Goal: Information Seeking & Learning: Learn about a topic

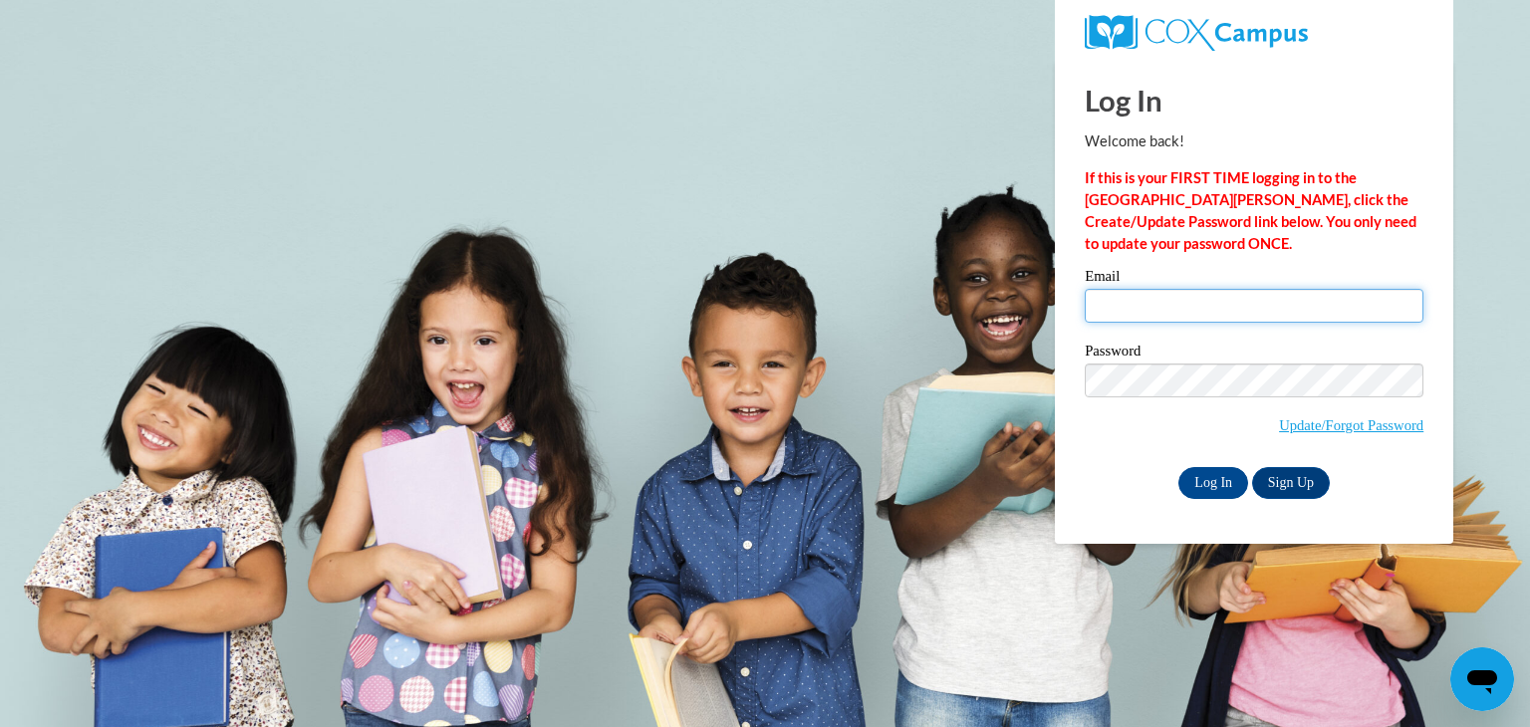
click at [1161, 306] on input "Email" at bounding box center [1254, 306] width 339 height 34
type input "w"
type input "ellie.ackerlund@gmail.com"
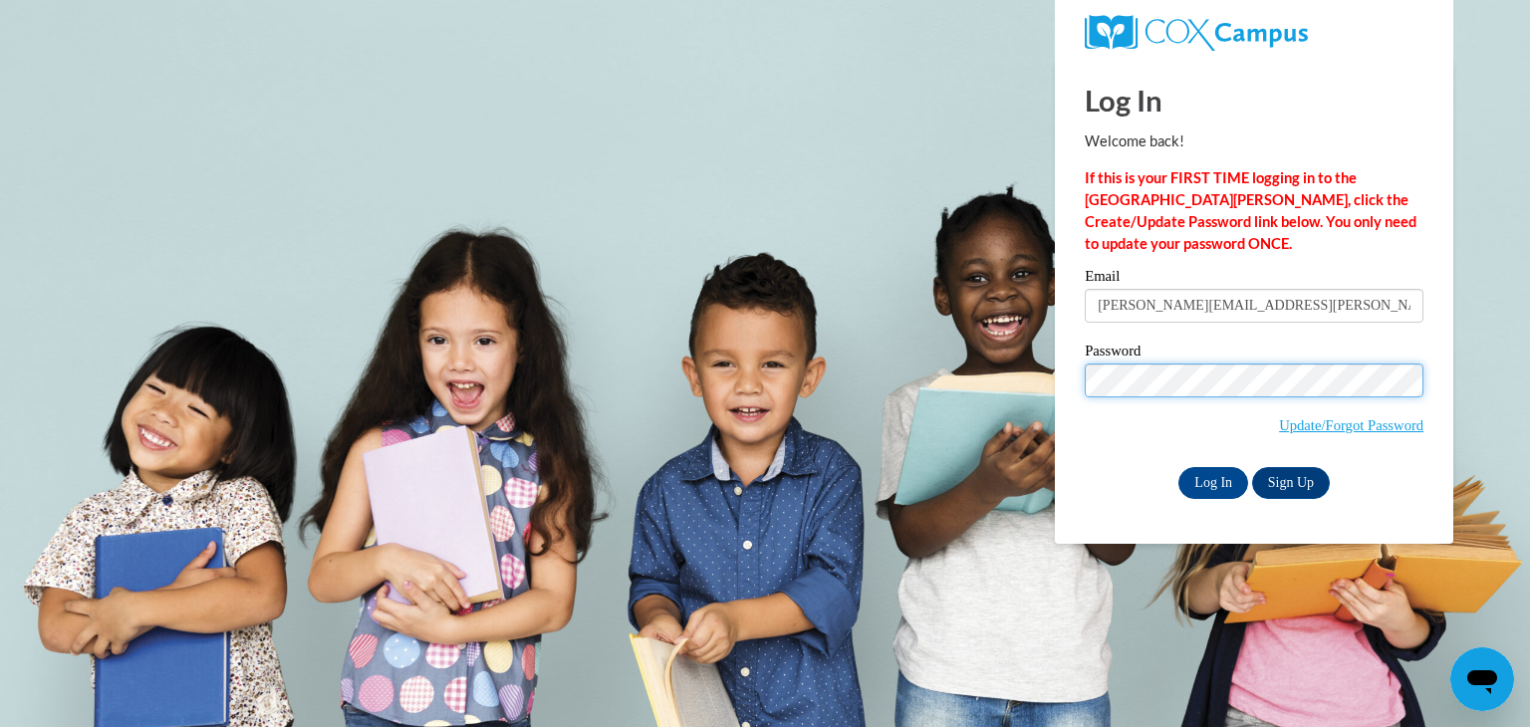
click at [1179, 467] on input "Log In" at bounding box center [1214, 483] width 70 height 32
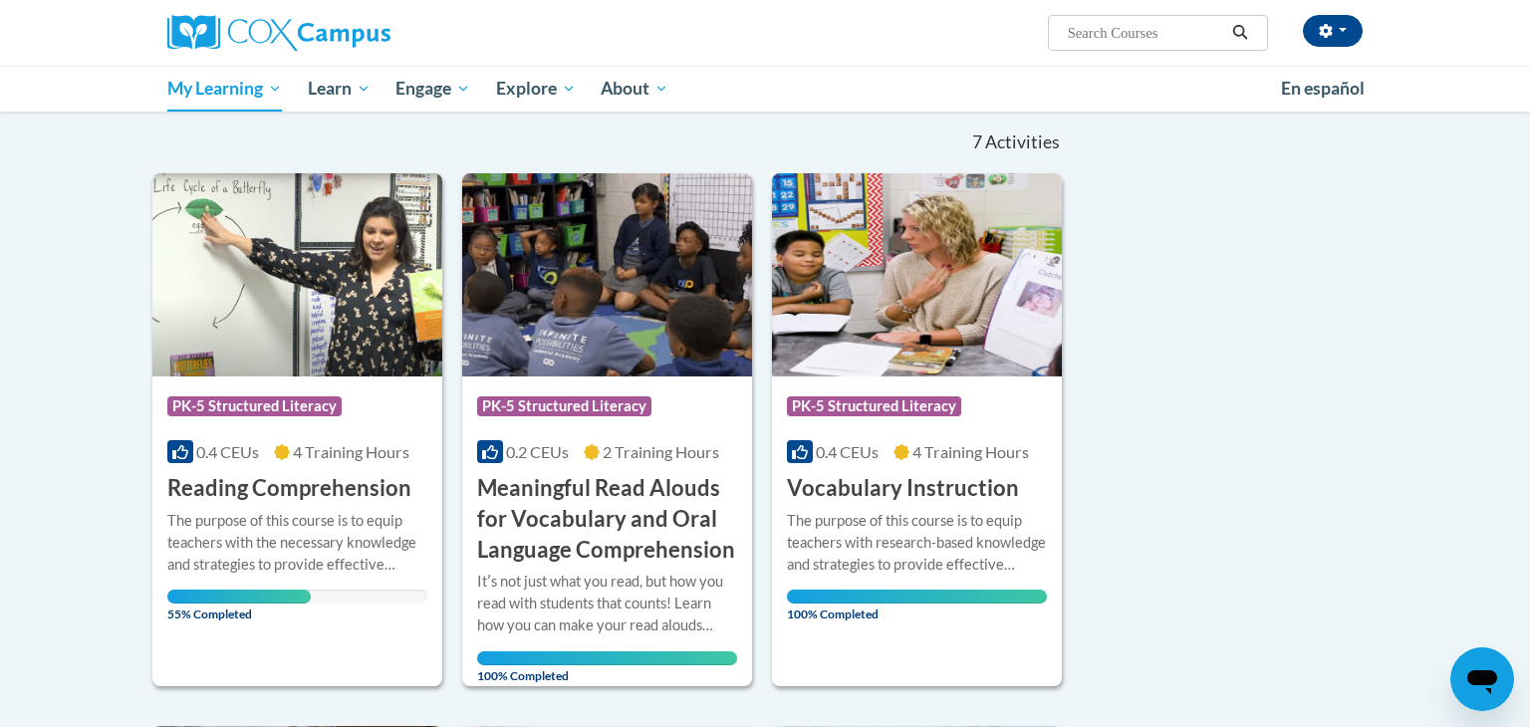
scroll to position [191, 0]
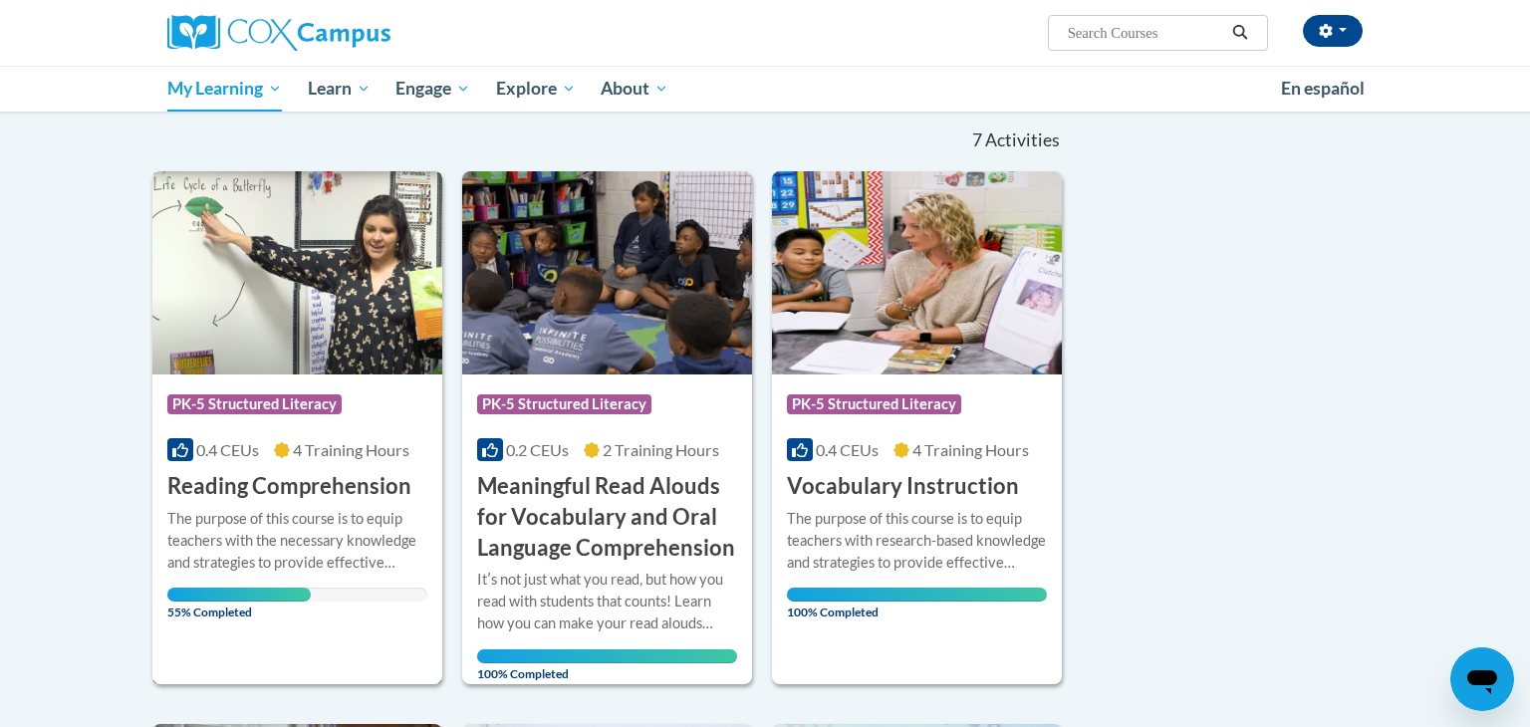
click at [291, 474] on h3 "Reading Comprehension" at bounding box center [289, 486] width 244 height 31
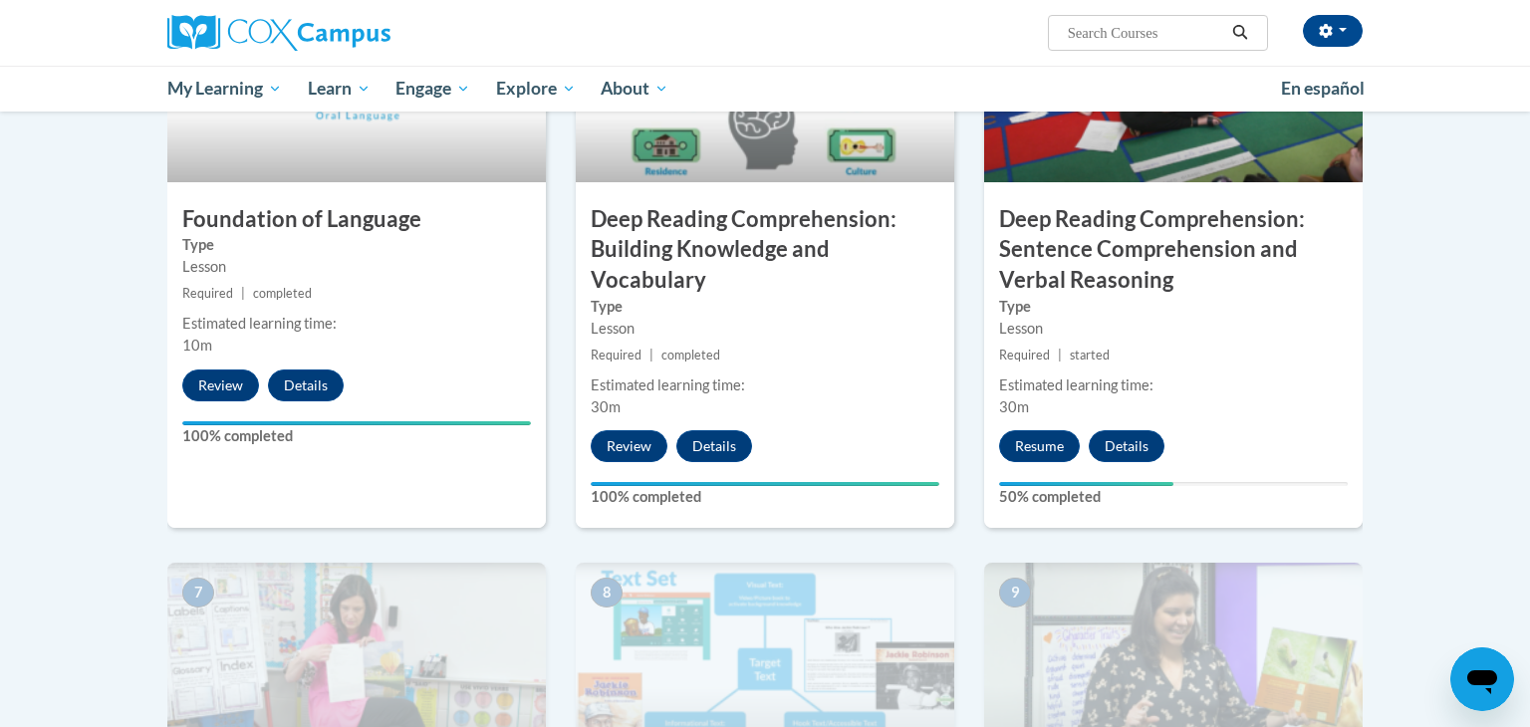
scroll to position [1086, 0]
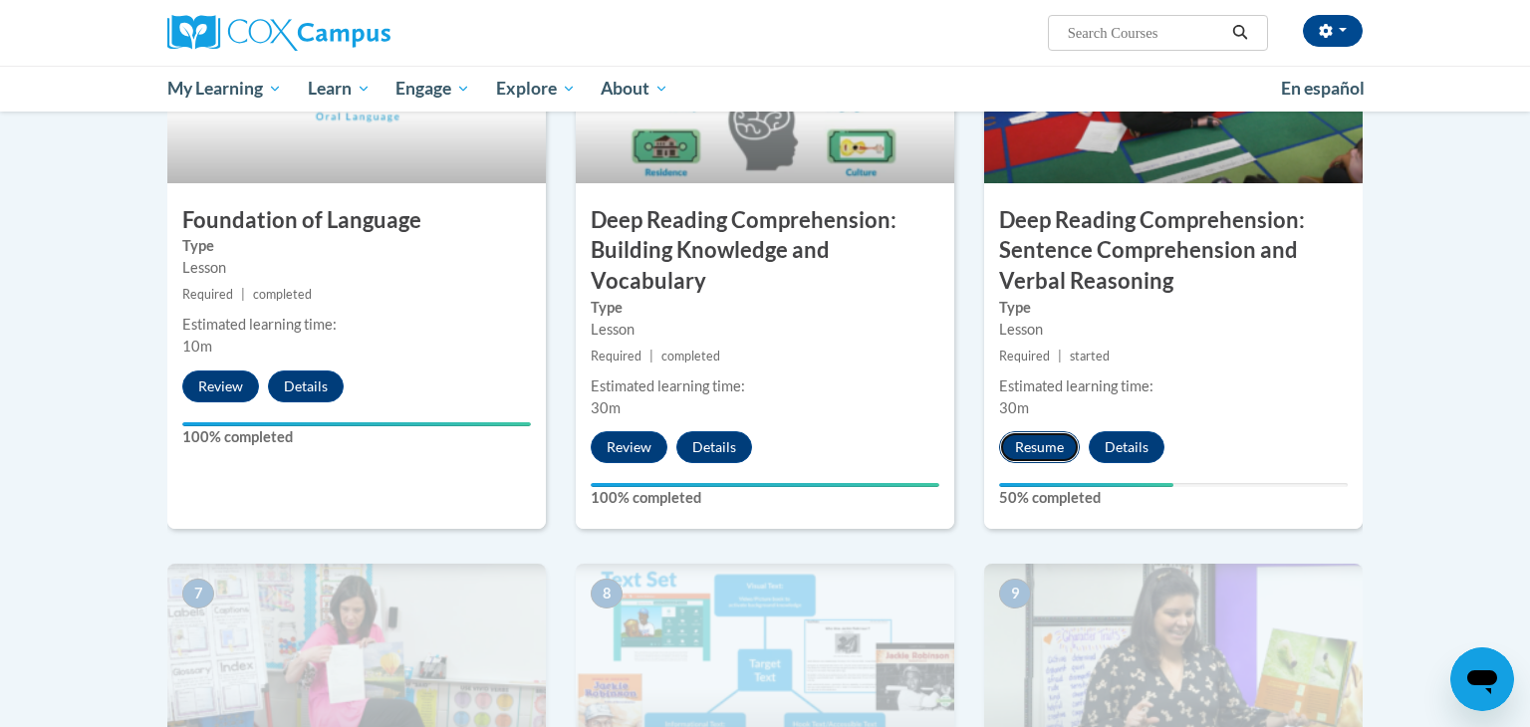
click at [1056, 443] on button "Resume" at bounding box center [1039, 447] width 81 height 32
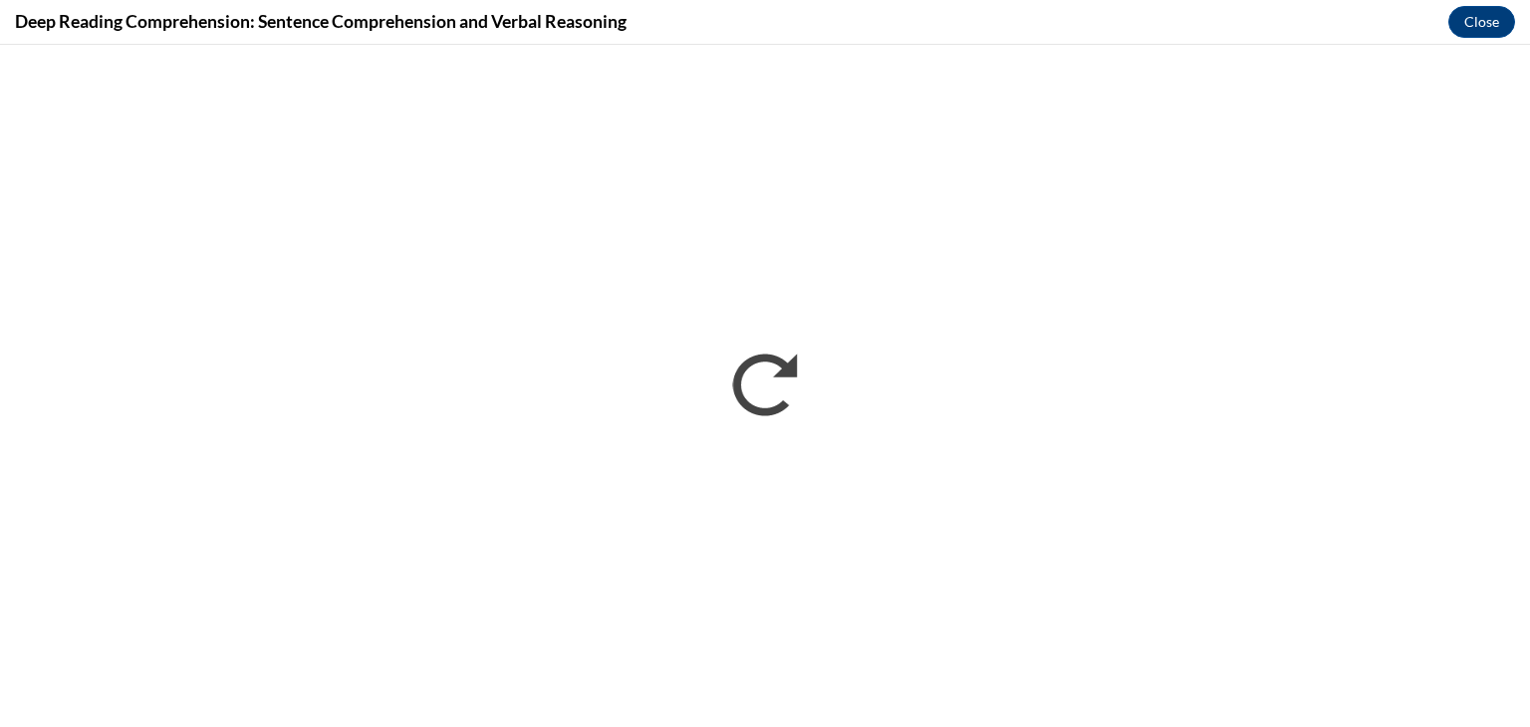
scroll to position [0, 0]
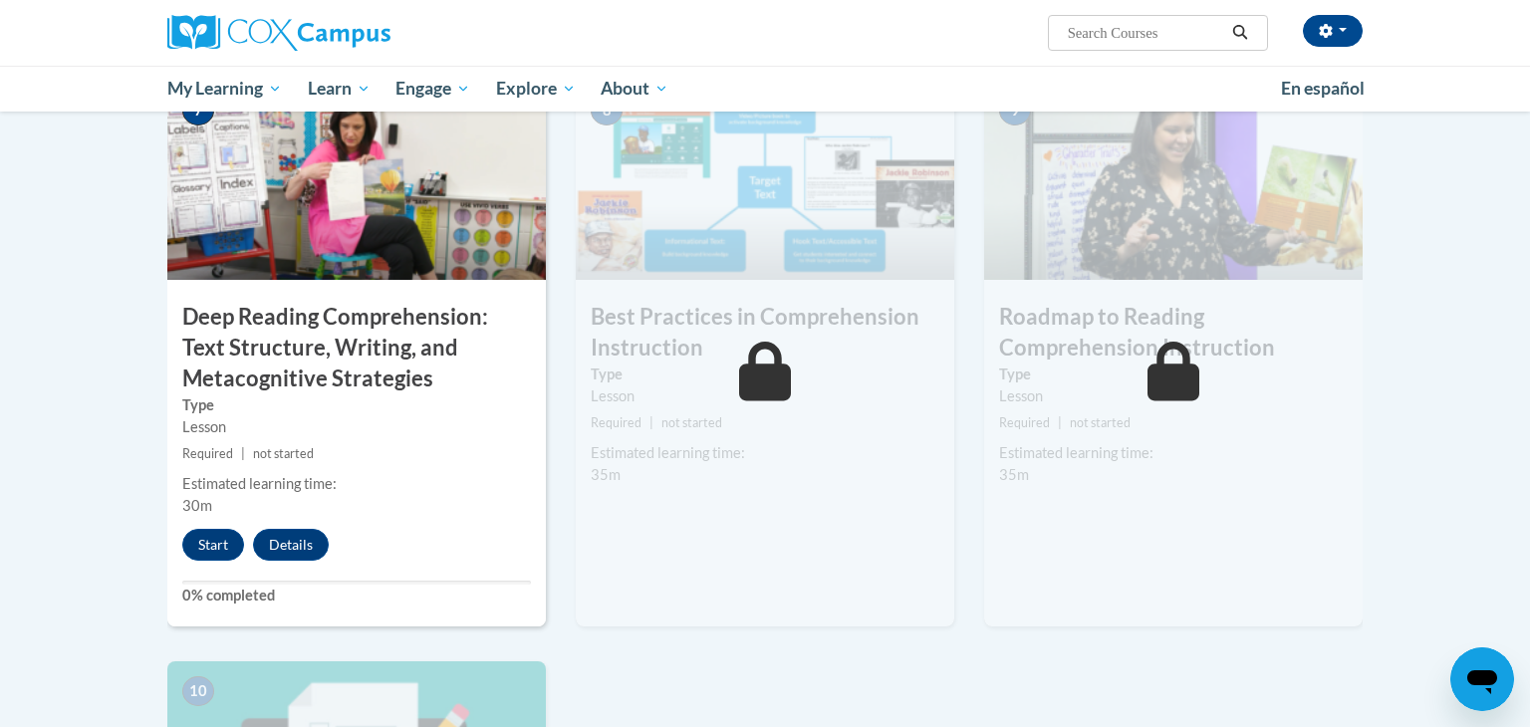
scroll to position [1574, 0]
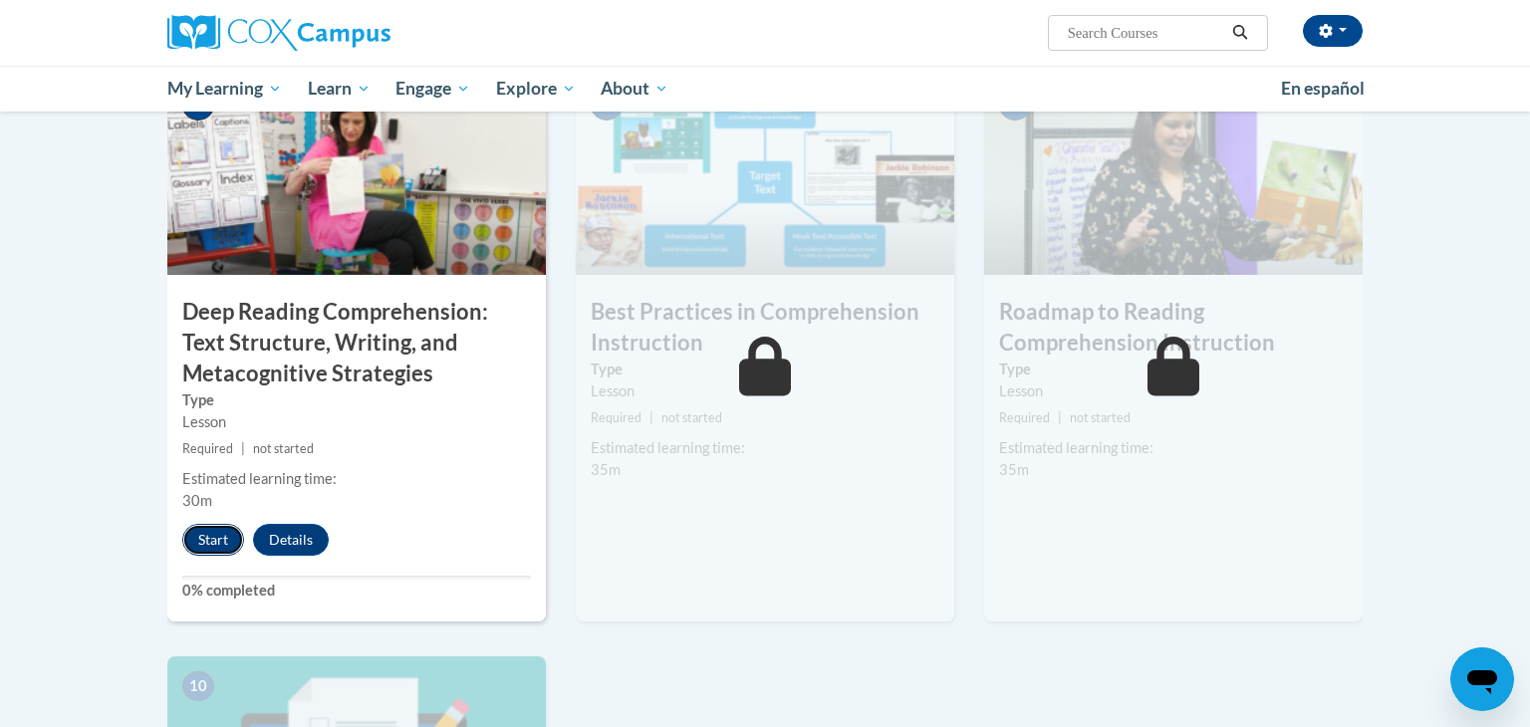
click at [196, 550] on button "Start" at bounding box center [213, 540] width 62 height 32
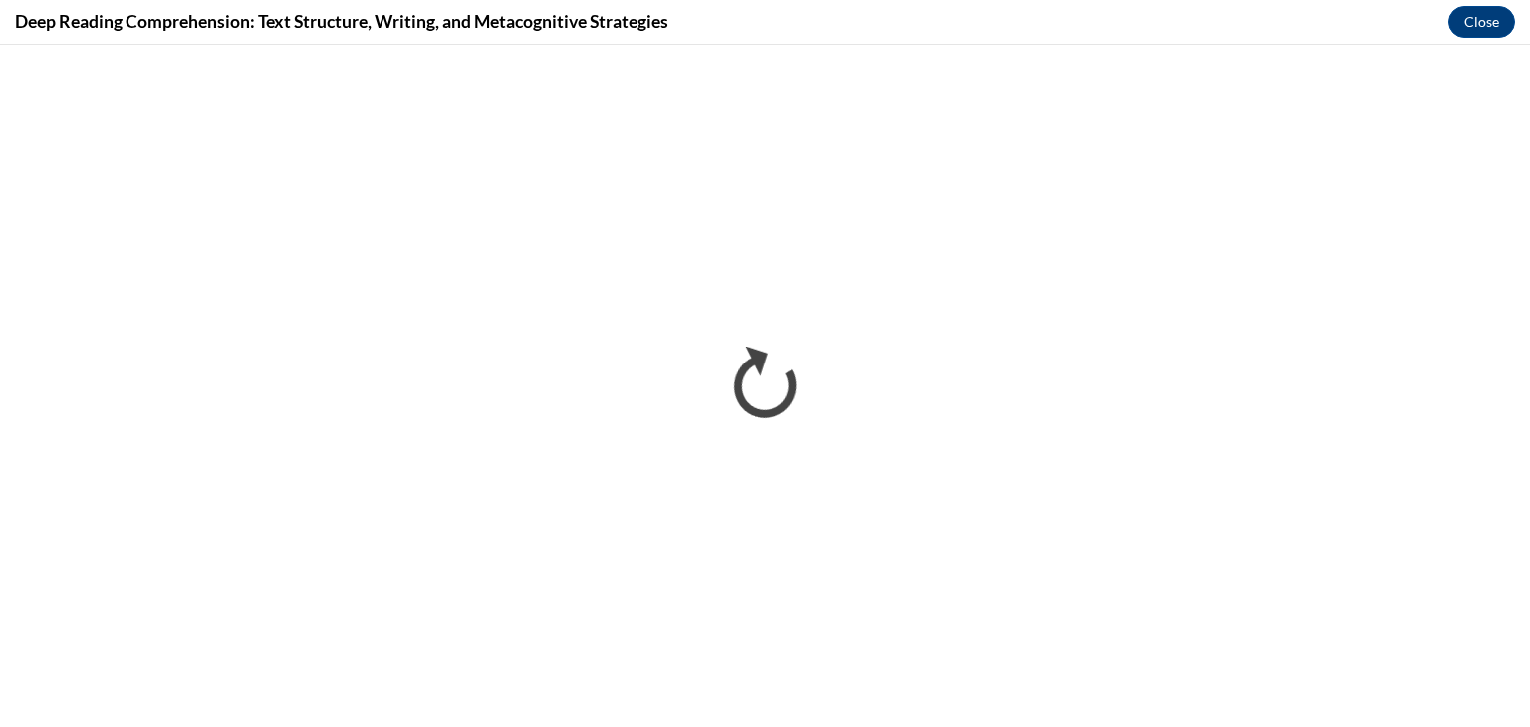
scroll to position [0, 0]
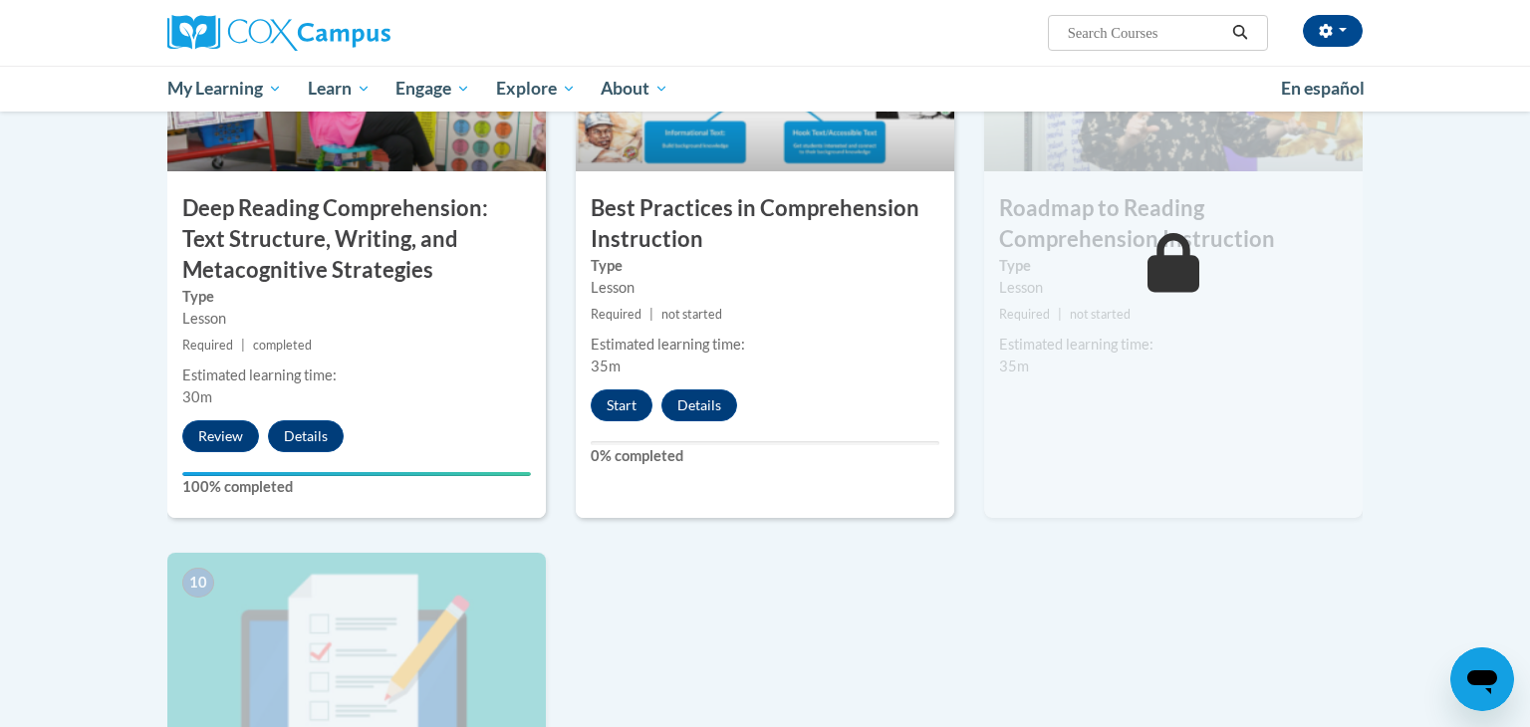
scroll to position [1698, 0]
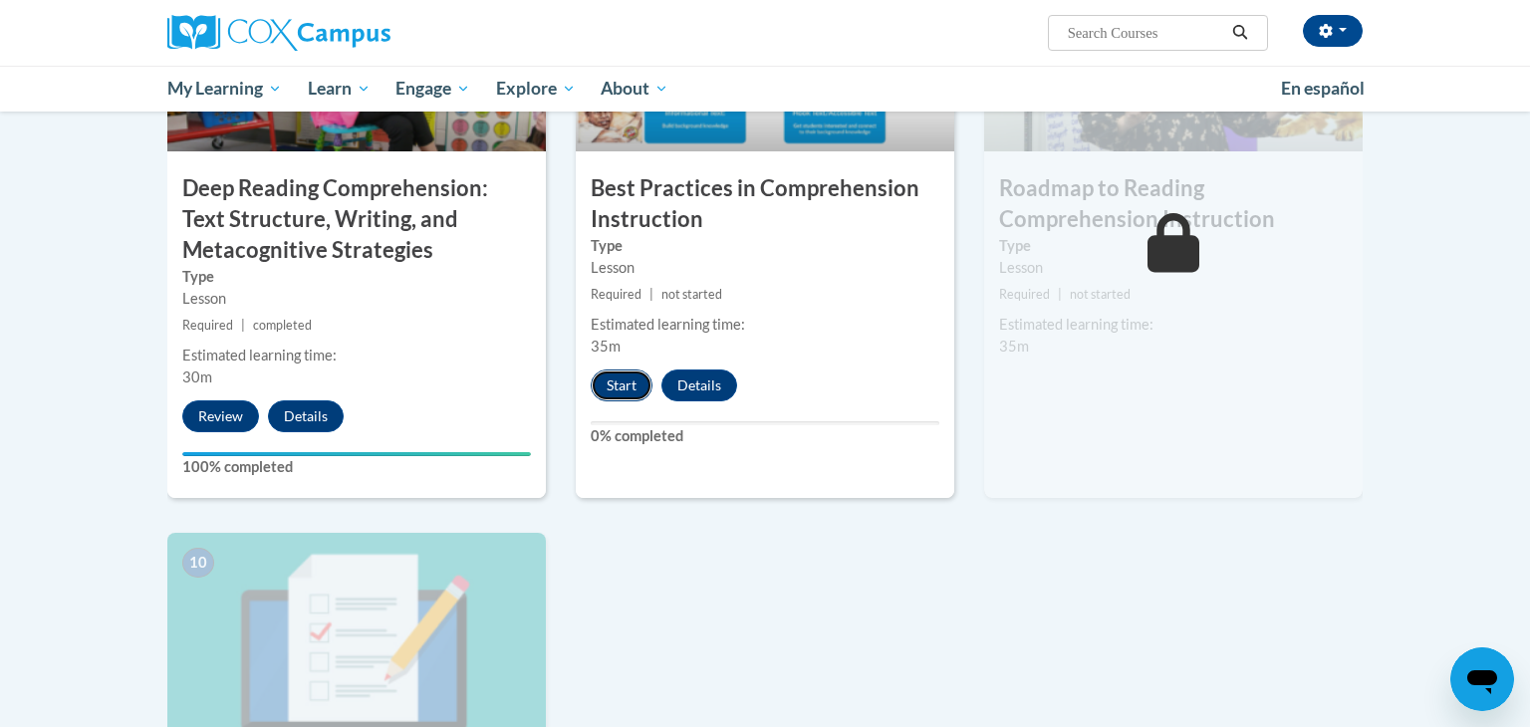
click at [633, 393] on button "Start" at bounding box center [622, 386] width 62 height 32
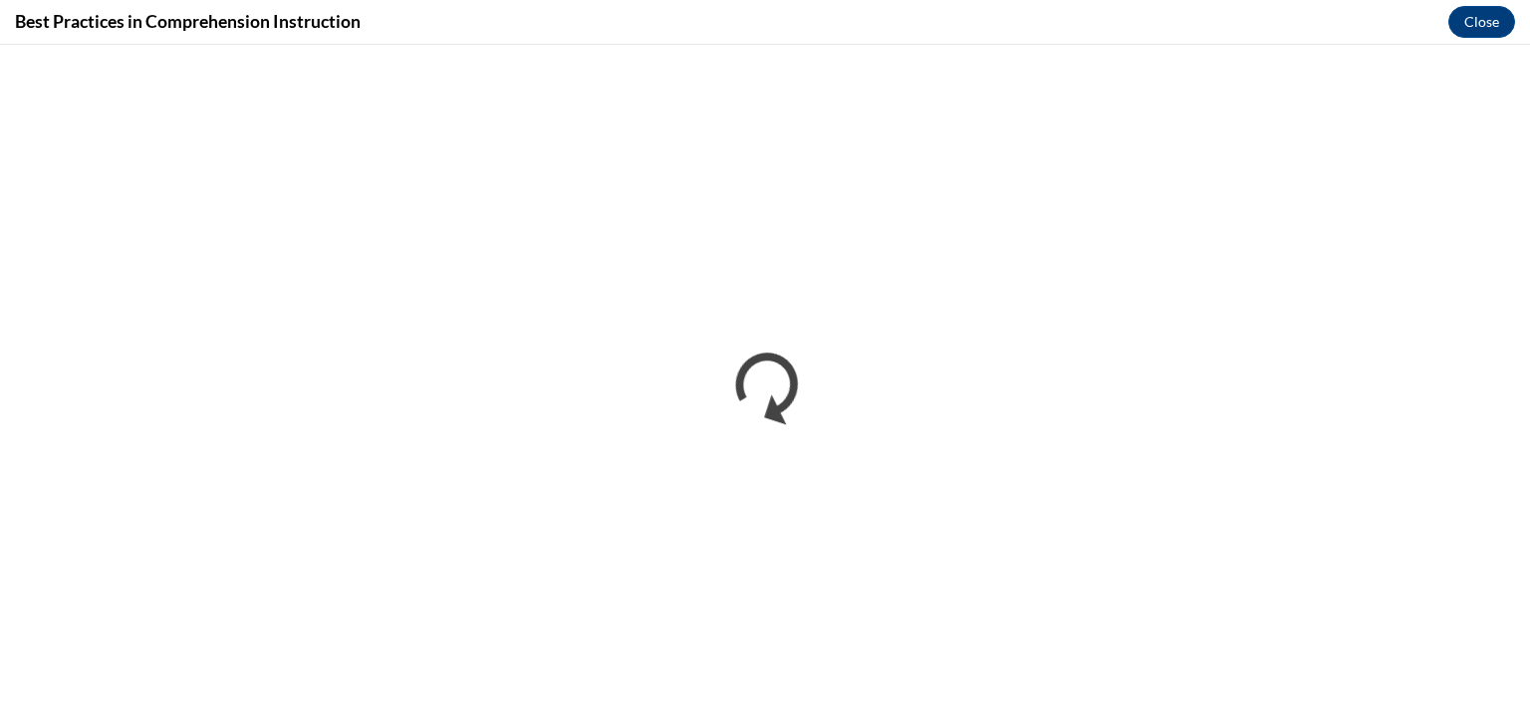
scroll to position [0, 0]
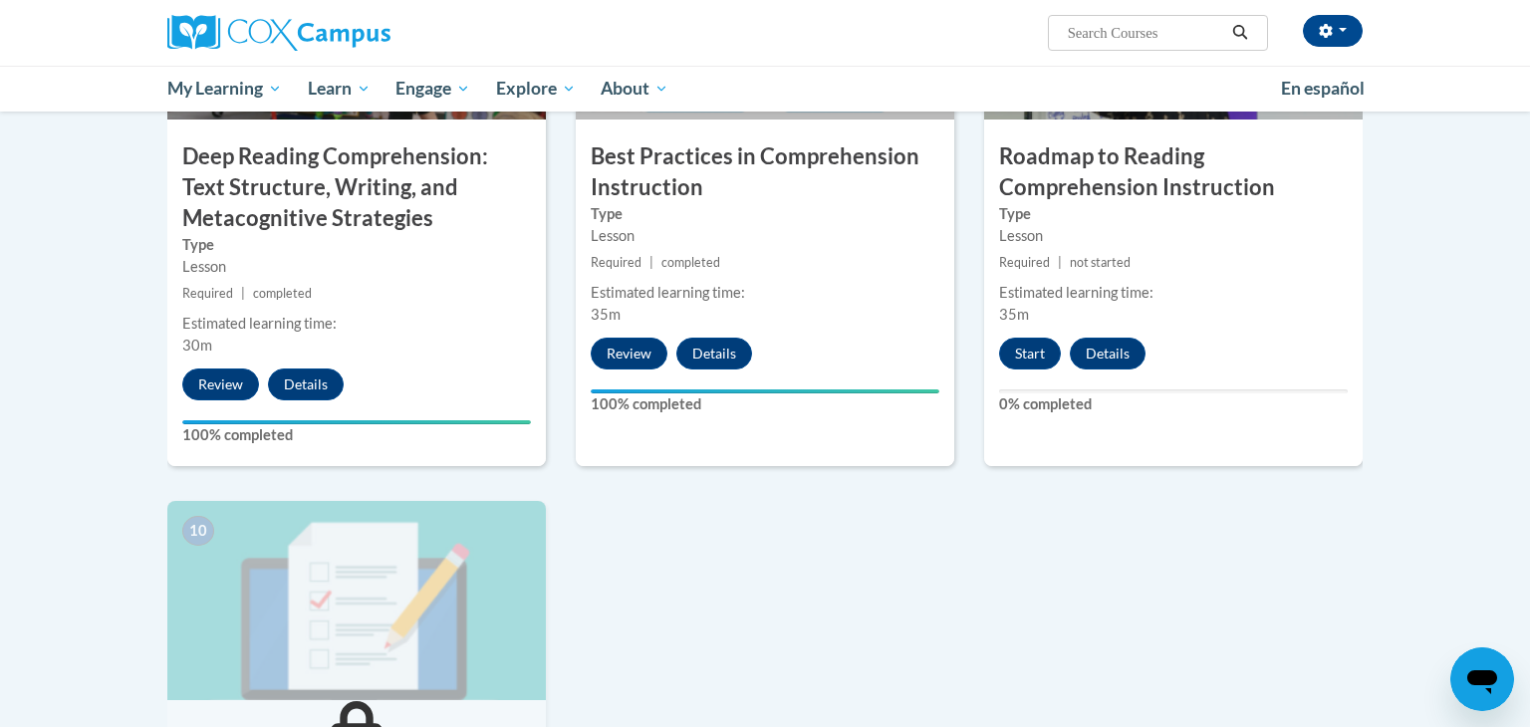
scroll to position [1784, 0]
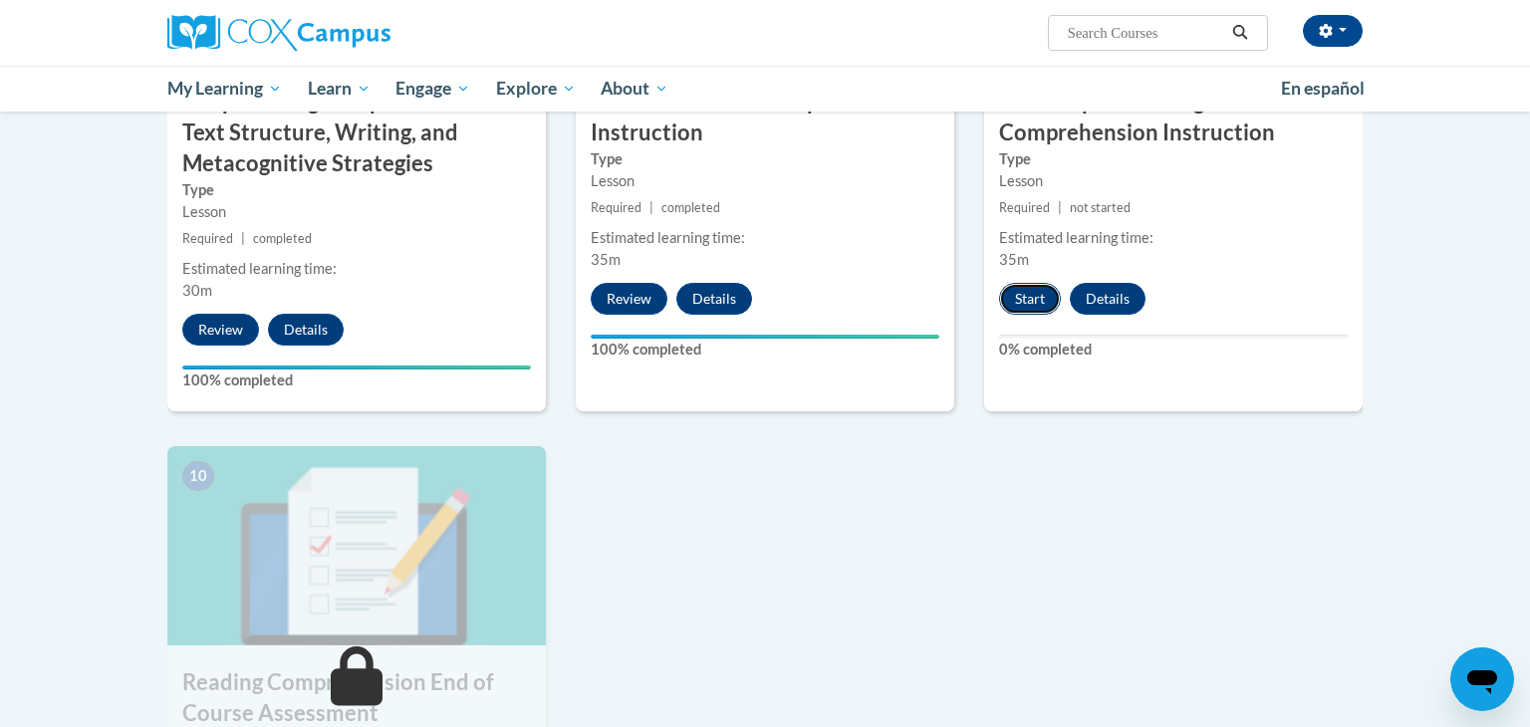
click at [1017, 302] on button "Start" at bounding box center [1030, 299] width 62 height 32
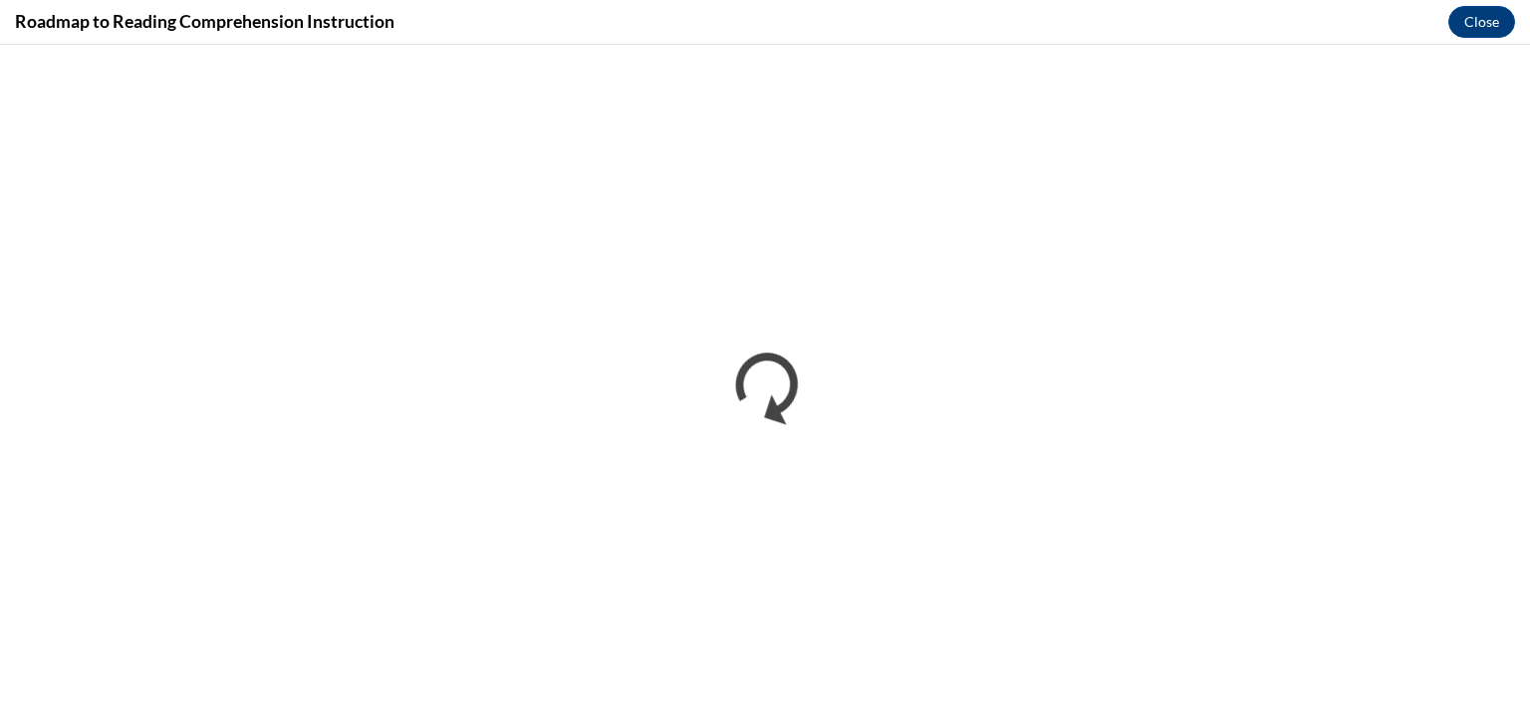
scroll to position [0, 0]
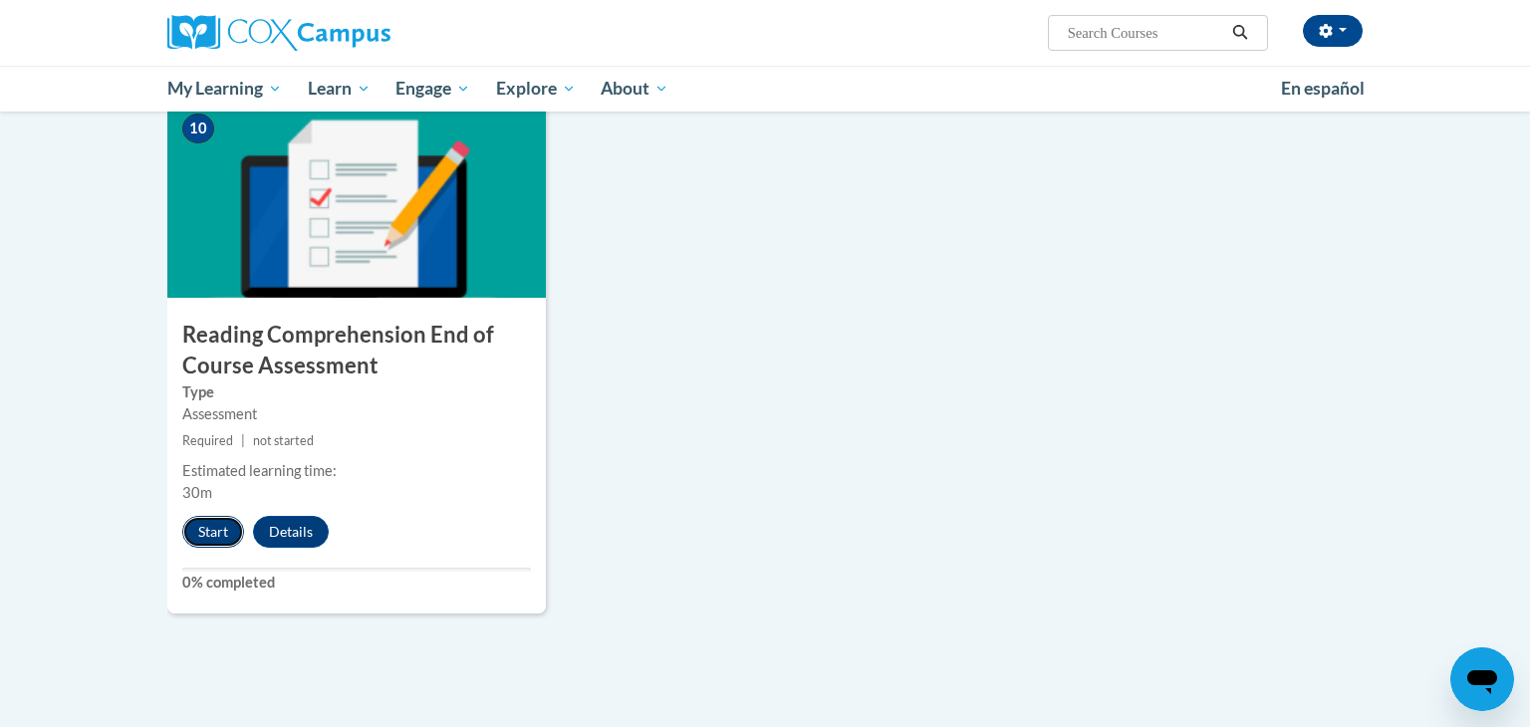
click at [206, 522] on button "Start" at bounding box center [213, 532] width 62 height 32
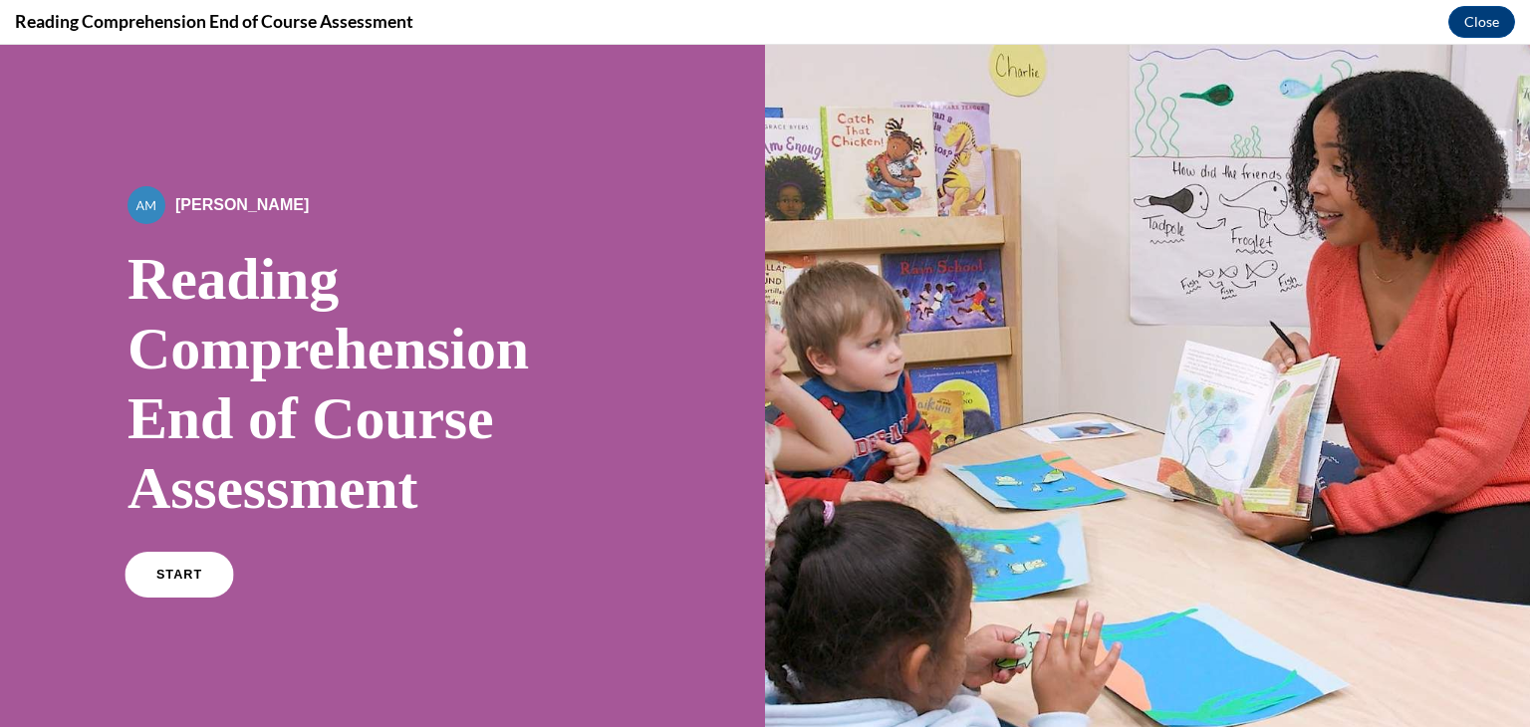
click at [184, 590] on link "START" at bounding box center [179, 575] width 109 height 46
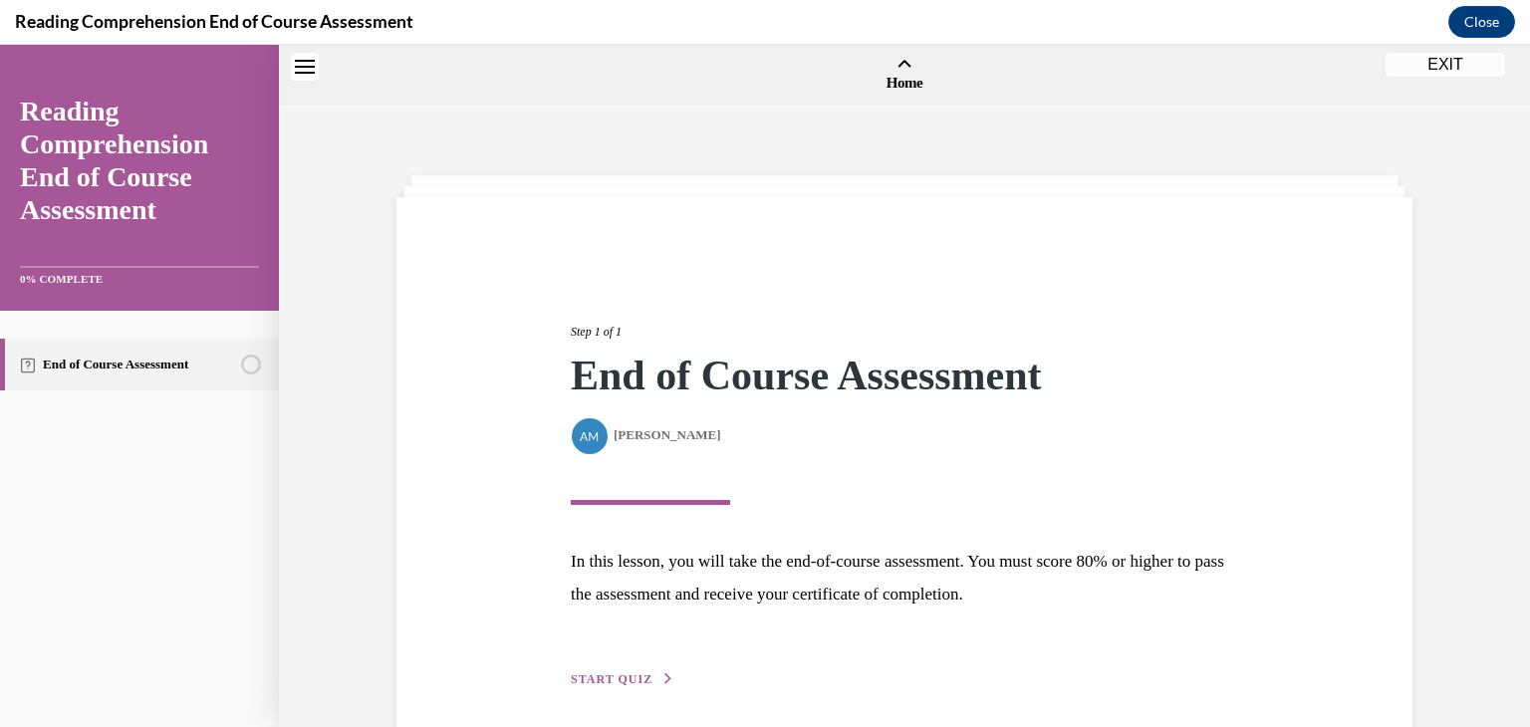
scroll to position [62, 0]
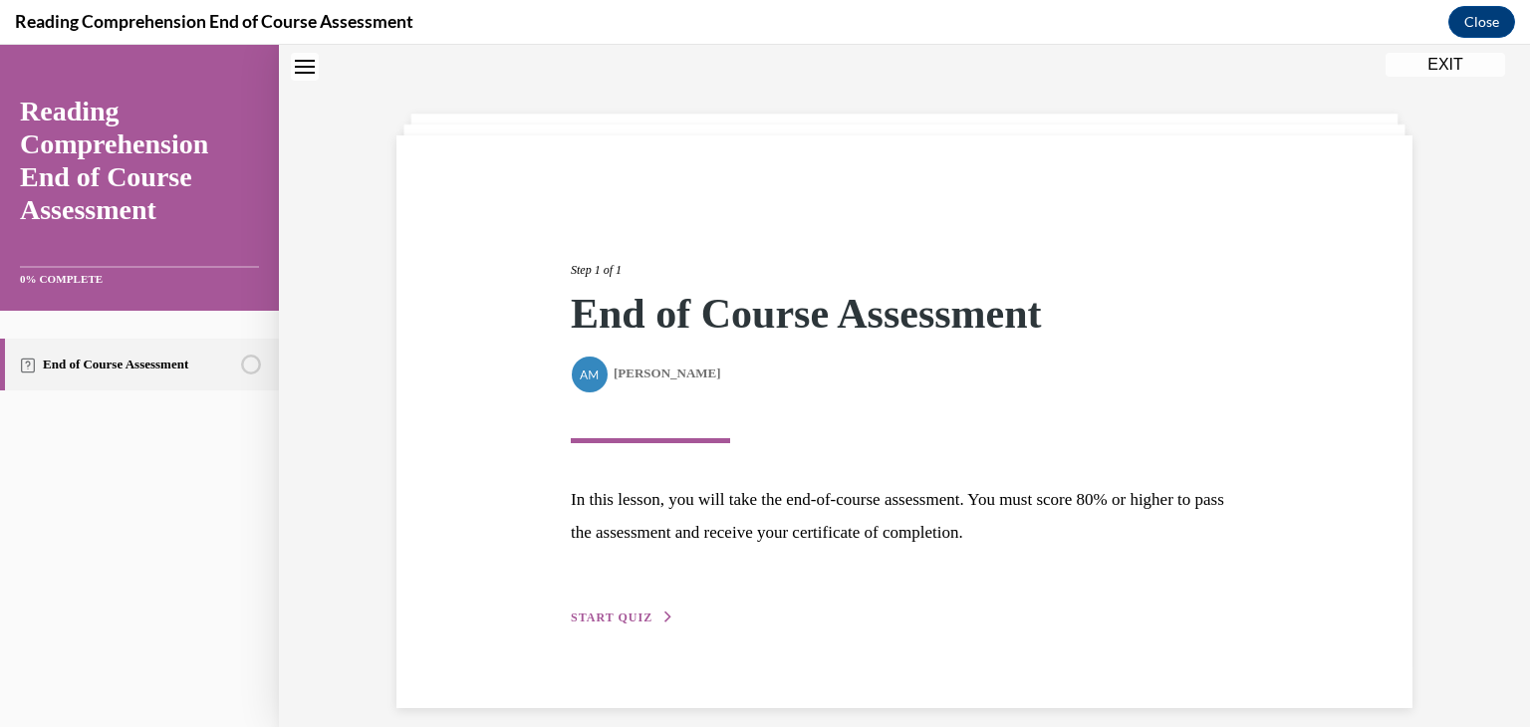
click at [602, 599] on div "Step 1 of 1 End of Course Assessment By Alexander Mackey Alexander Mackey In th…" at bounding box center [904, 421] width 697 height 413
click at [607, 615] on span "START QUIZ" at bounding box center [612, 618] width 82 height 14
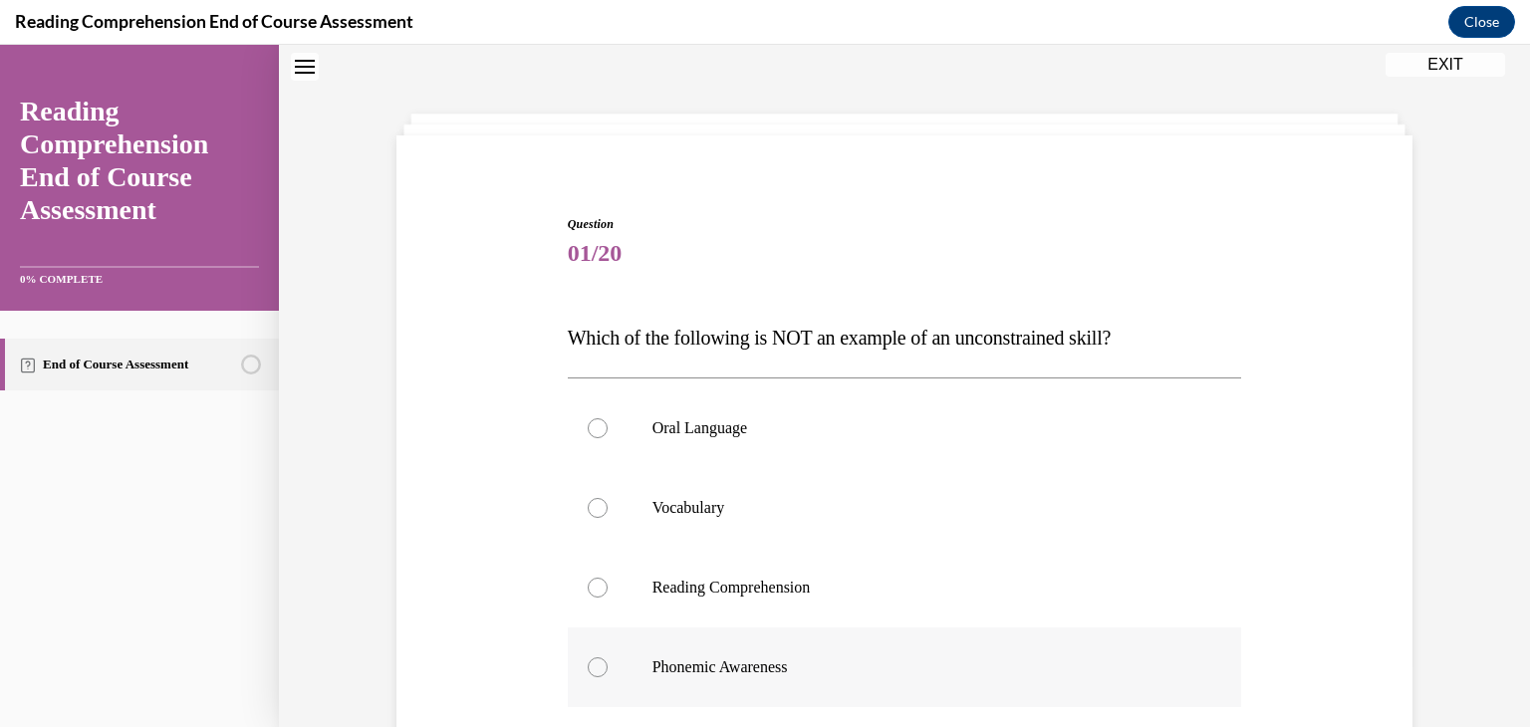
click at [629, 649] on label "Phonemic Awareness" at bounding box center [905, 668] width 675 height 80
click at [608, 658] on input "Phonemic Awareness" at bounding box center [598, 668] width 20 height 20
radio input "true"
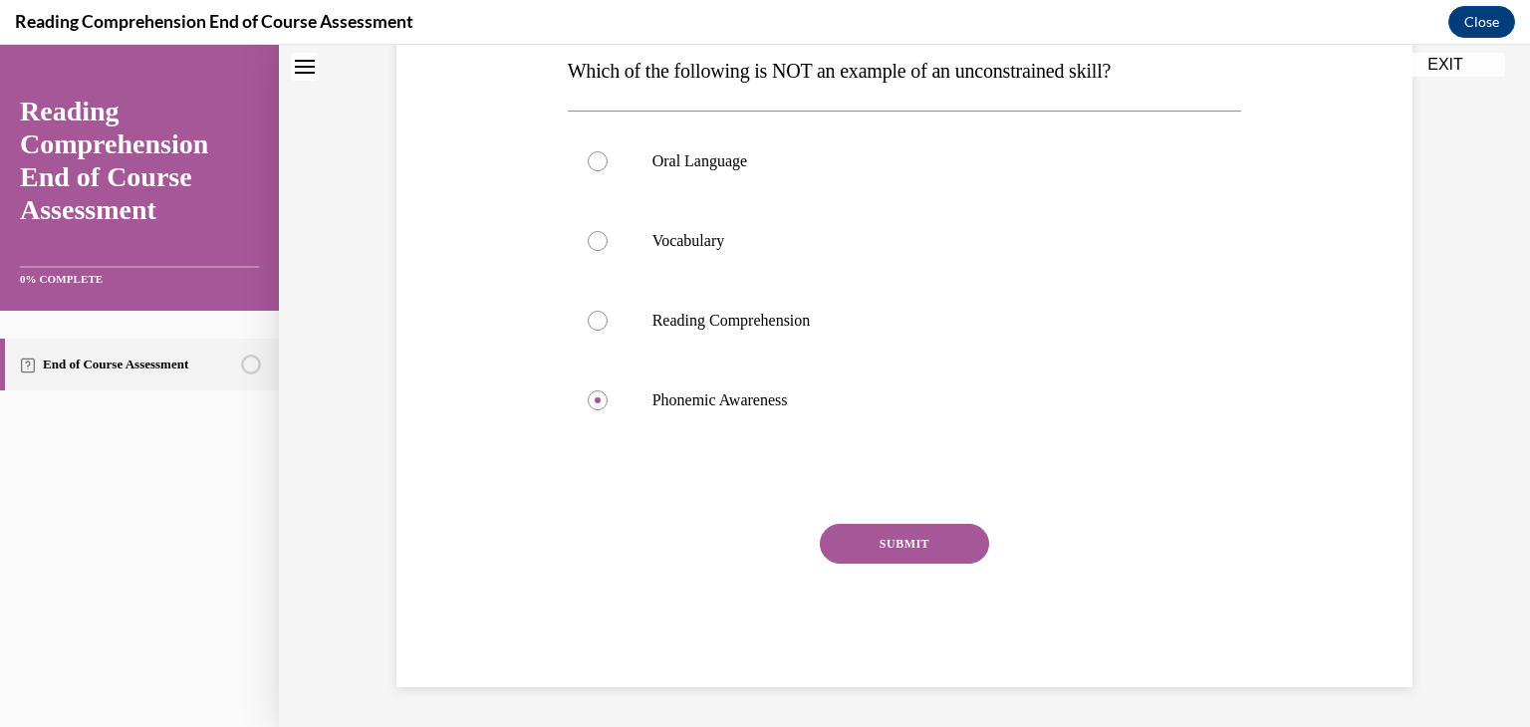
click at [956, 538] on button "SUBMIT" at bounding box center [904, 544] width 169 height 40
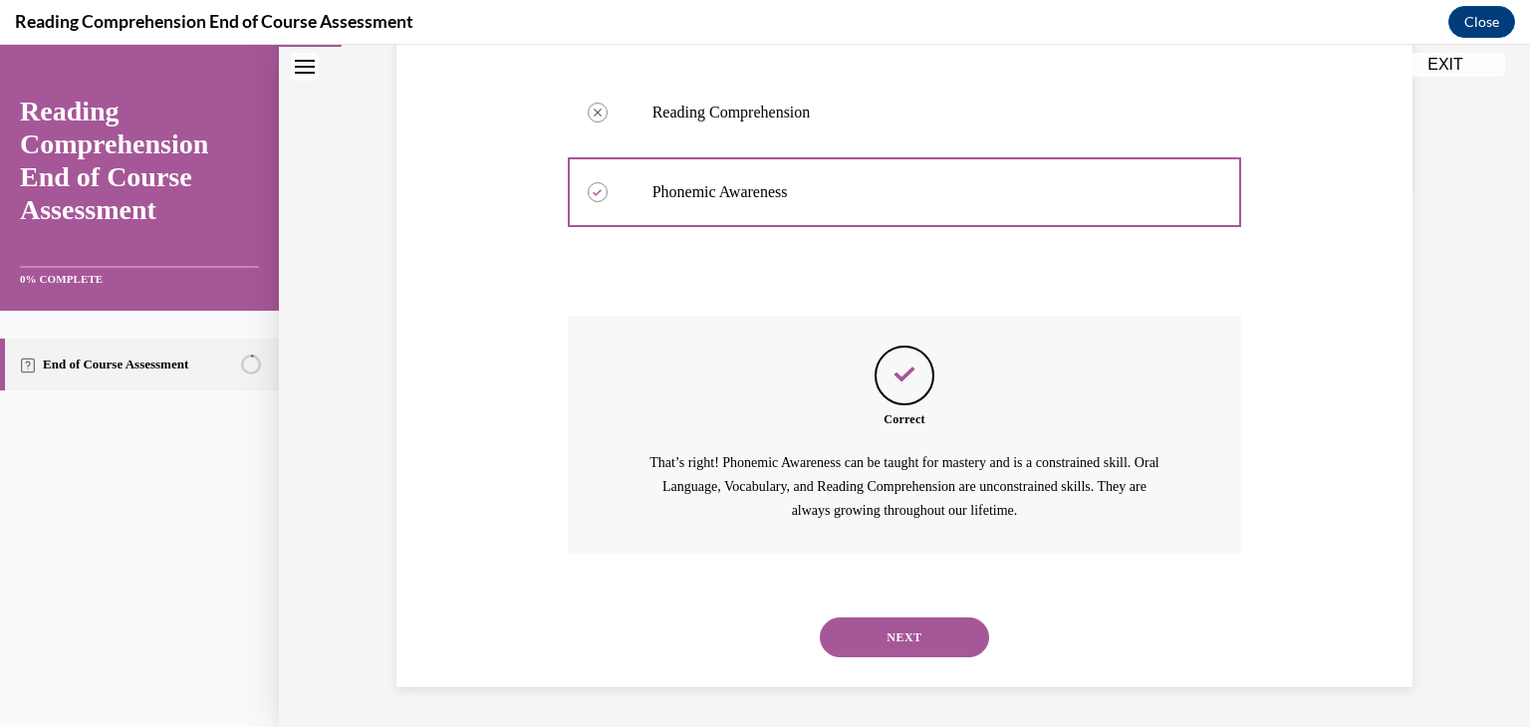
click at [936, 626] on button "NEXT" at bounding box center [904, 638] width 169 height 40
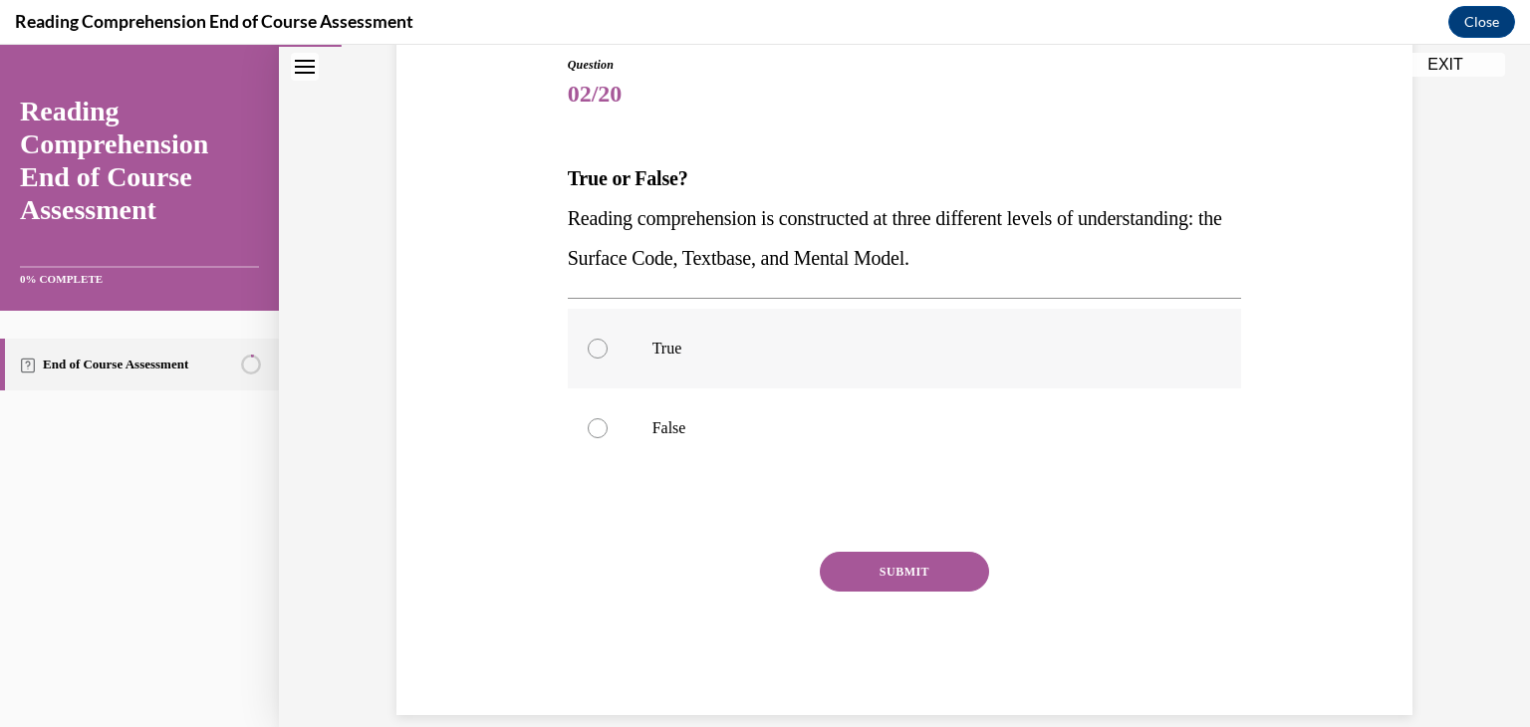
click at [616, 363] on label "True" at bounding box center [905, 349] width 675 height 80
click at [608, 359] on input "True" at bounding box center [598, 349] width 20 height 20
radio input "true"
click at [893, 586] on button "SUBMIT" at bounding box center [904, 572] width 169 height 40
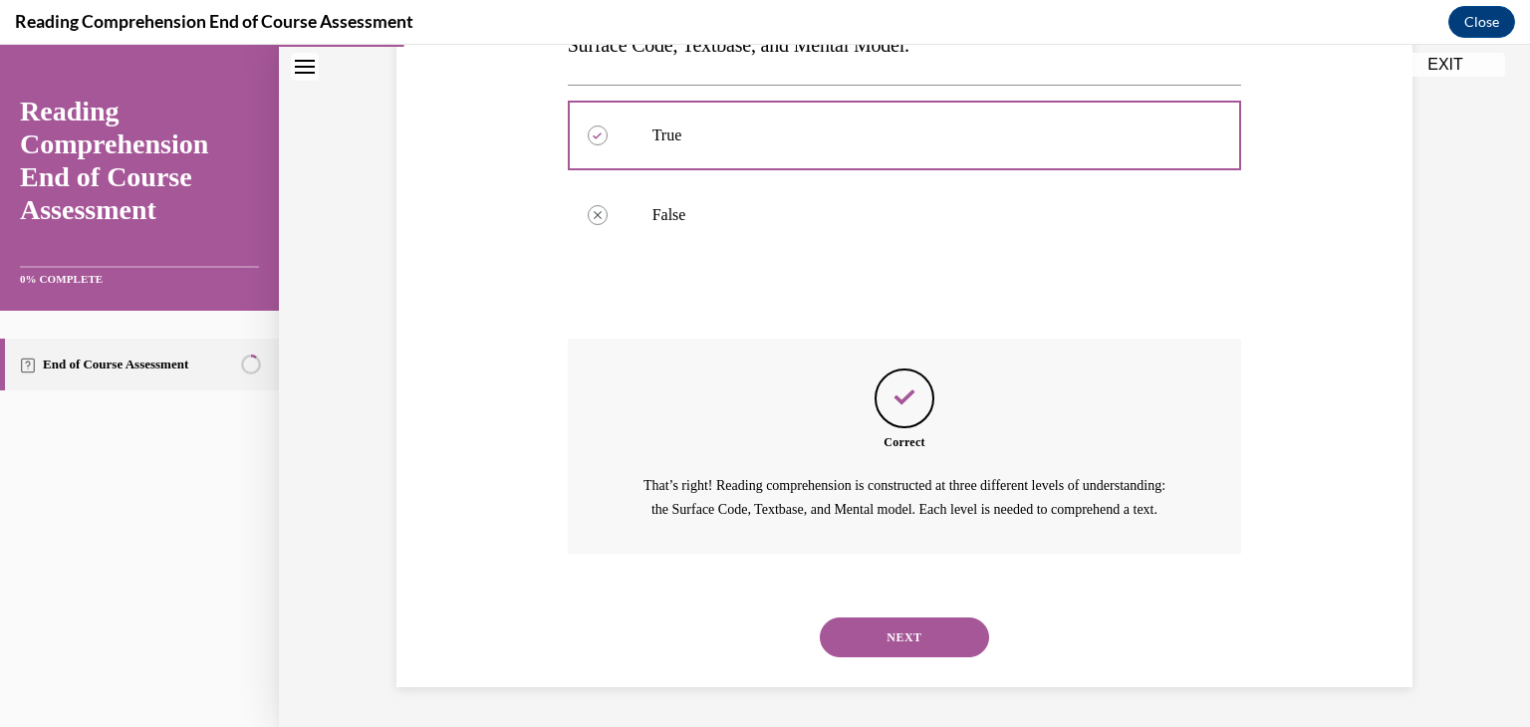
scroll to position [457, 0]
click at [929, 623] on button "NEXT" at bounding box center [904, 638] width 169 height 40
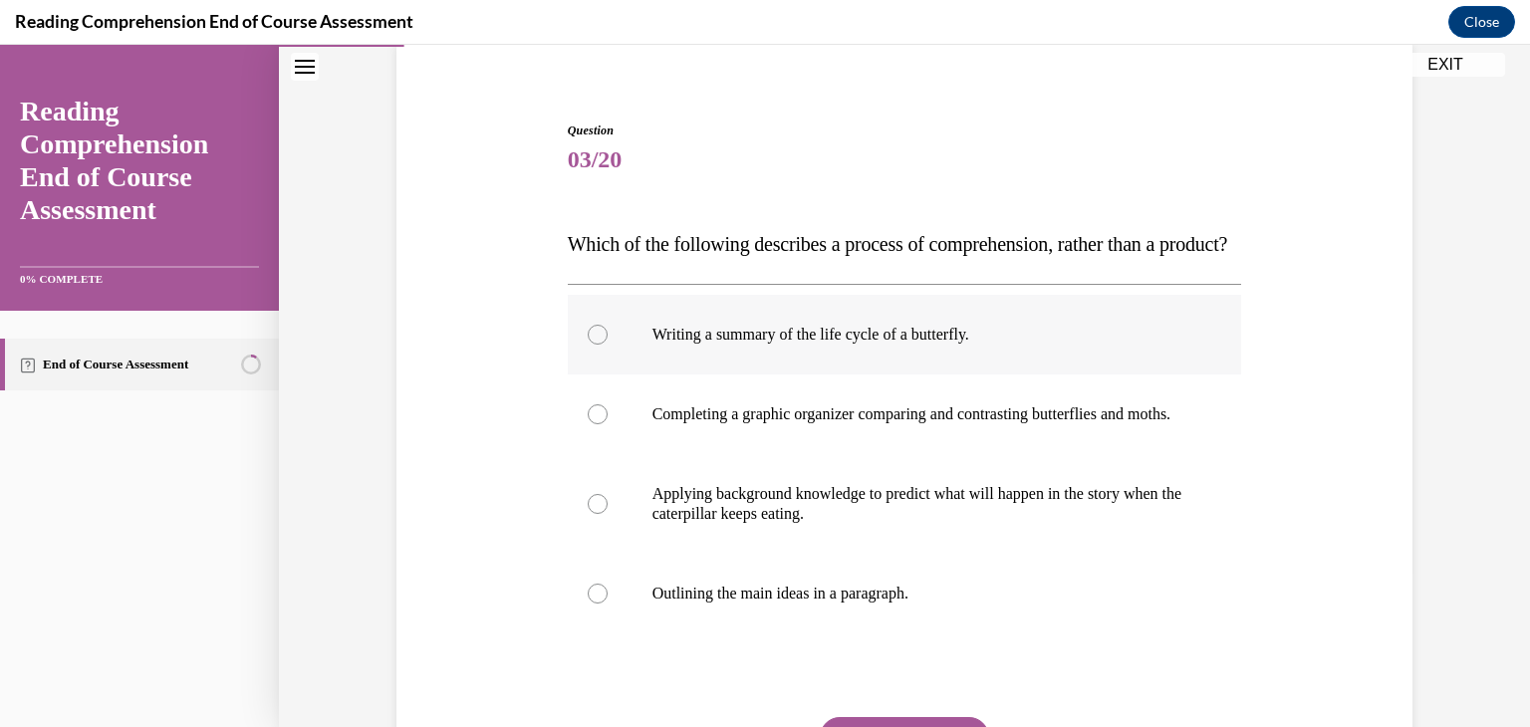
scroll to position [169, 0]
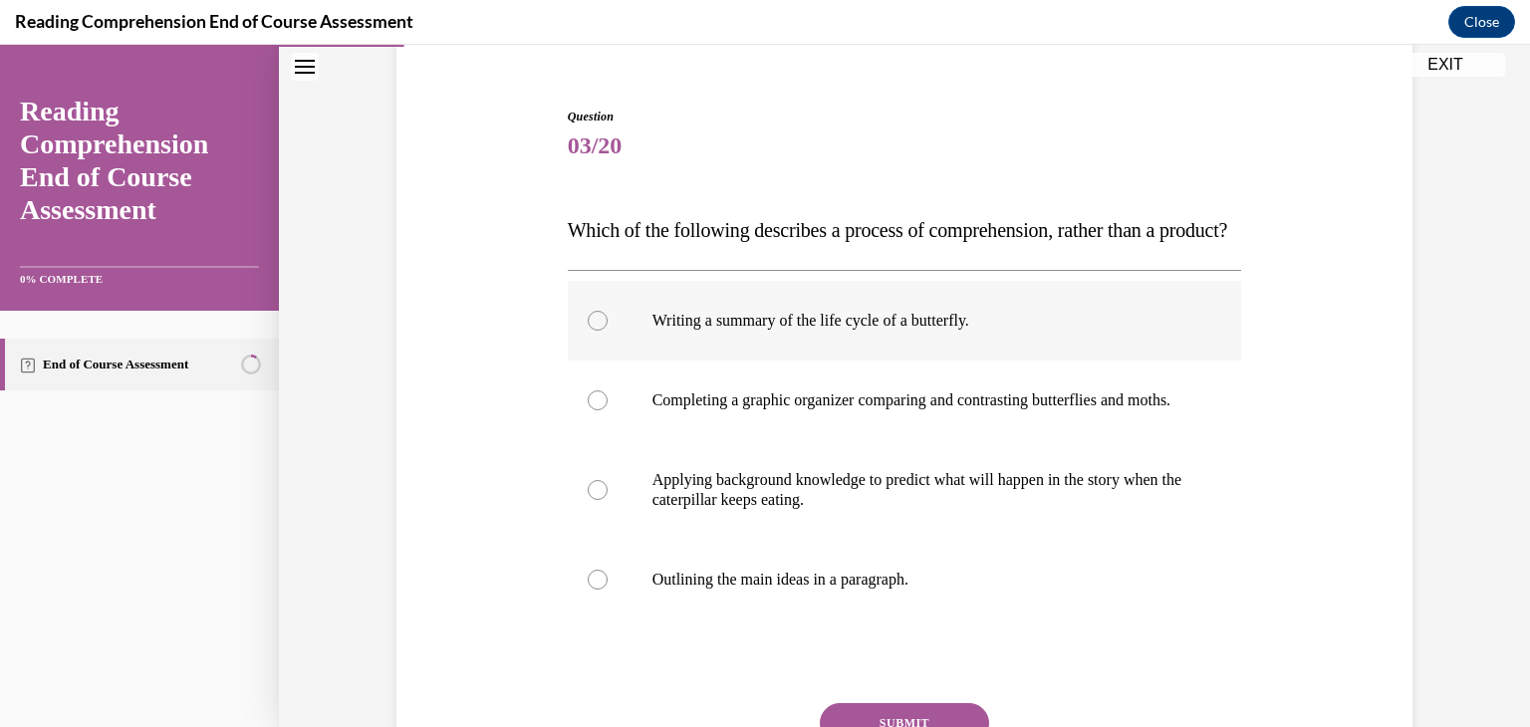
click at [905, 510] on p "Applying background knowledge to predict what will happen in the story when the…" at bounding box center [923, 490] width 540 height 40
click at [608, 500] on input "Applying background knowledge to predict what will happen in the story when the…" at bounding box center [598, 490] width 20 height 20
radio input "true"
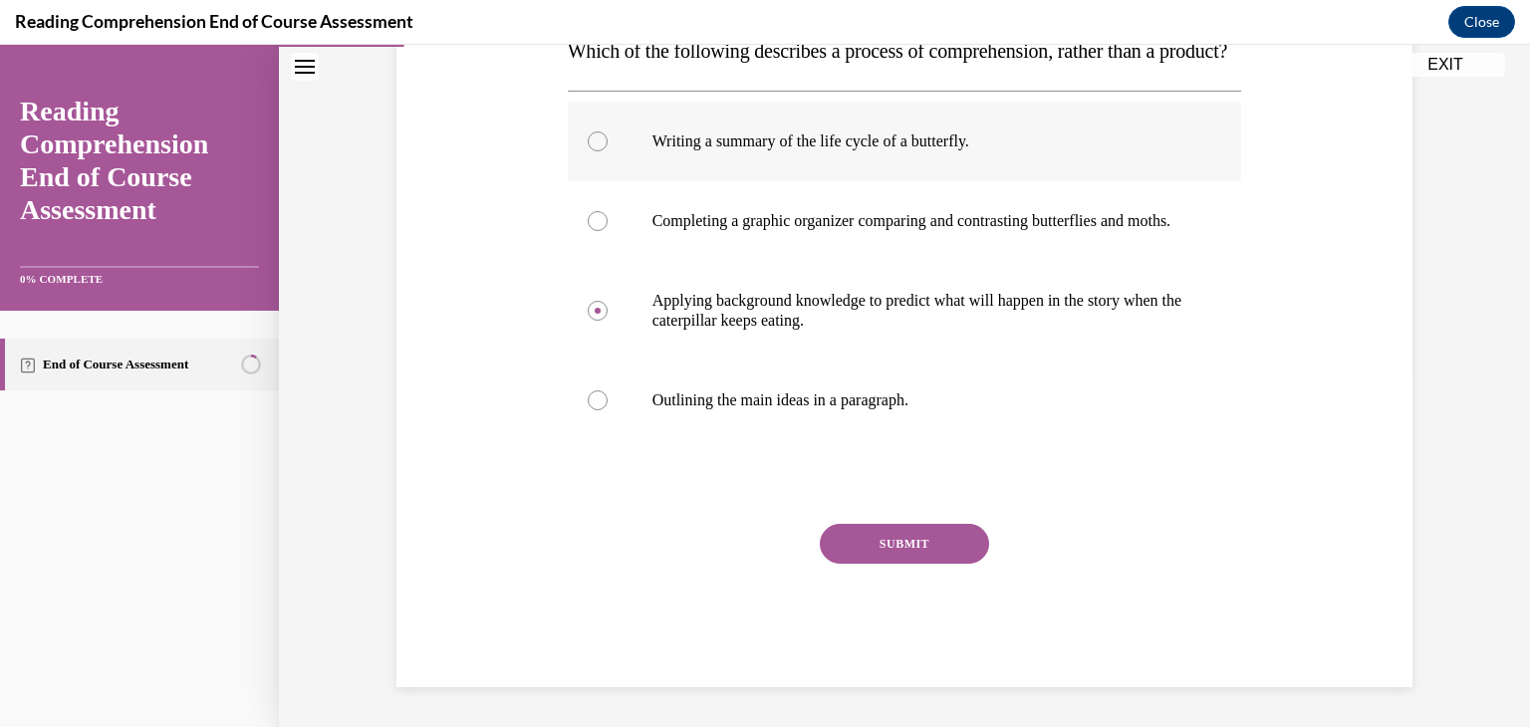
click at [905, 534] on button "SUBMIT" at bounding box center [904, 544] width 169 height 40
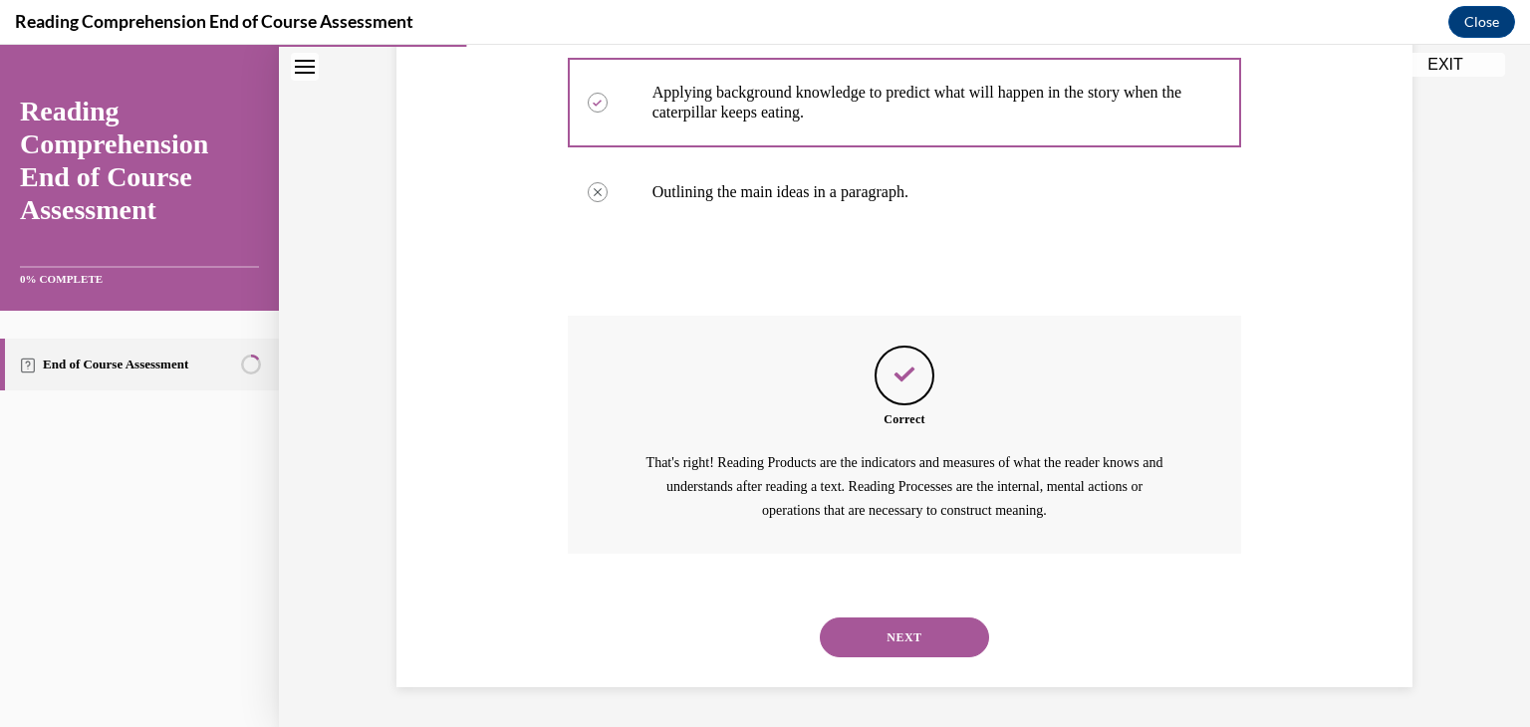
scroll to position [617, 0]
click at [889, 657] on button "NEXT" at bounding box center [904, 638] width 169 height 40
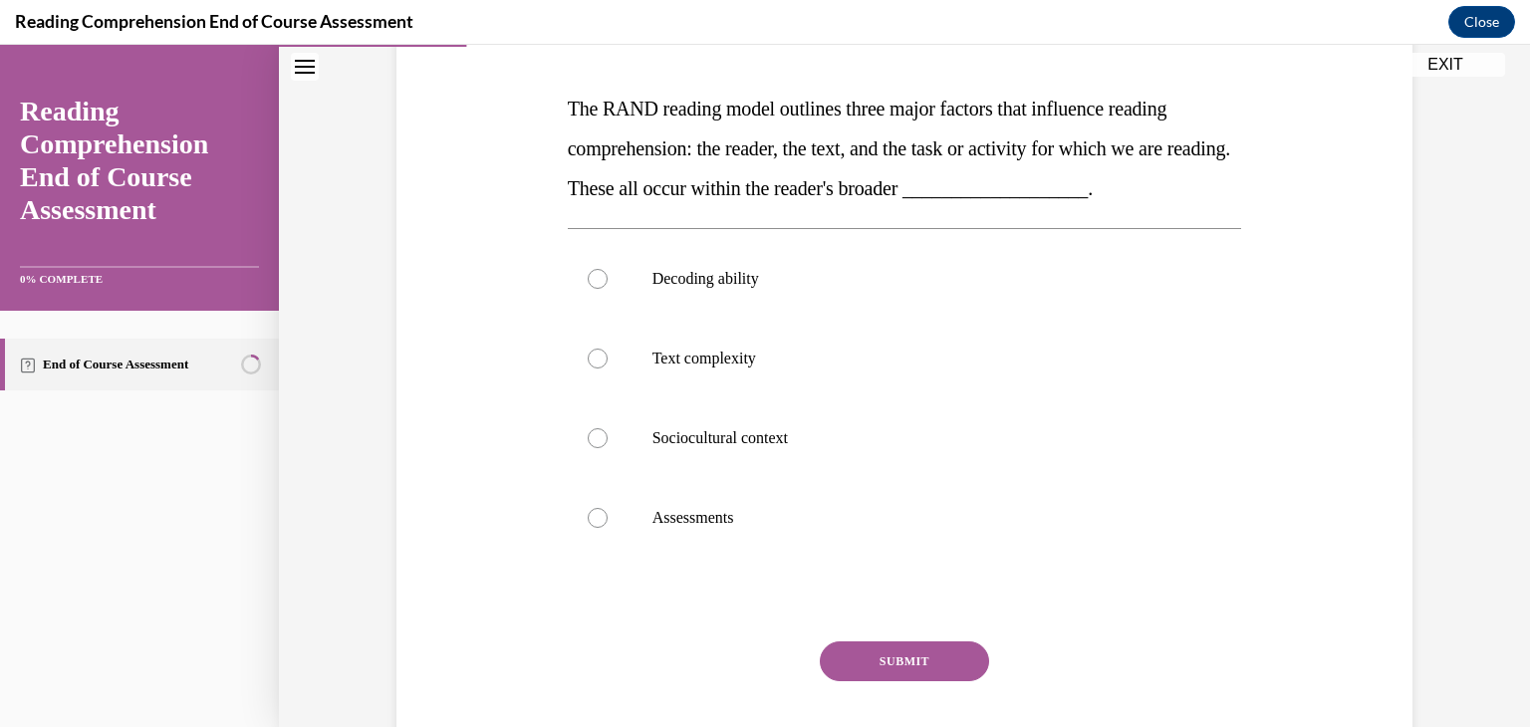
scroll to position [293, 0]
click at [925, 462] on label "Sociocultural context" at bounding box center [905, 437] width 675 height 80
click at [608, 446] on input "Sociocultural context" at bounding box center [598, 436] width 20 height 20
radio input "true"
click at [912, 648] on button "SUBMIT" at bounding box center [904, 660] width 169 height 40
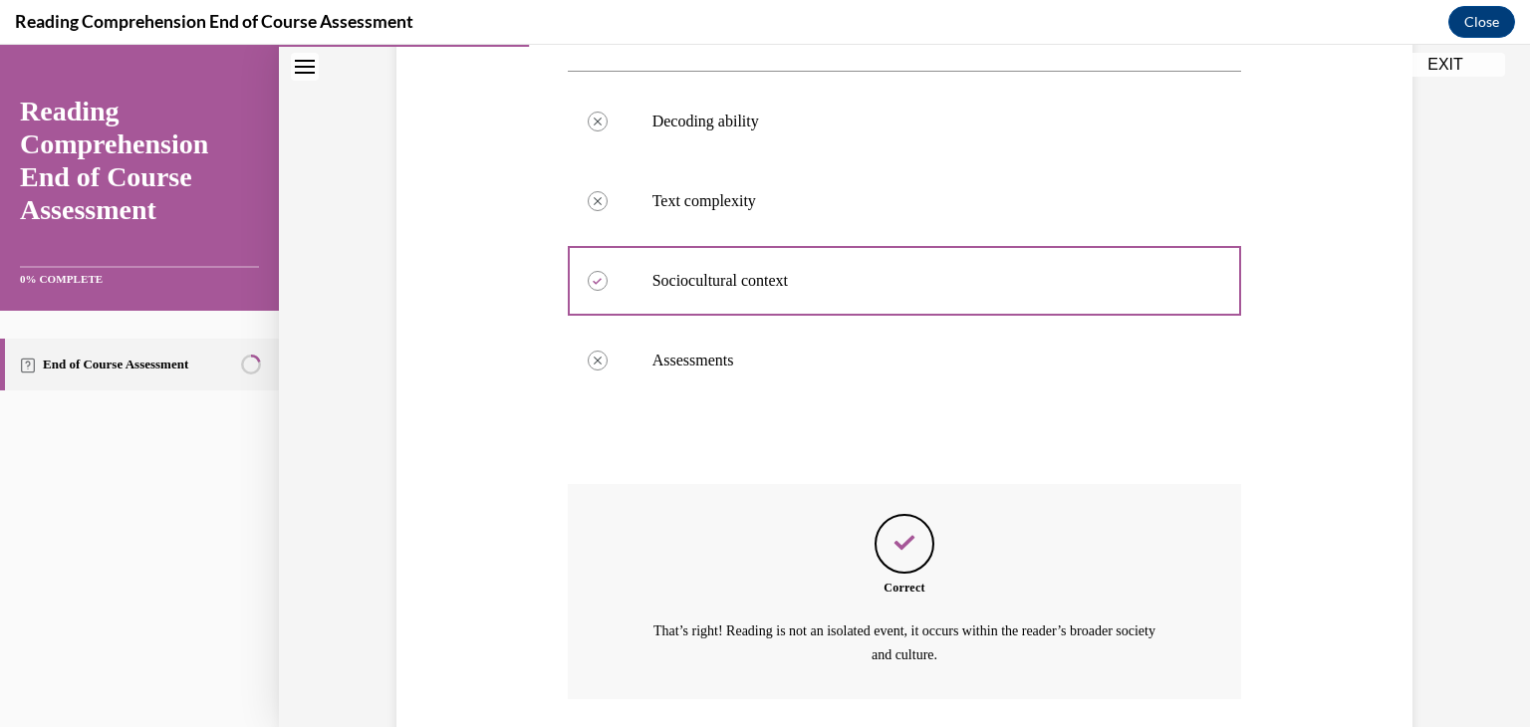
scroll to position [594, 0]
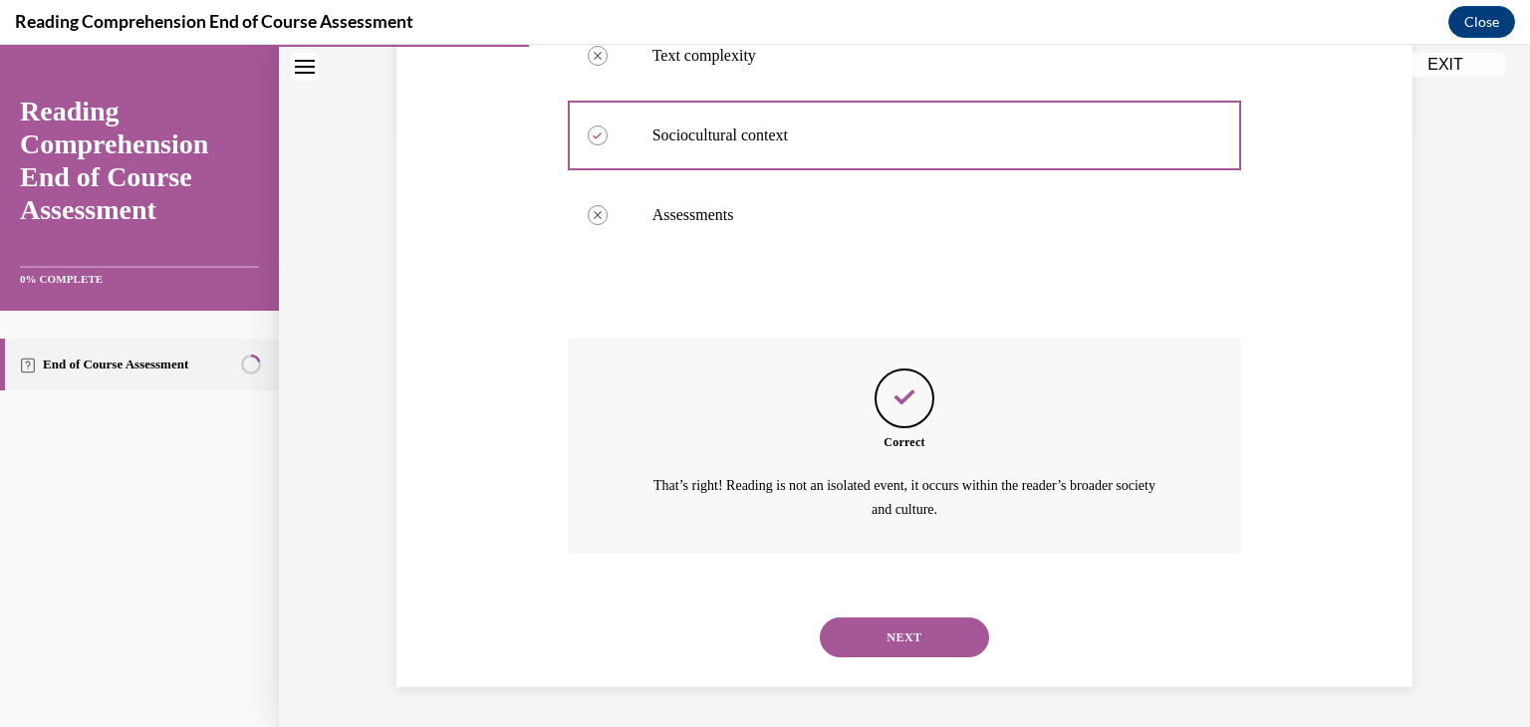
click at [909, 648] on button "NEXT" at bounding box center [904, 638] width 169 height 40
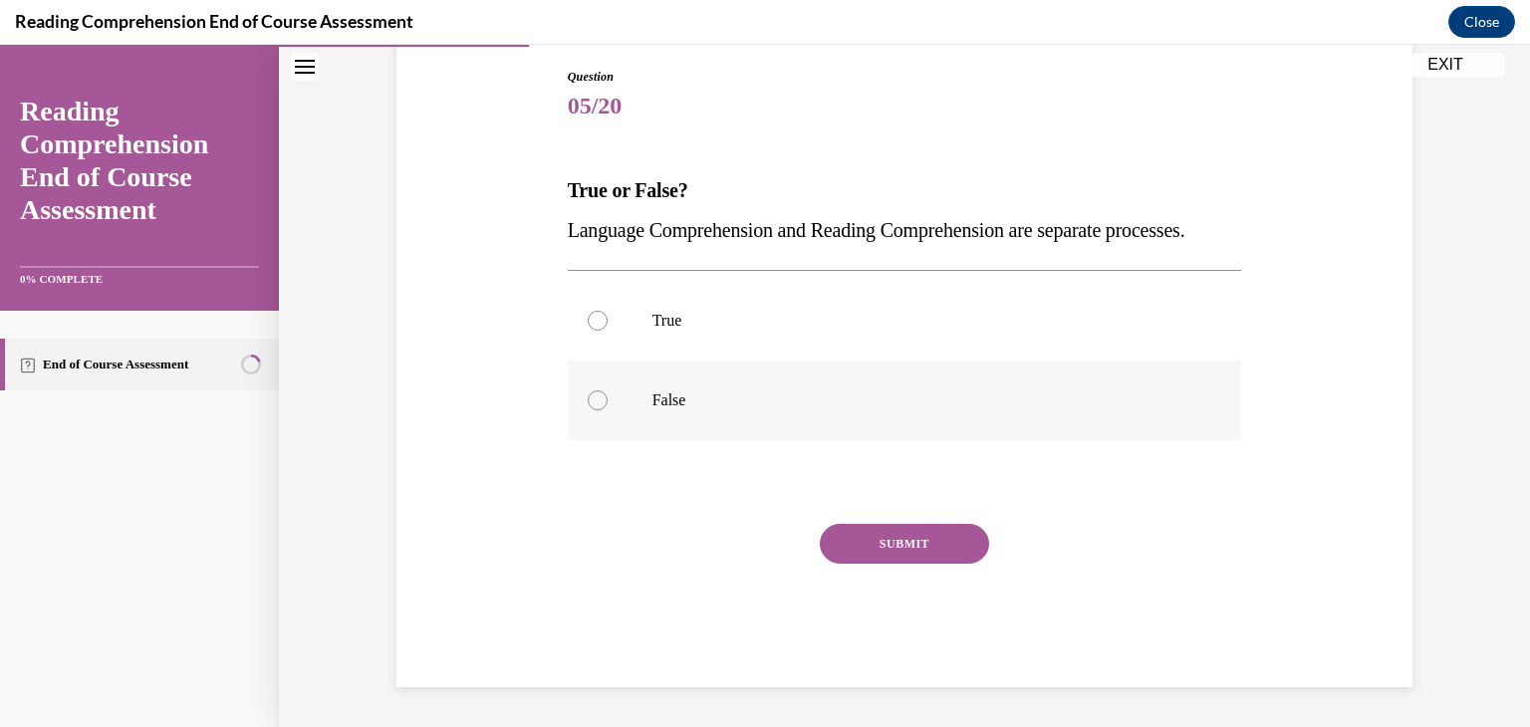
click at [878, 440] on label "False" at bounding box center [905, 401] width 675 height 80
click at [608, 410] on input "False" at bounding box center [598, 401] width 20 height 20
radio input "true"
click at [885, 564] on button "SUBMIT" at bounding box center [904, 544] width 169 height 40
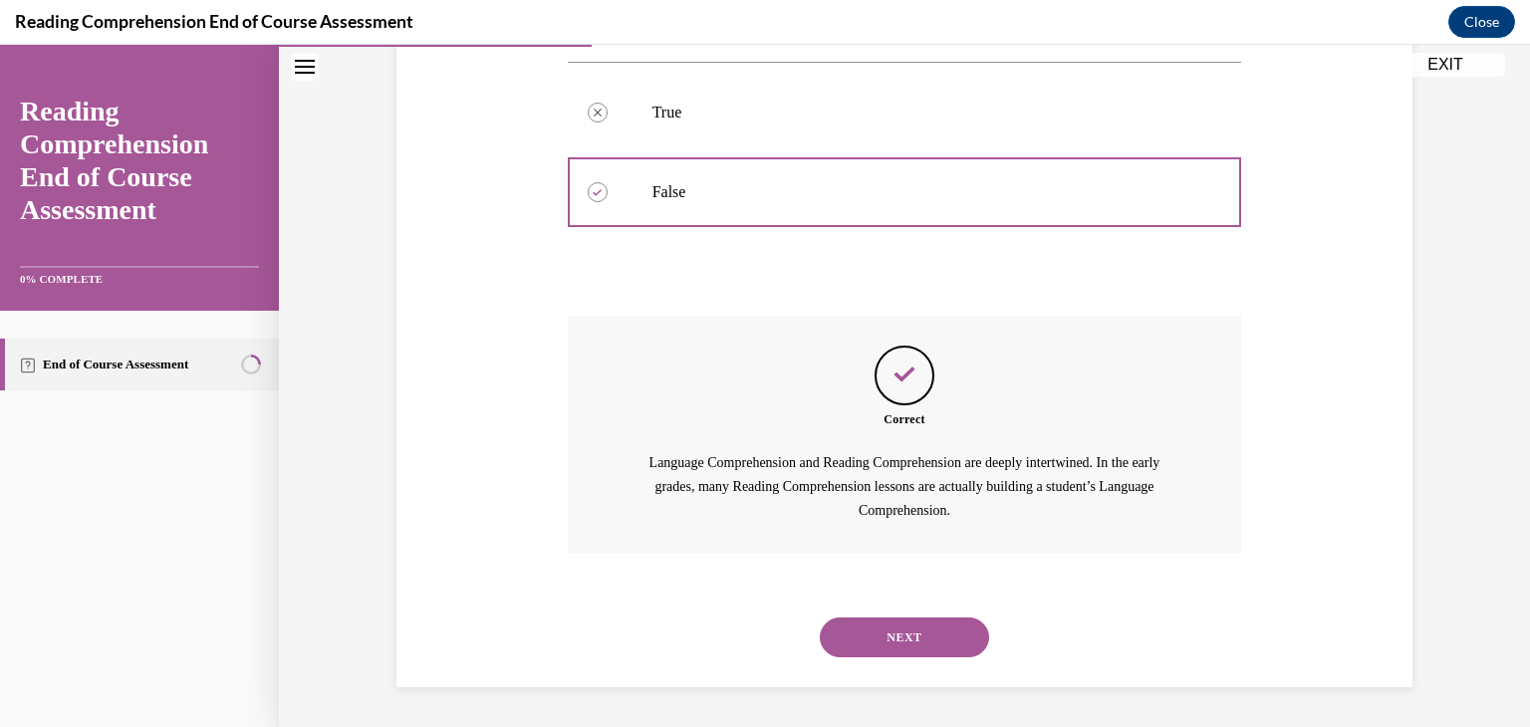
scroll to position [457, 0]
click at [882, 630] on button "NEXT" at bounding box center [904, 638] width 169 height 40
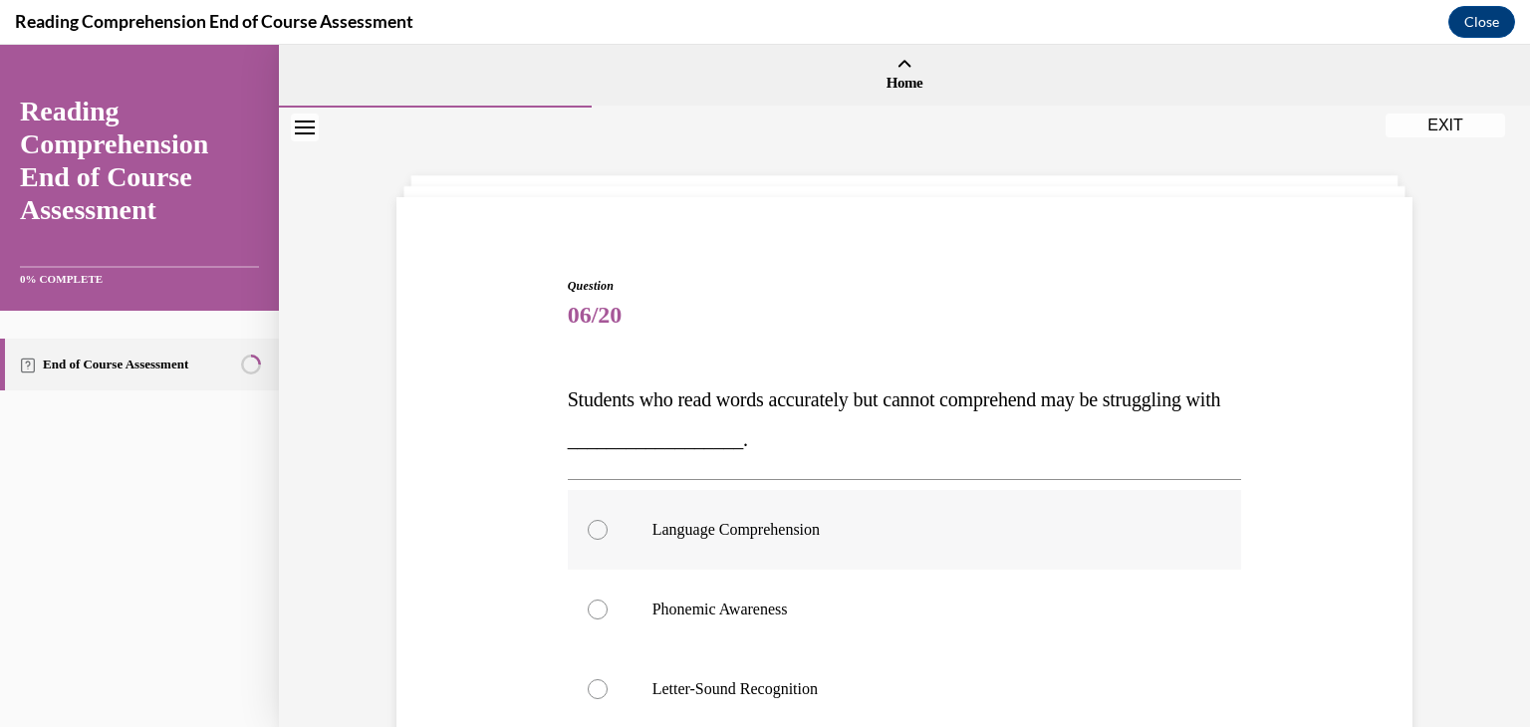
click at [888, 545] on label "Language Comprehension" at bounding box center [905, 530] width 675 height 80
click at [608, 540] on input "Language Comprehension" at bounding box center [598, 530] width 20 height 20
radio input "true"
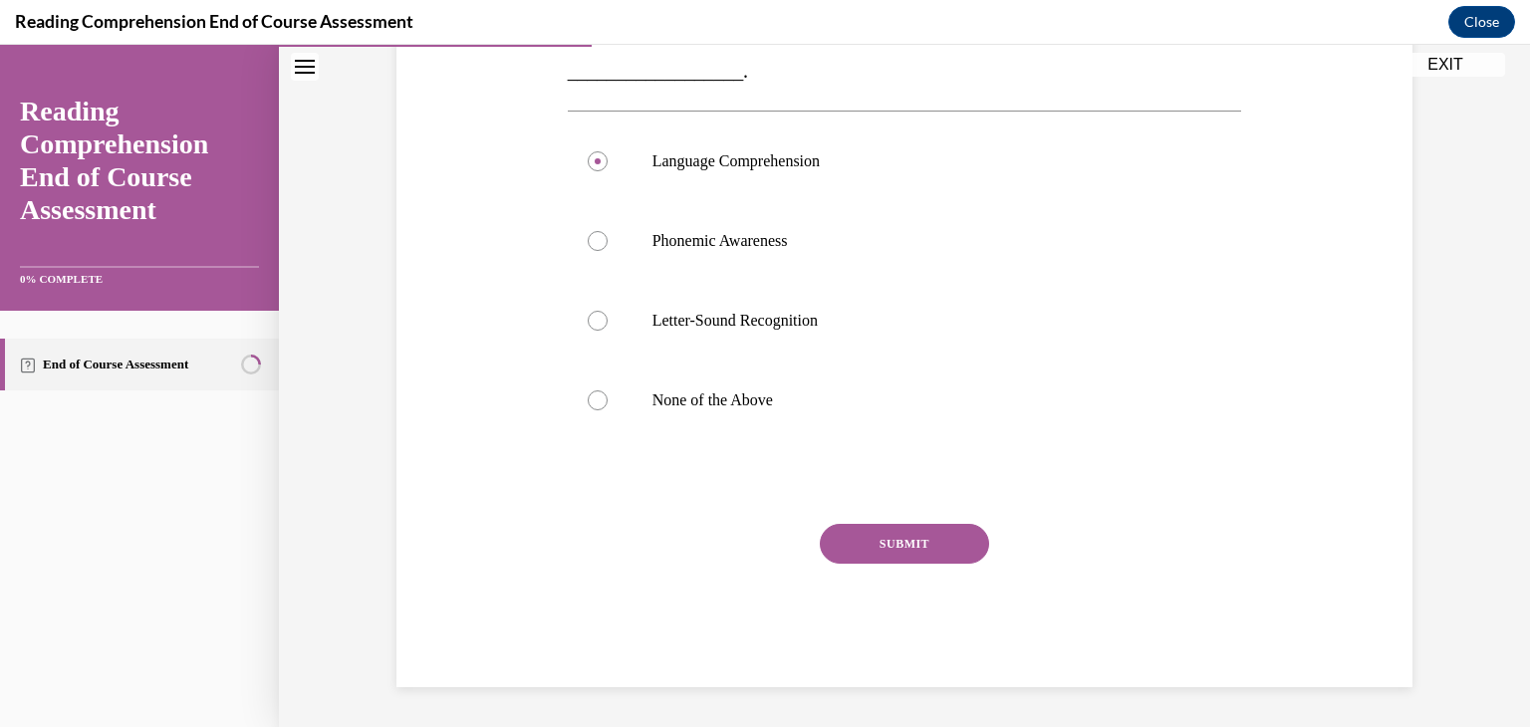
click at [892, 558] on button "SUBMIT" at bounding box center [904, 544] width 169 height 40
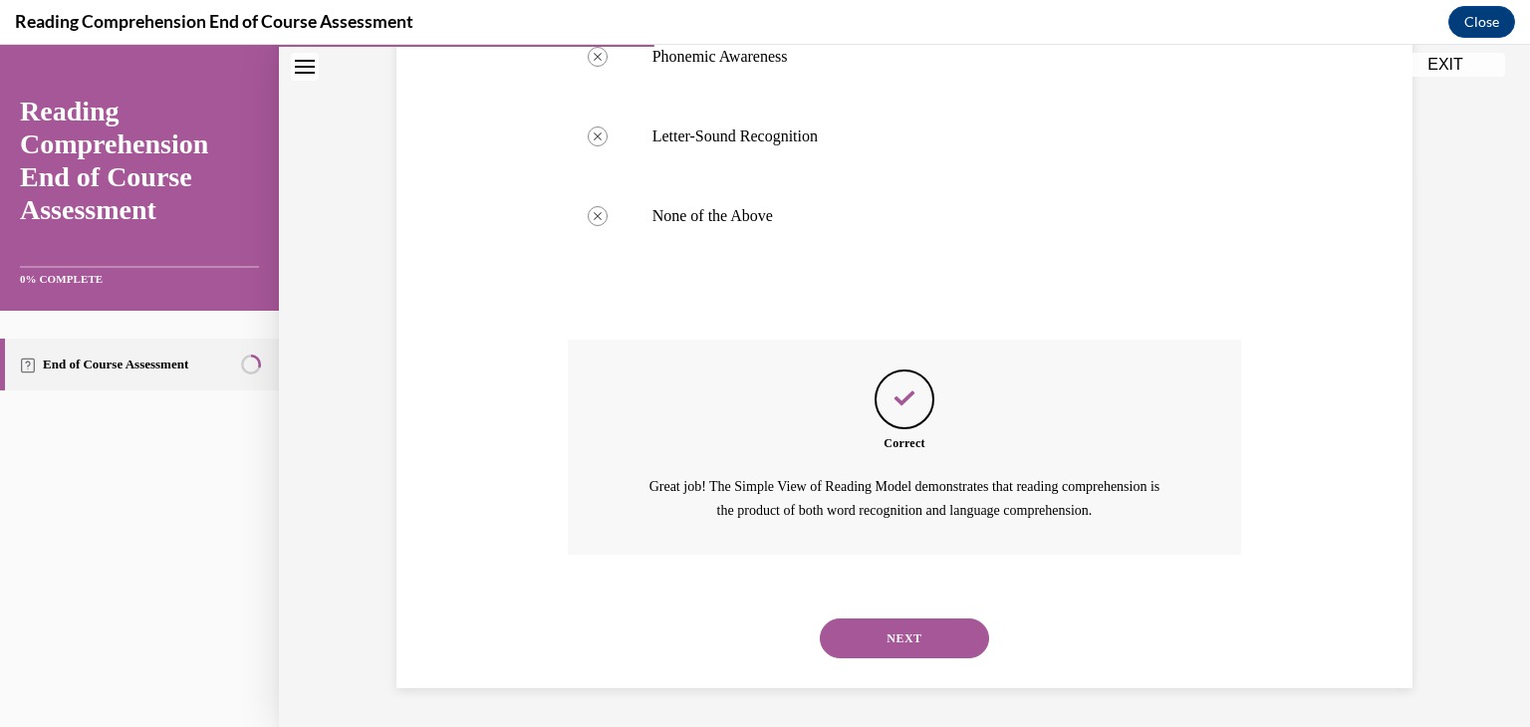
scroll to position [554, 0]
click at [884, 629] on button "NEXT" at bounding box center [904, 638] width 169 height 40
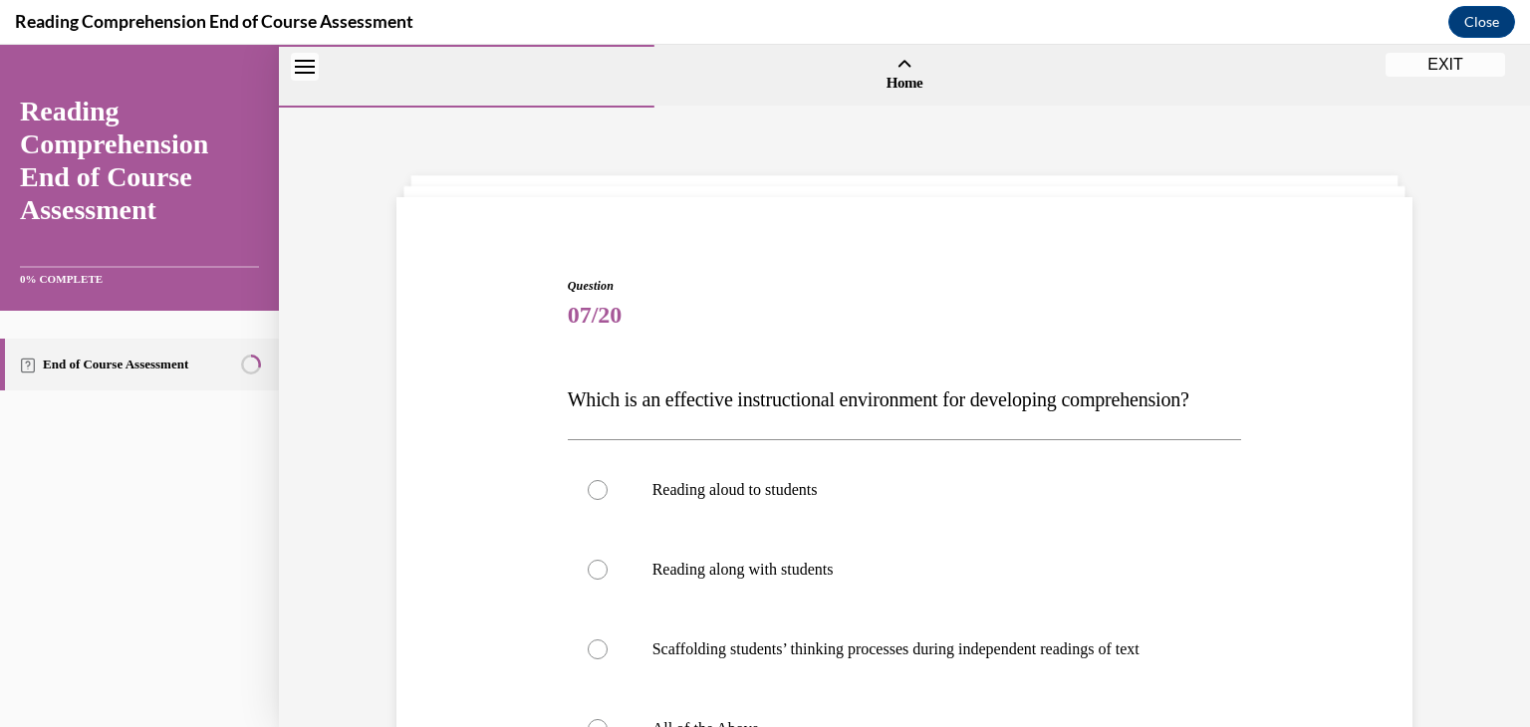
scroll to position [369, 0]
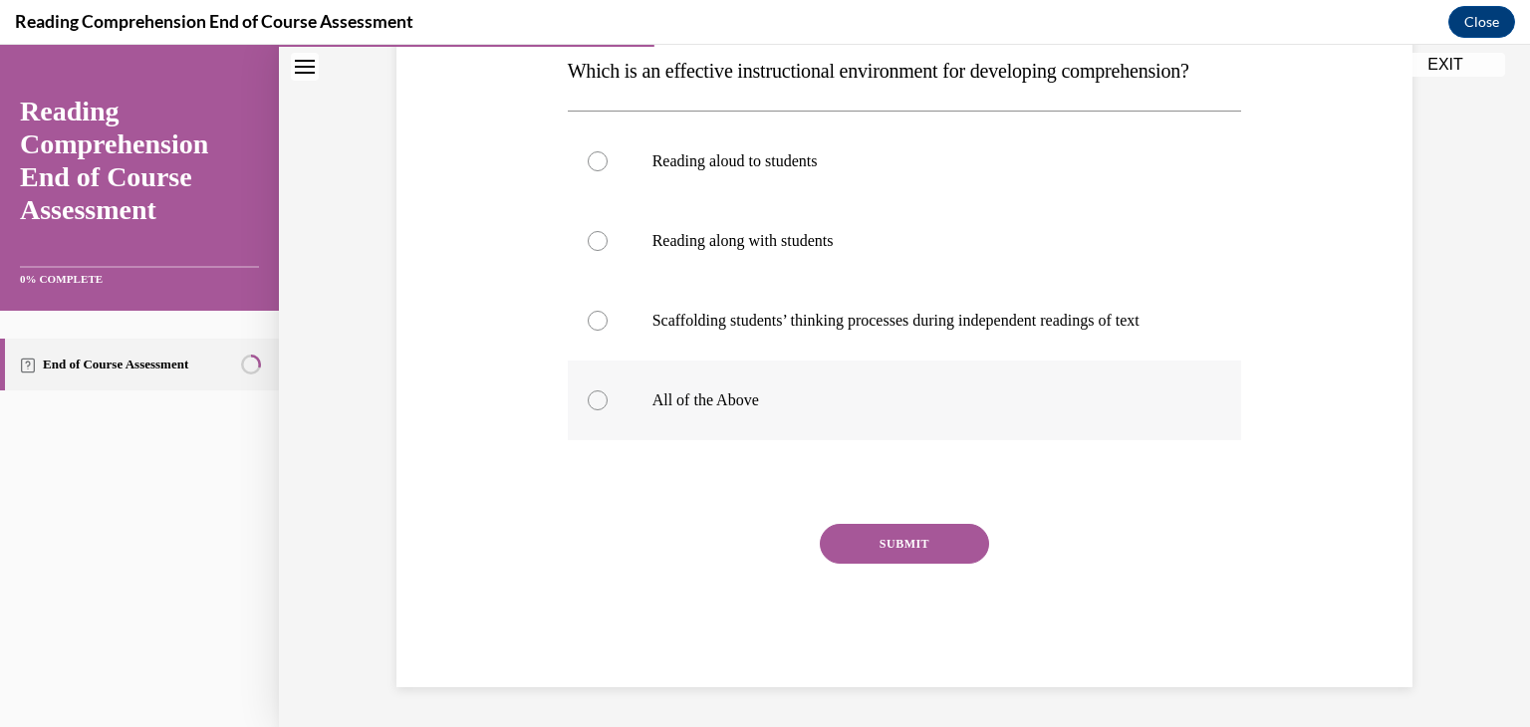
click at [904, 428] on label "All of the Above" at bounding box center [905, 401] width 675 height 80
click at [608, 410] on input "All of the Above" at bounding box center [598, 401] width 20 height 20
radio input "true"
click at [907, 551] on button "SUBMIT" at bounding box center [904, 544] width 169 height 40
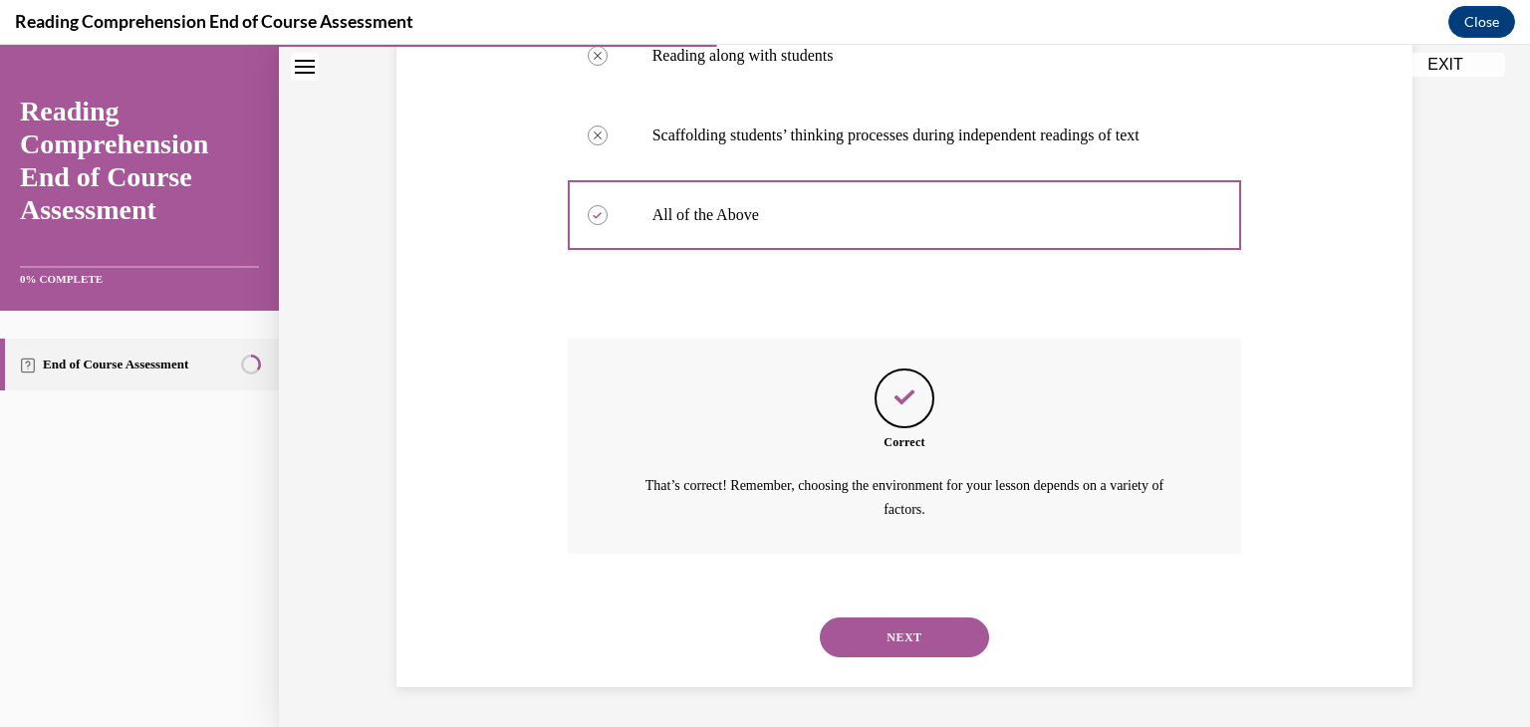
scroll to position [554, 0]
click at [920, 625] on button "NEXT" at bounding box center [904, 638] width 169 height 40
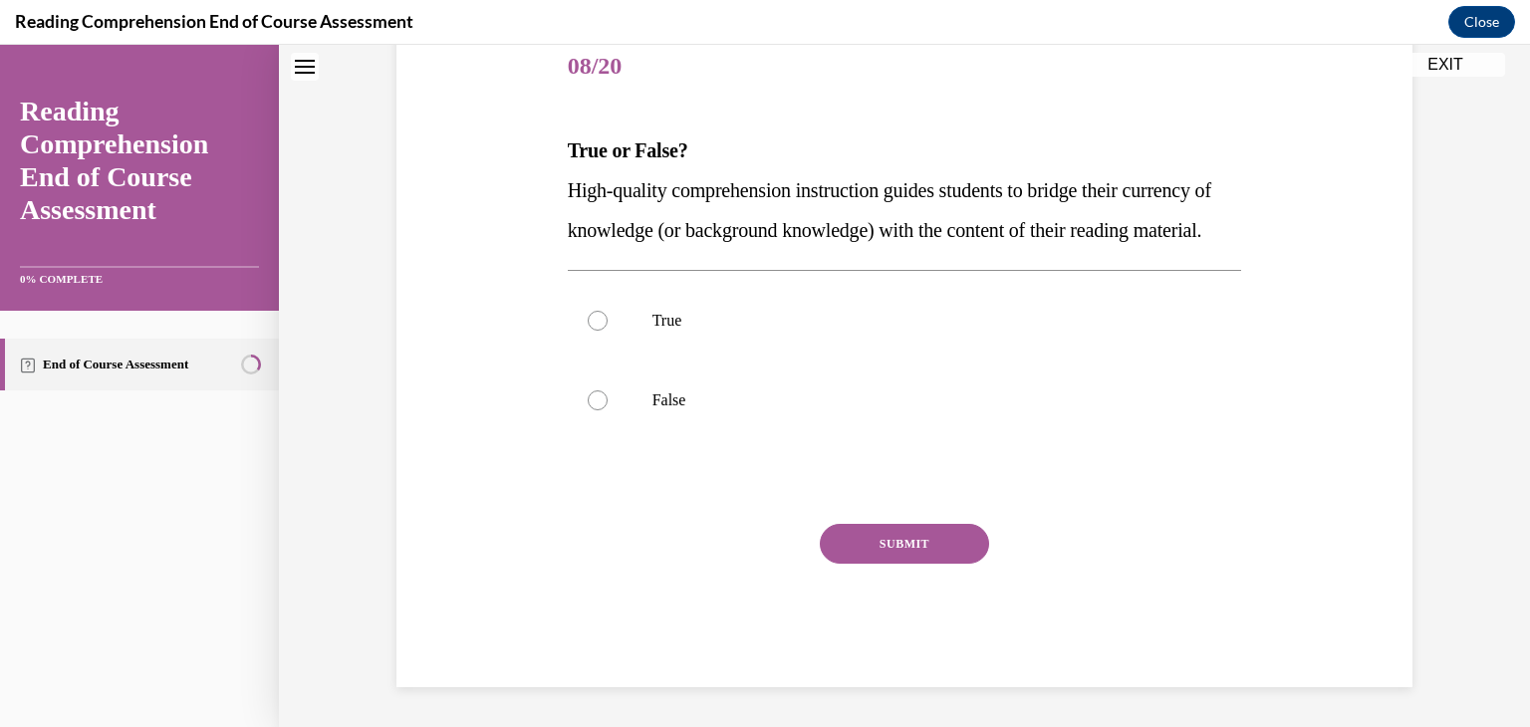
scroll to position [0, 0]
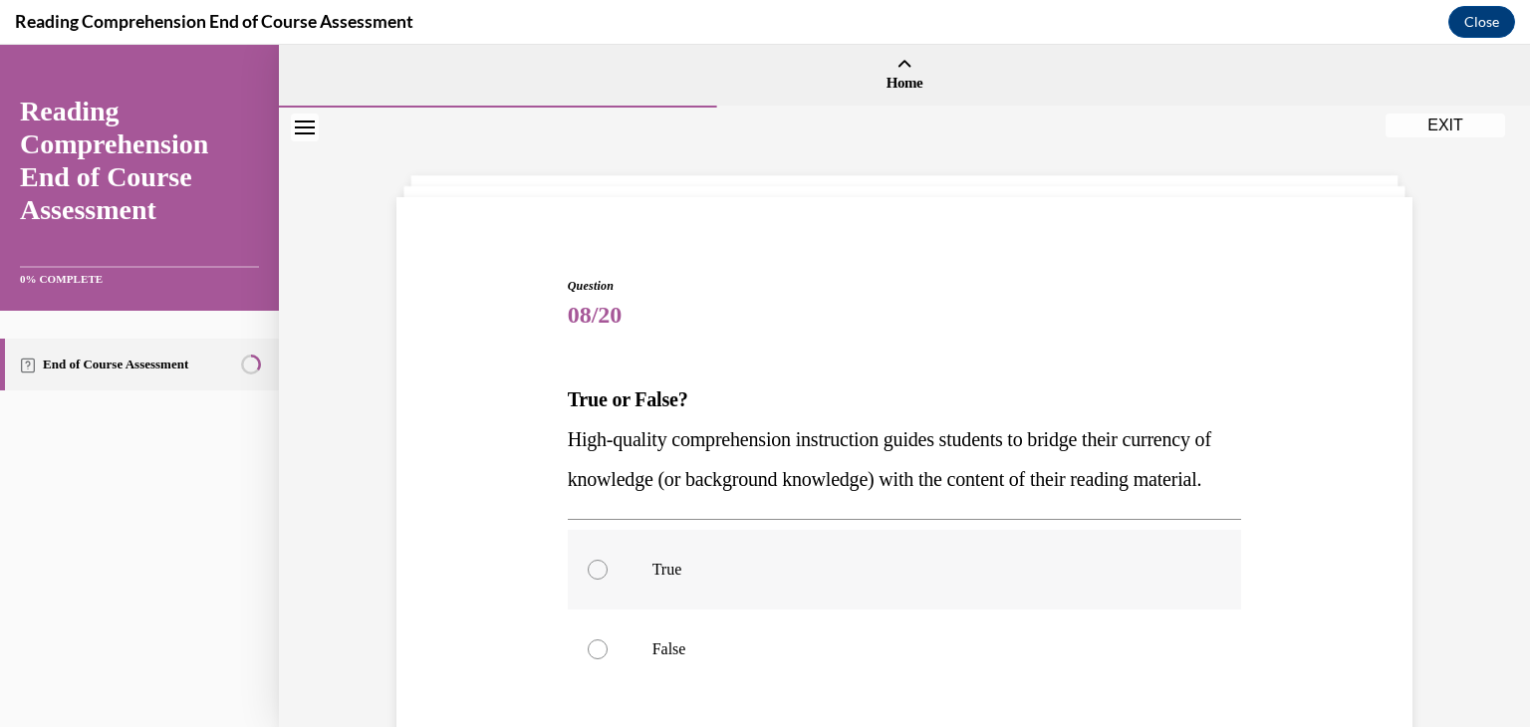
click at [895, 580] on p "True" at bounding box center [923, 570] width 540 height 20
click at [608, 580] on input "True" at bounding box center [598, 570] width 20 height 20
radio input "true"
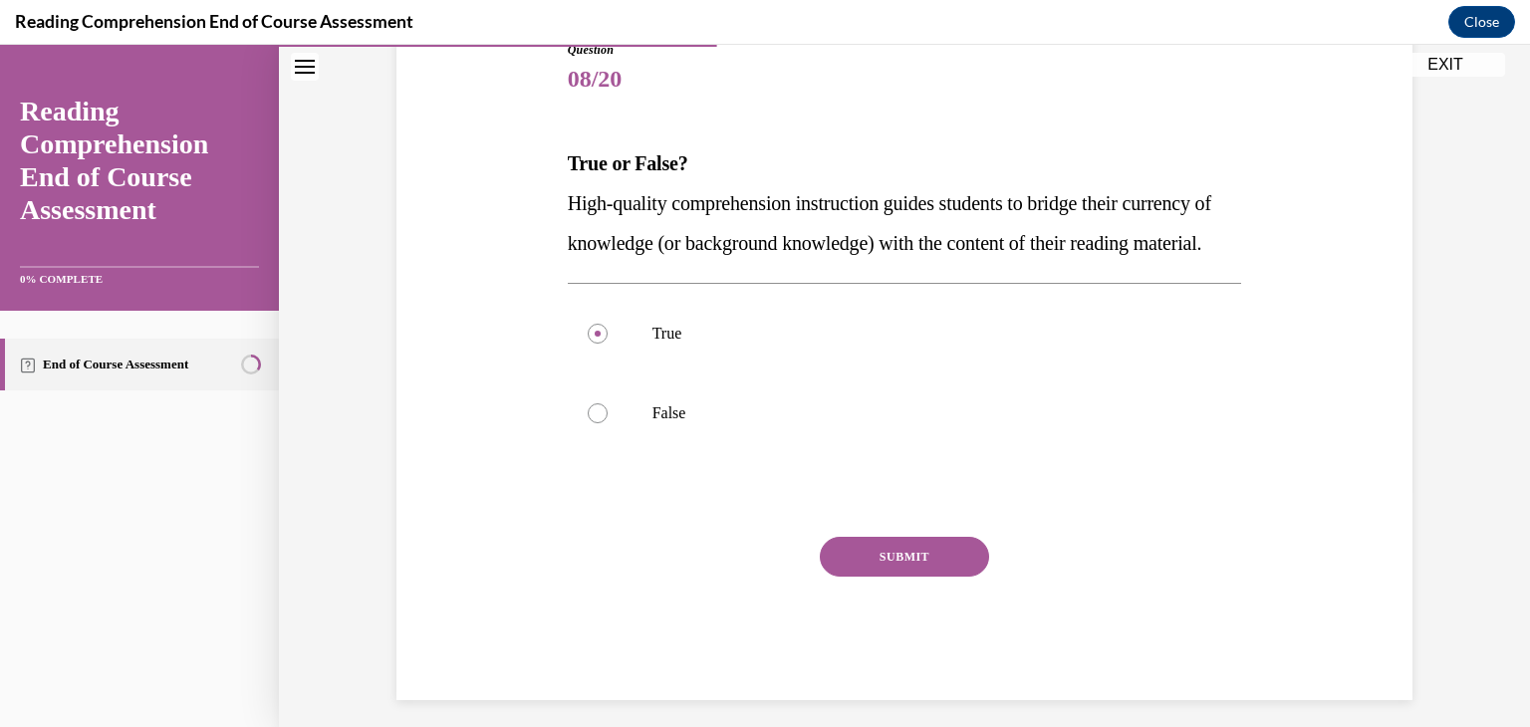
click at [906, 577] on button "SUBMIT" at bounding box center [904, 557] width 169 height 40
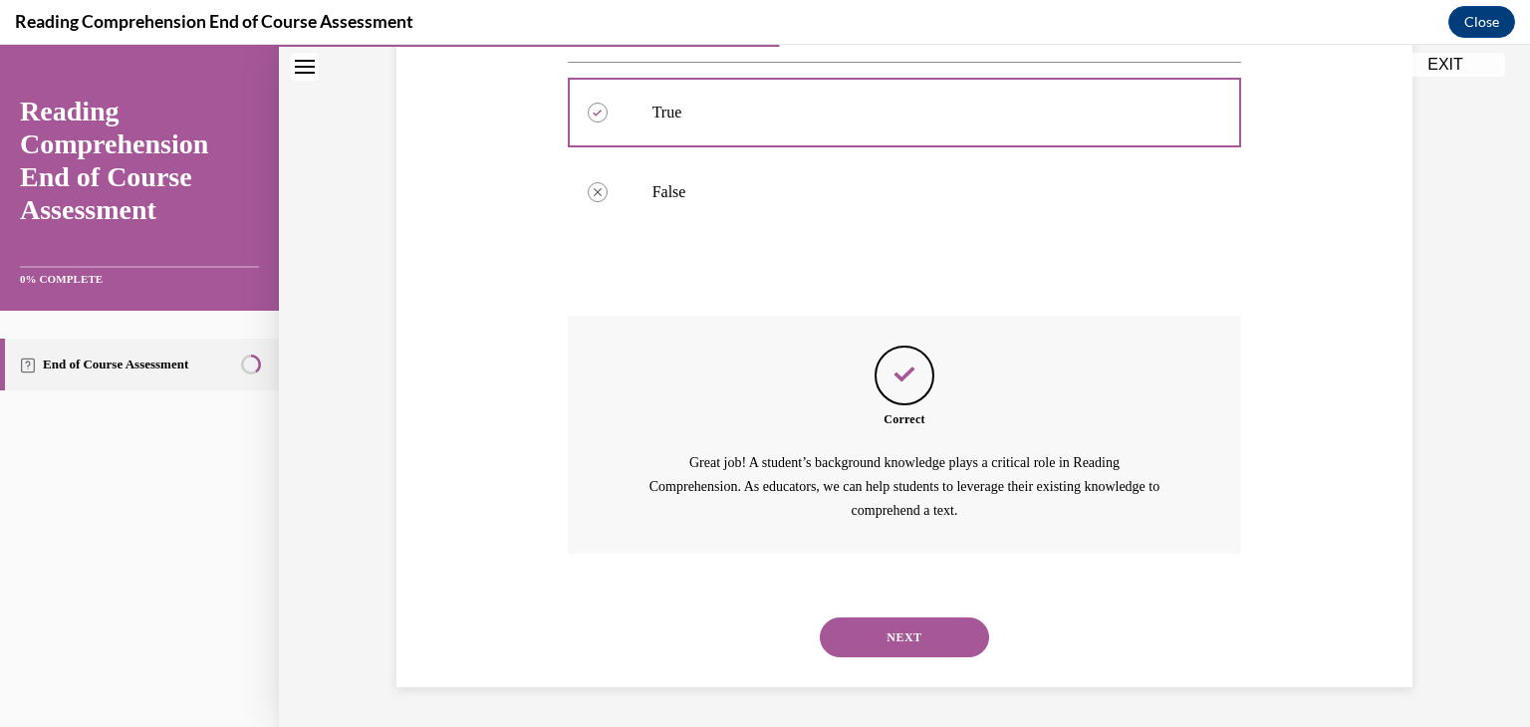
scroll to position [497, 0]
click at [899, 638] on button "NEXT" at bounding box center [904, 638] width 169 height 40
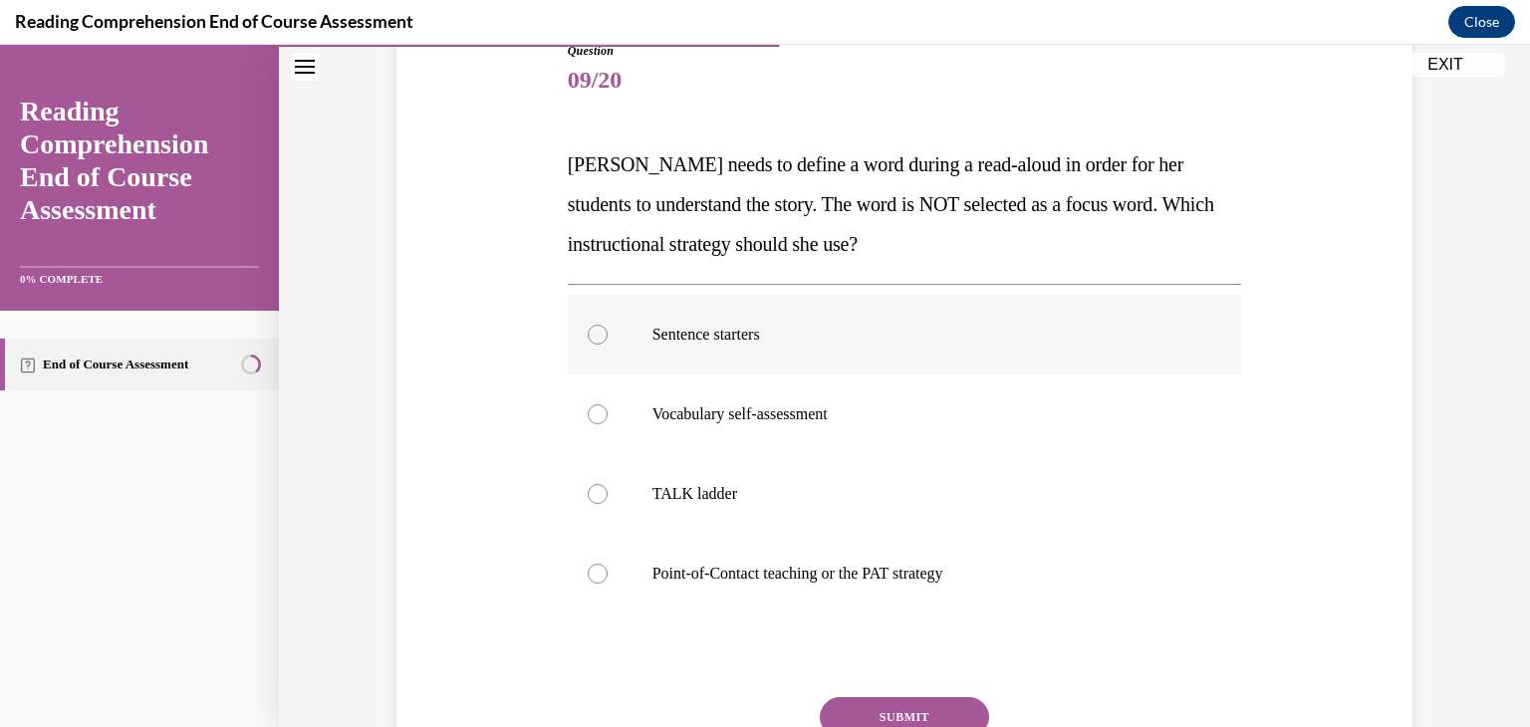
scroll to position [237, 0]
click at [902, 594] on label "Point-of-Contact teaching or the PAT strategy" at bounding box center [905, 572] width 675 height 80
click at [608, 582] on input "Point-of-Contact teaching or the PAT strategy" at bounding box center [598, 572] width 20 height 20
radio input "true"
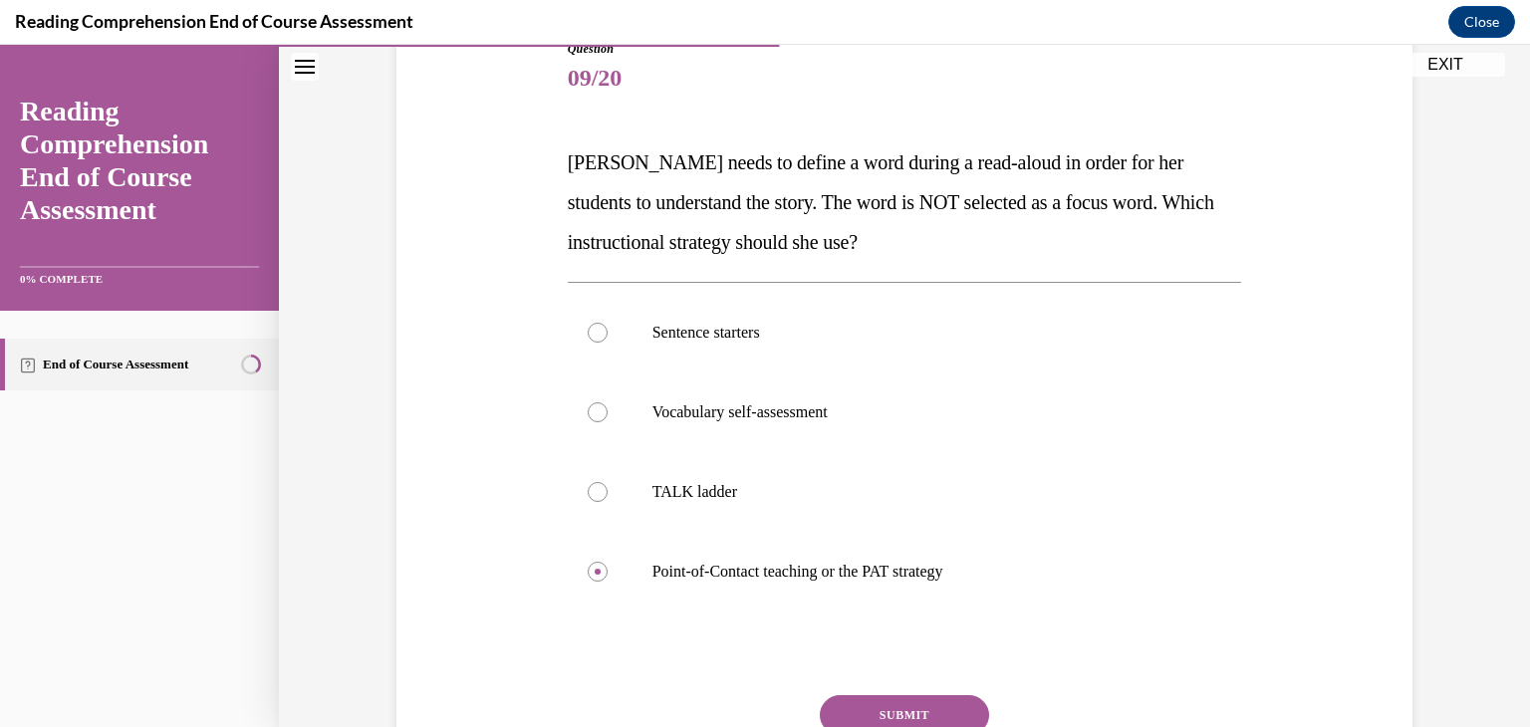
click at [903, 697] on button "SUBMIT" at bounding box center [904, 715] width 169 height 40
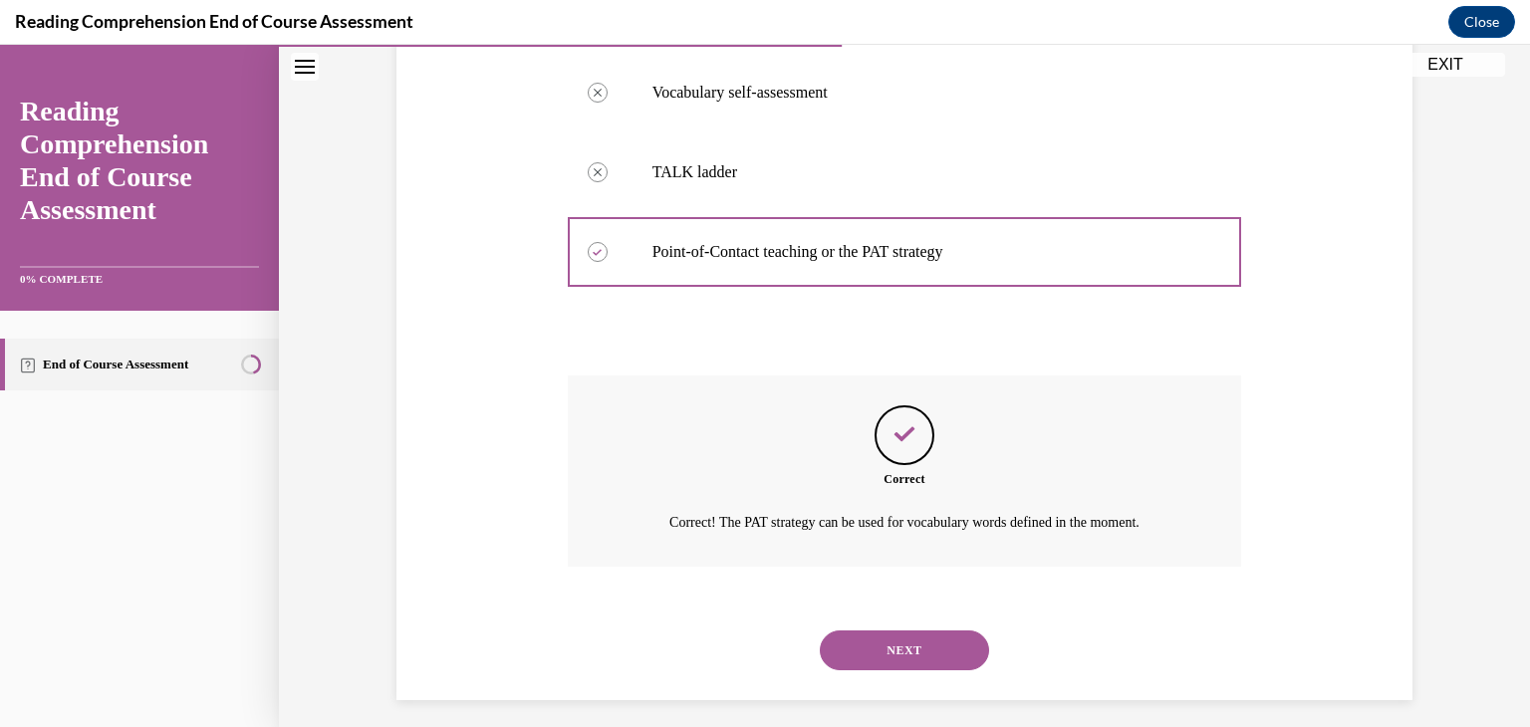
scroll to position [570, 0]
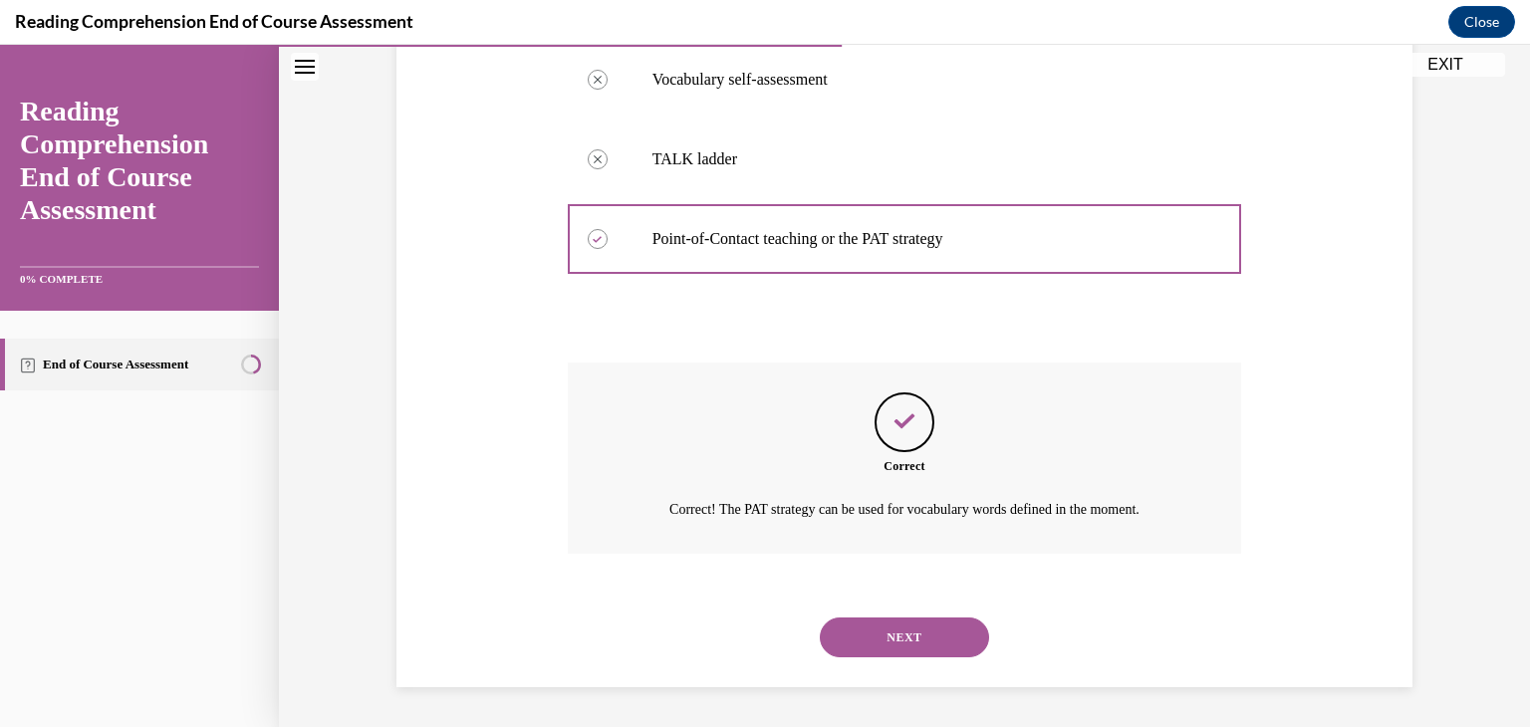
click at [907, 633] on button "NEXT" at bounding box center [904, 638] width 169 height 40
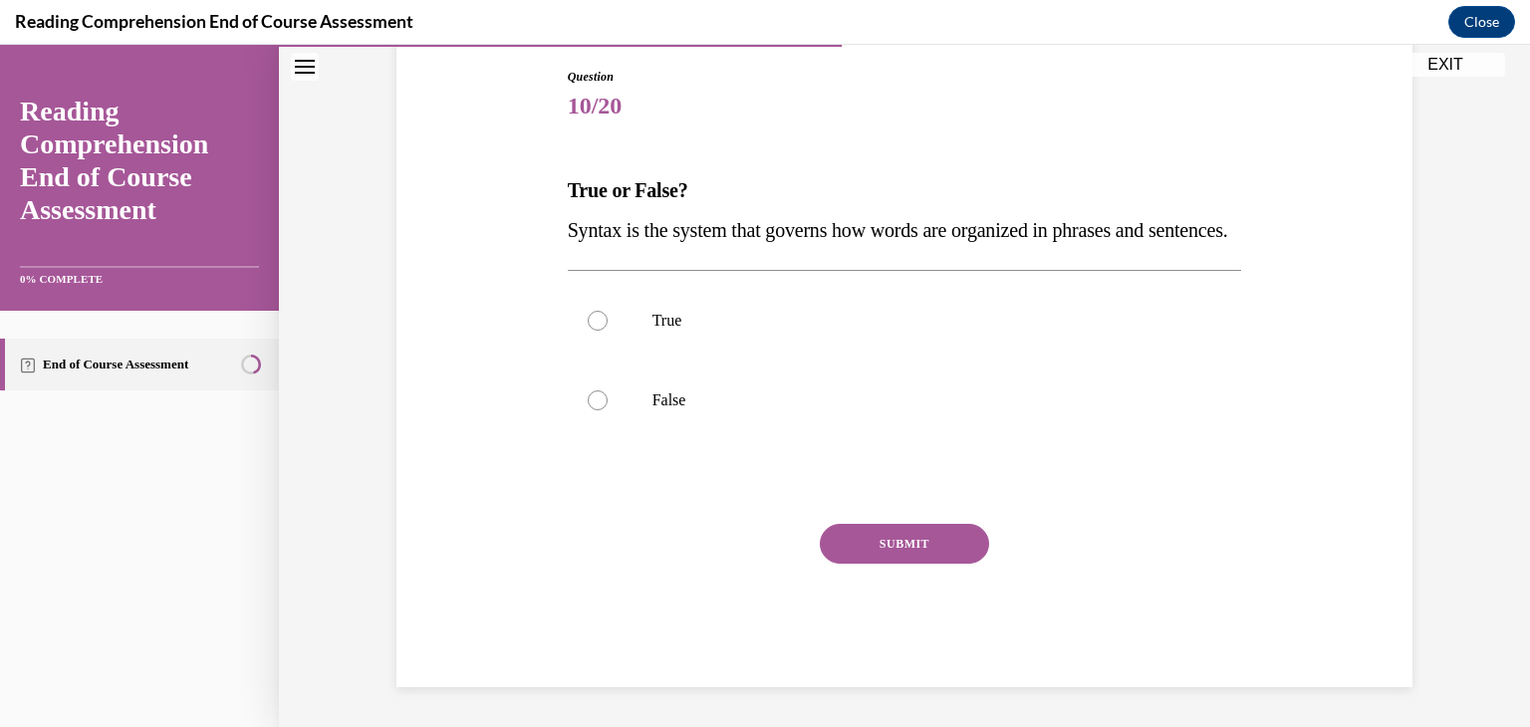
scroll to position [221, 0]
click at [933, 361] on label "True" at bounding box center [905, 321] width 675 height 80
click at [608, 331] on input "True" at bounding box center [598, 321] width 20 height 20
radio input "true"
click at [902, 564] on button "SUBMIT" at bounding box center [904, 544] width 169 height 40
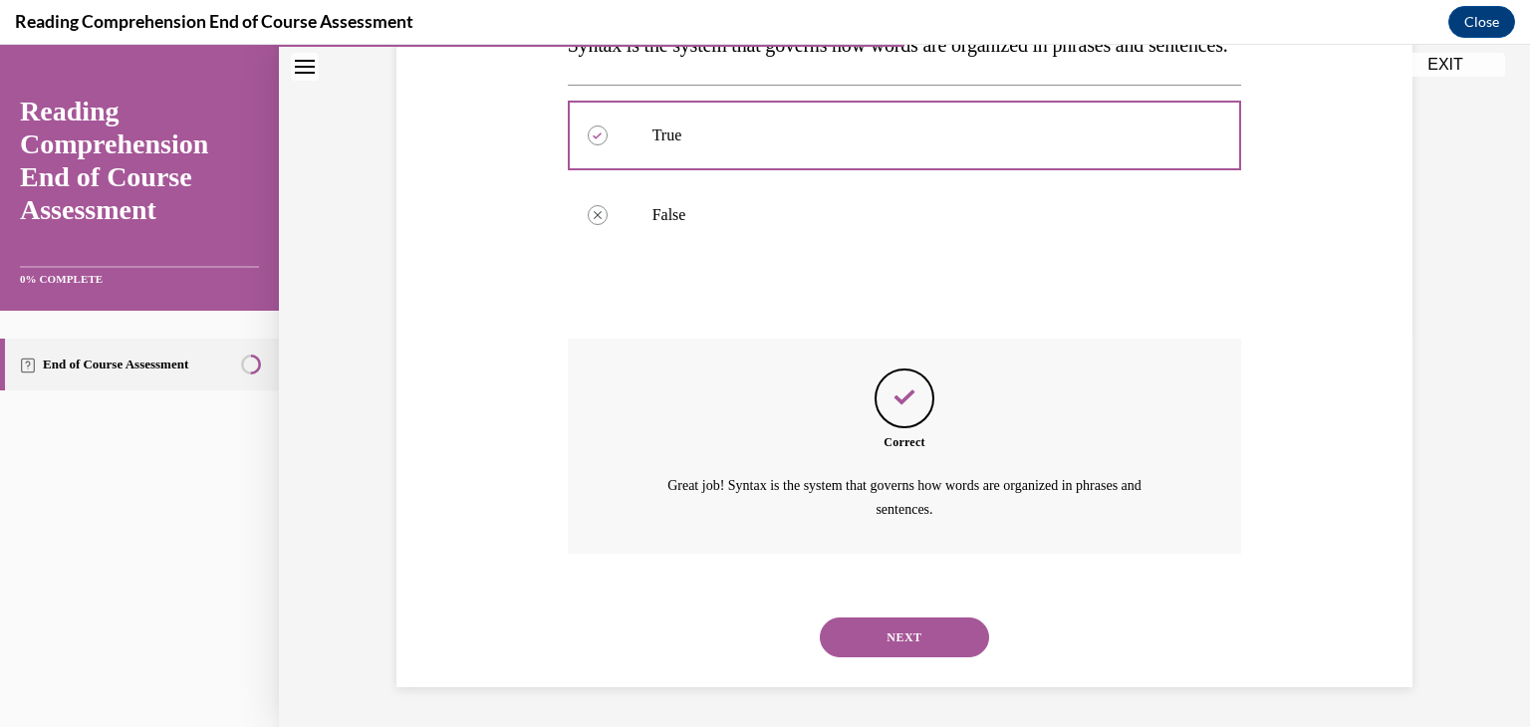
scroll to position [434, 0]
click at [890, 636] on button "NEXT" at bounding box center [904, 638] width 169 height 40
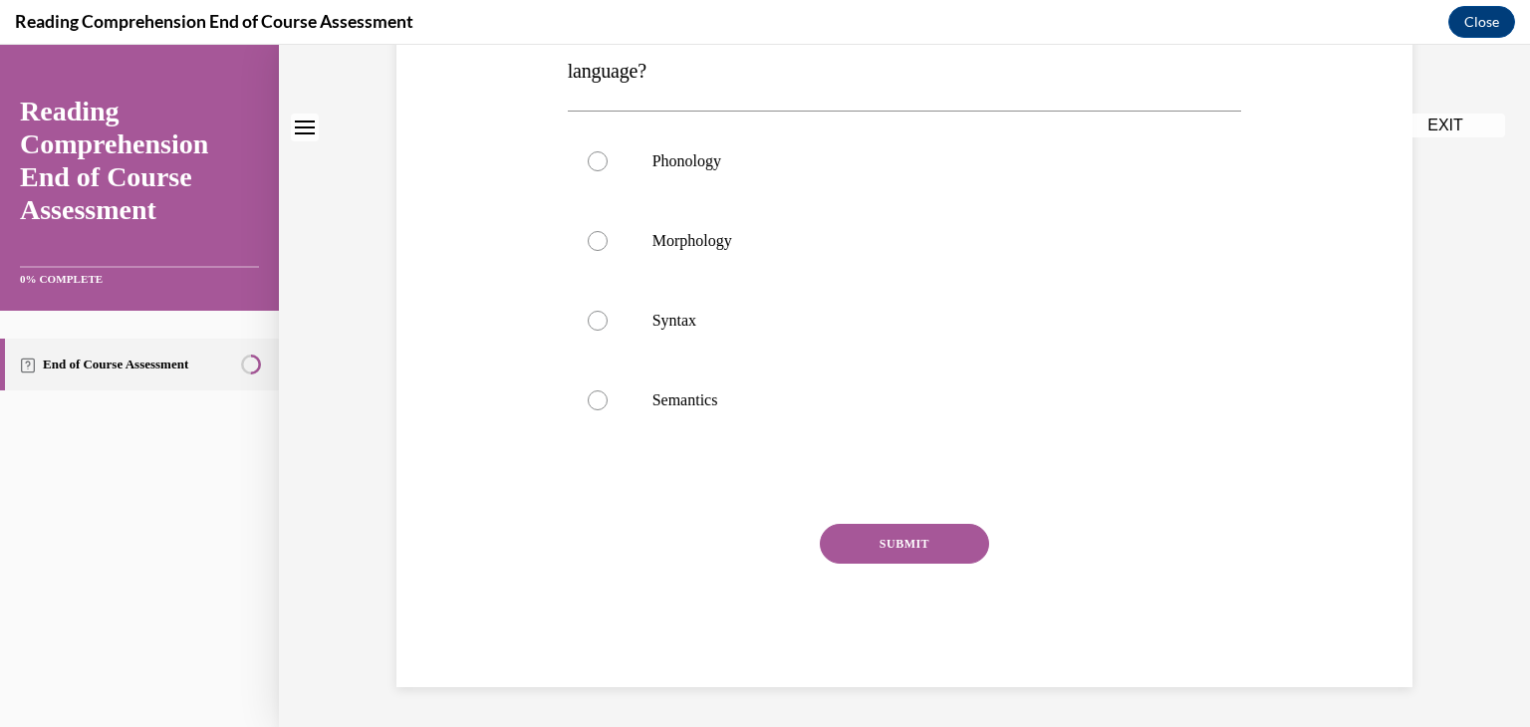
scroll to position [0, 0]
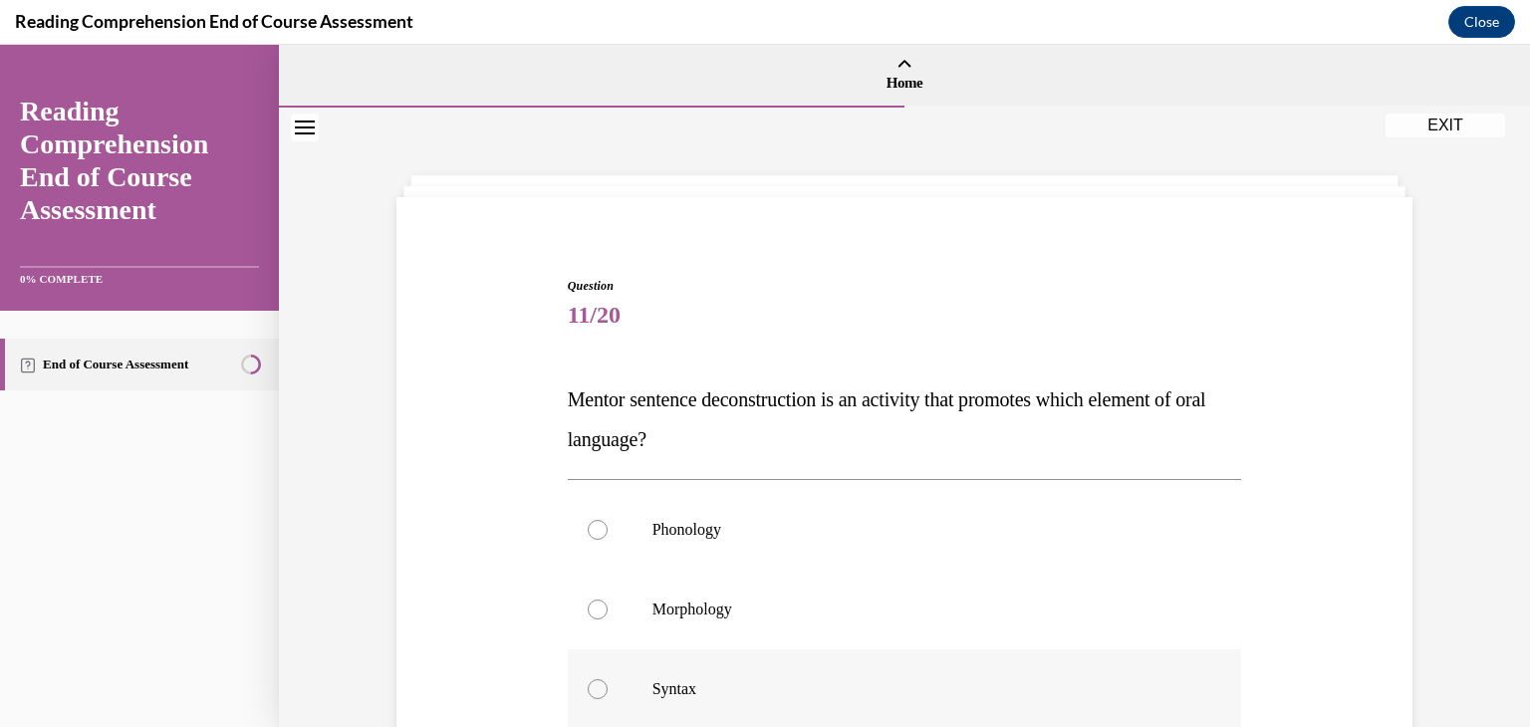
click at [885, 675] on label "Syntax" at bounding box center [905, 690] width 675 height 80
click at [608, 680] on input "Syntax" at bounding box center [598, 690] width 20 height 20
radio input "true"
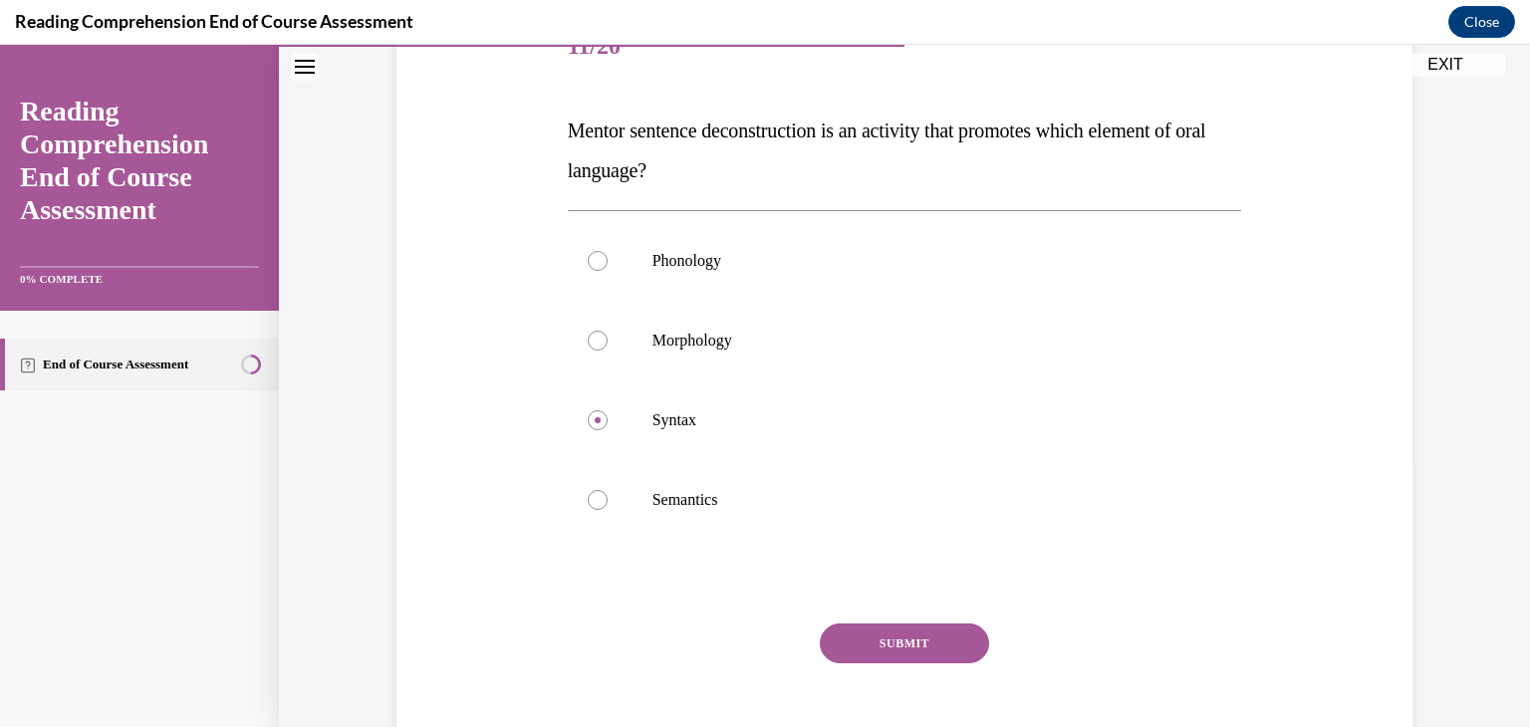
click at [889, 655] on button "SUBMIT" at bounding box center [904, 644] width 169 height 40
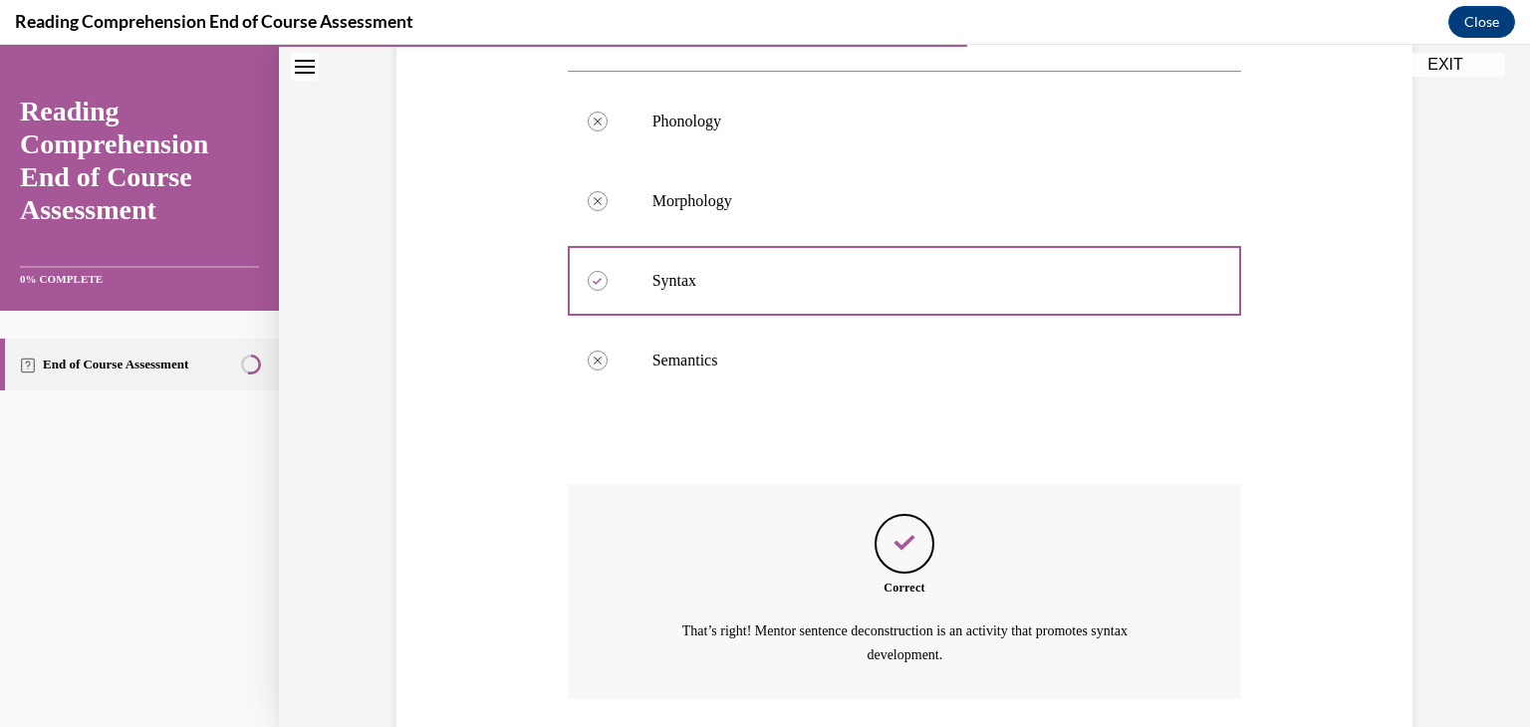
scroll to position [554, 0]
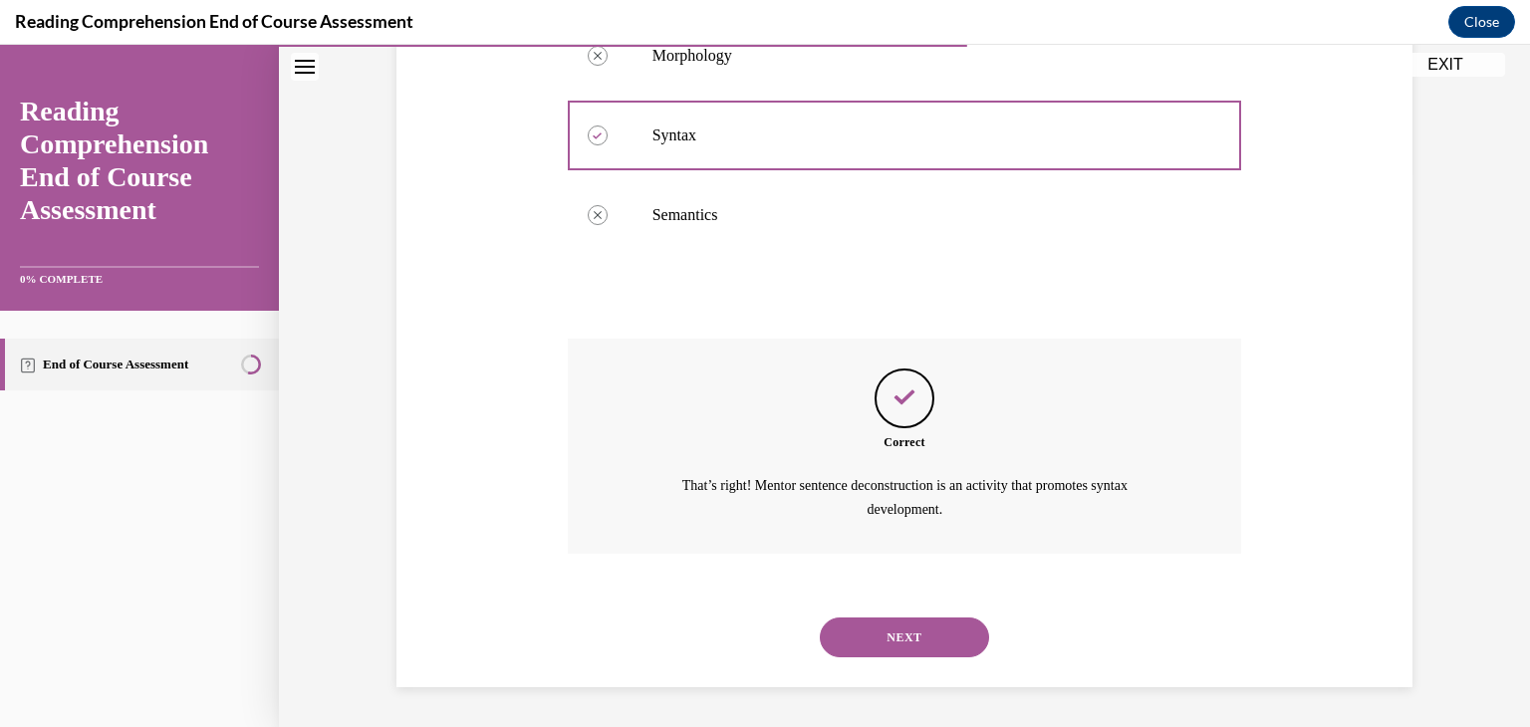
click at [900, 628] on button "NEXT" at bounding box center [904, 638] width 169 height 40
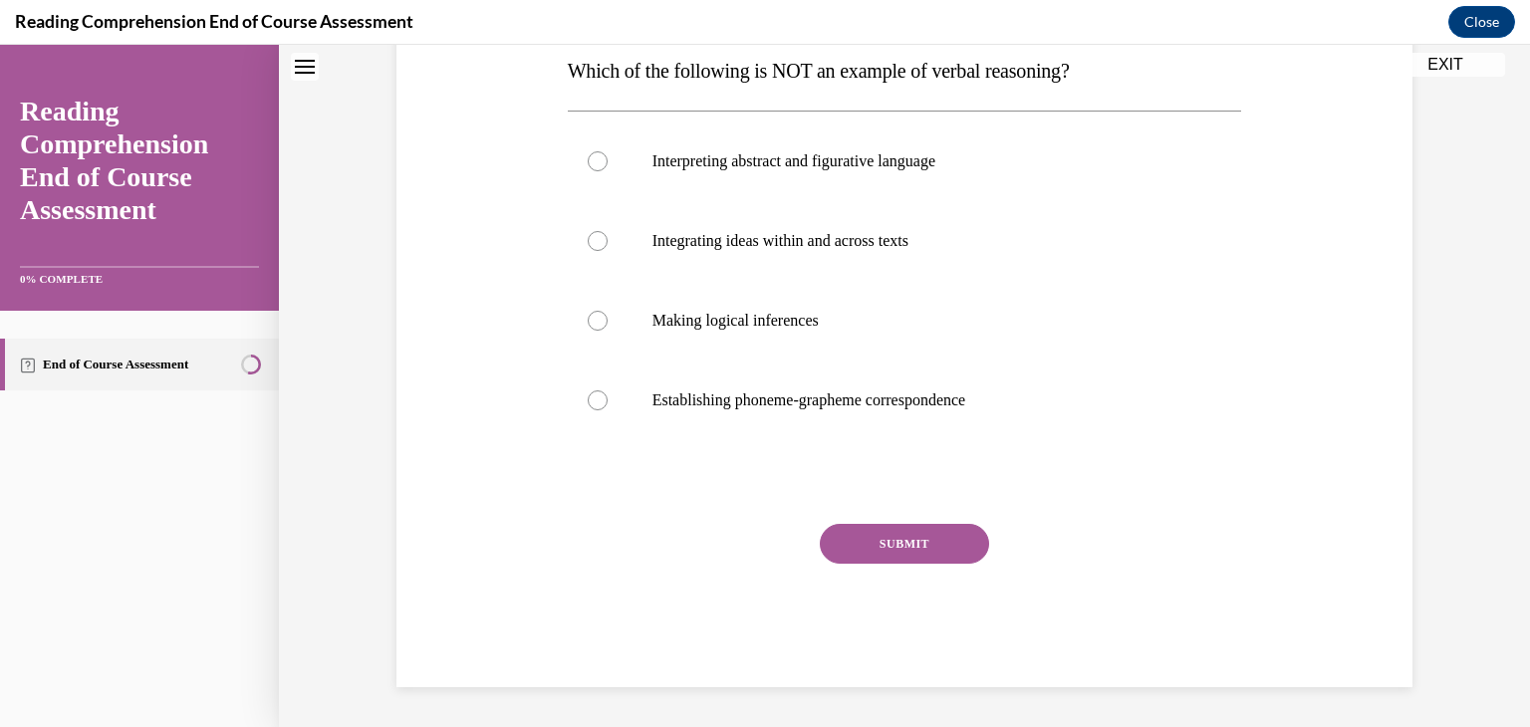
scroll to position [0, 0]
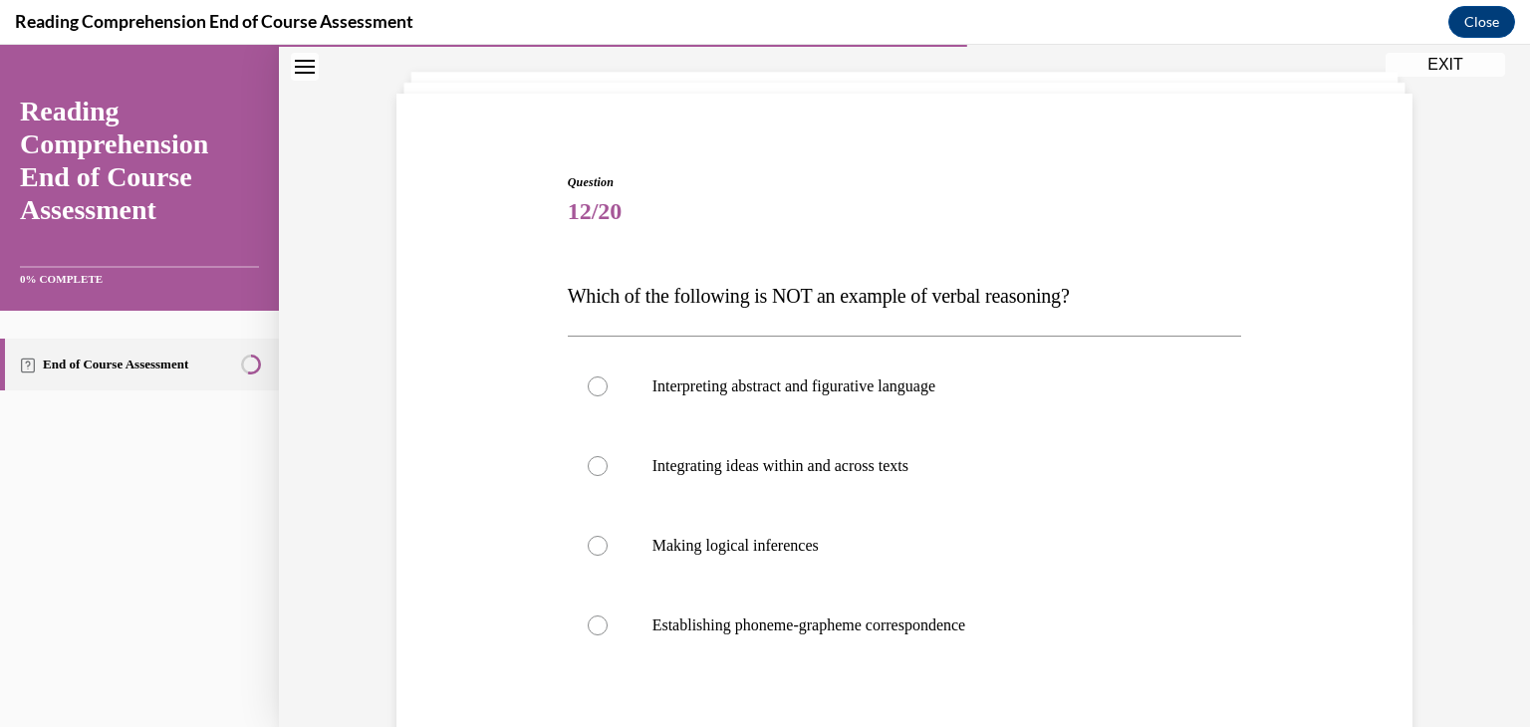
click at [900, 628] on p "Establishing phoneme-grapheme correspondence" at bounding box center [923, 626] width 540 height 20
click at [608, 628] on input "Establishing phoneme-grapheme correspondence" at bounding box center [598, 626] width 20 height 20
radio input "true"
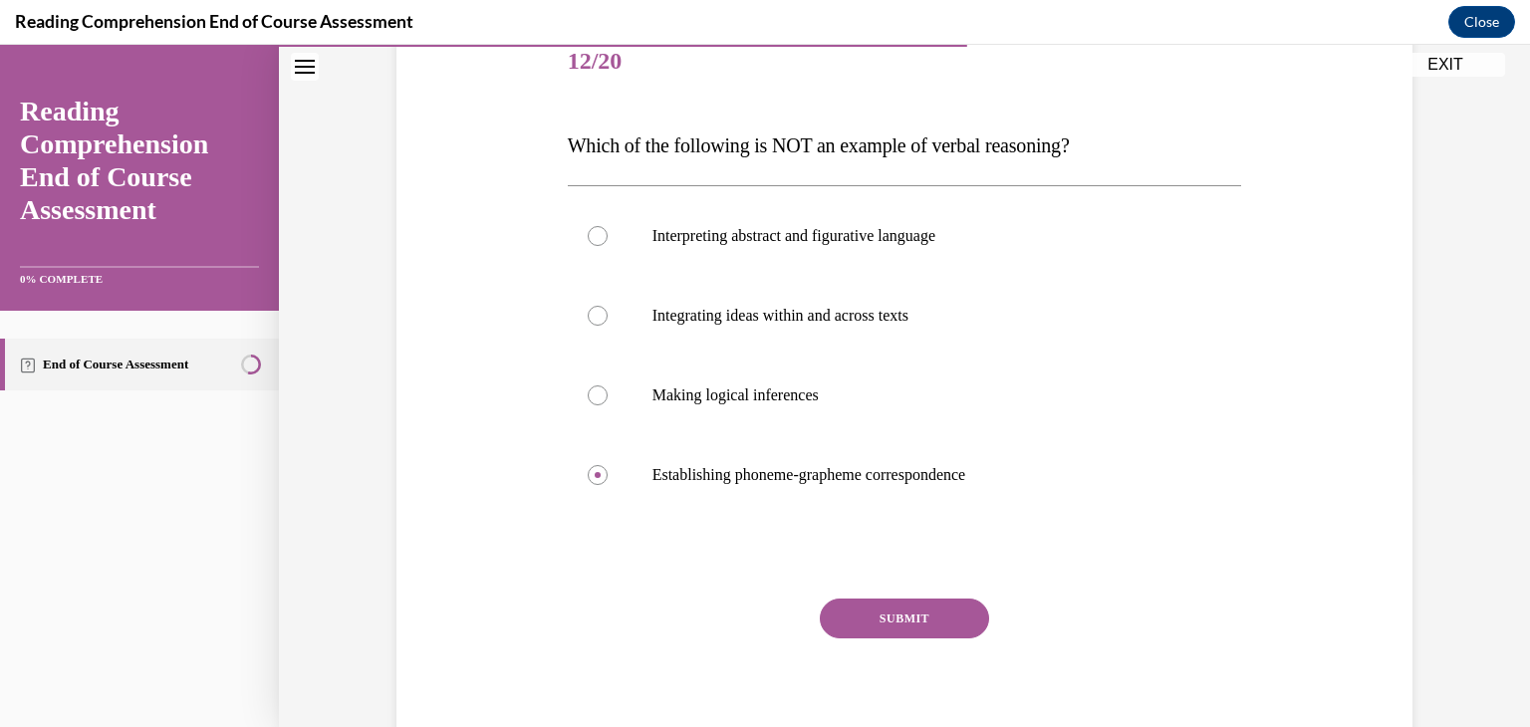
click at [900, 628] on button "SUBMIT" at bounding box center [904, 619] width 169 height 40
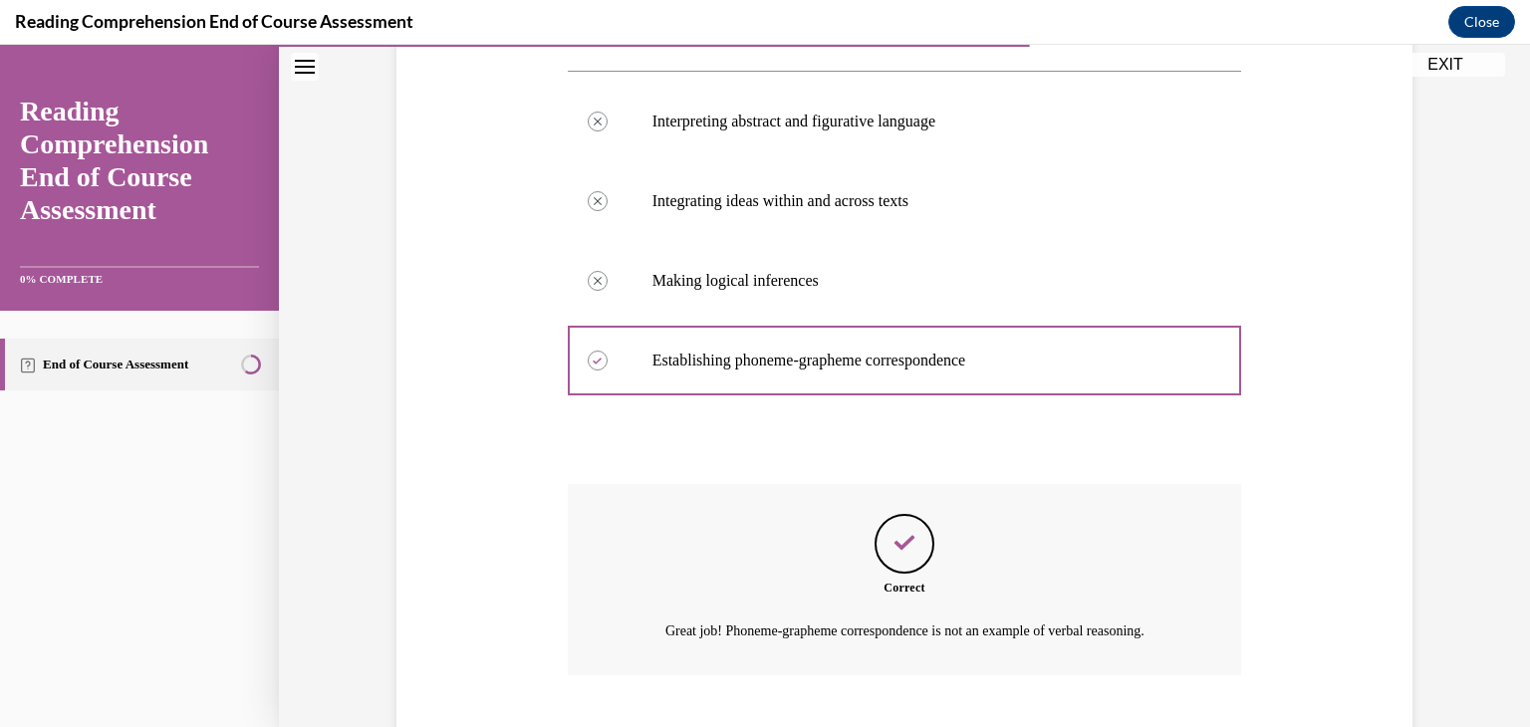
scroll to position [490, 0]
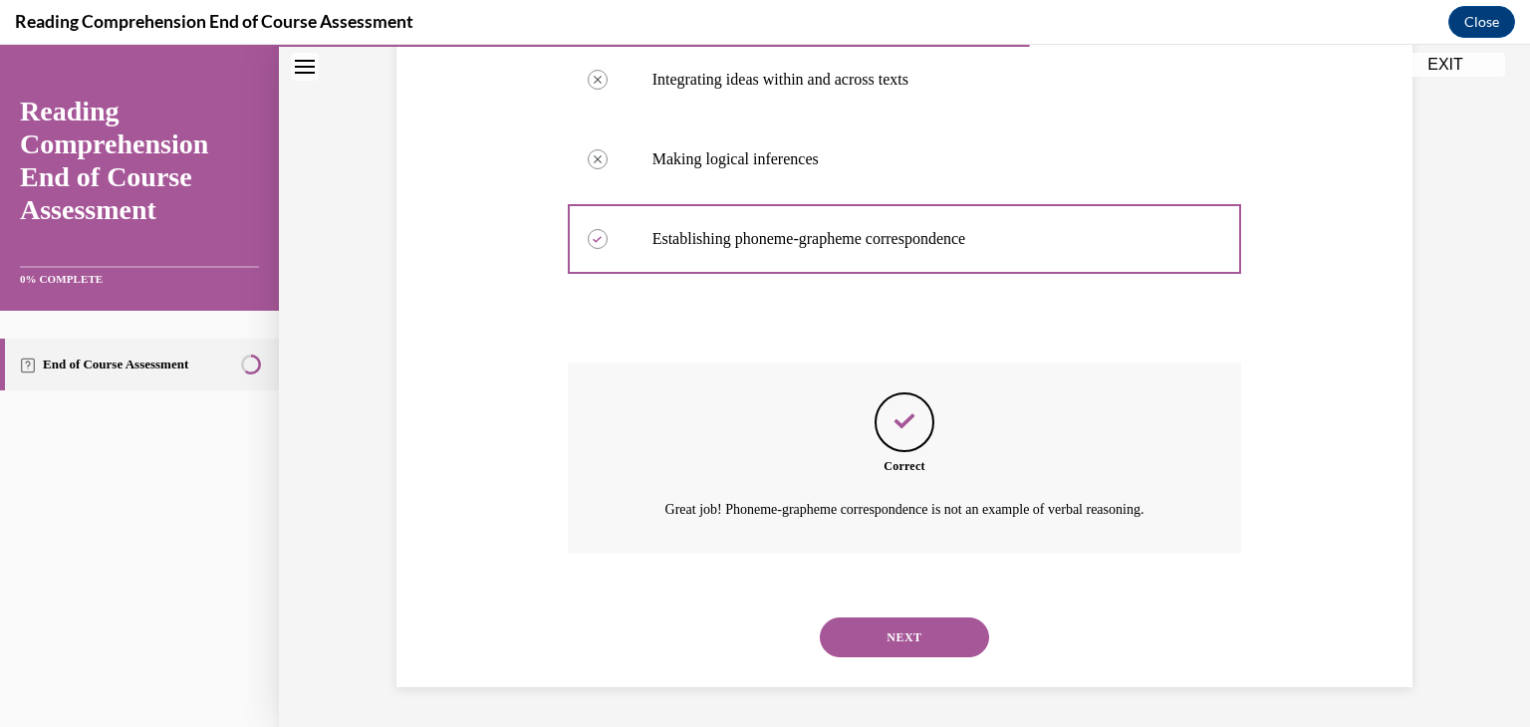
click at [895, 612] on div "NEXT" at bounding box center [905, 638] width 675 height 80
click at [900, 642] on button "NEXT" at bounding box center [904, 638] width 169 height 40
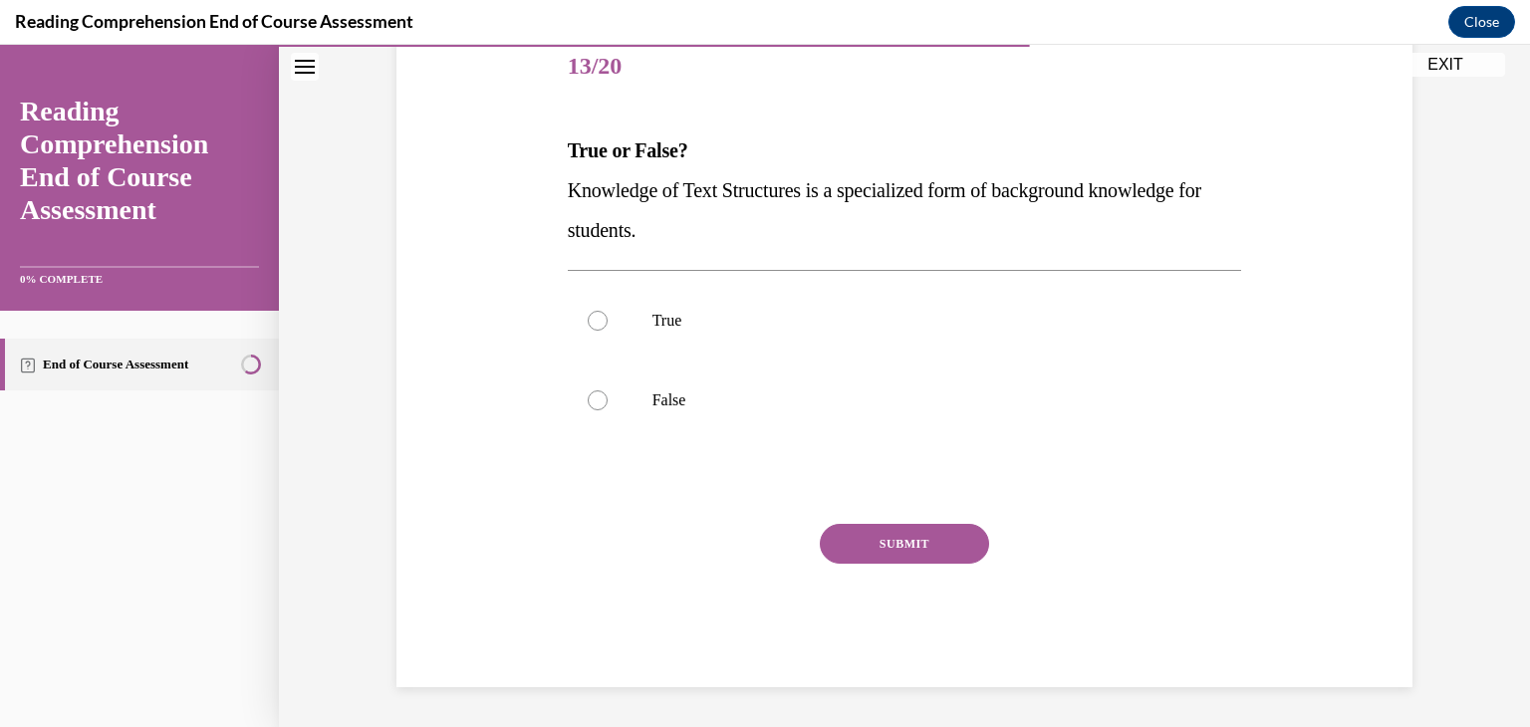
scroll to position [221, 0]
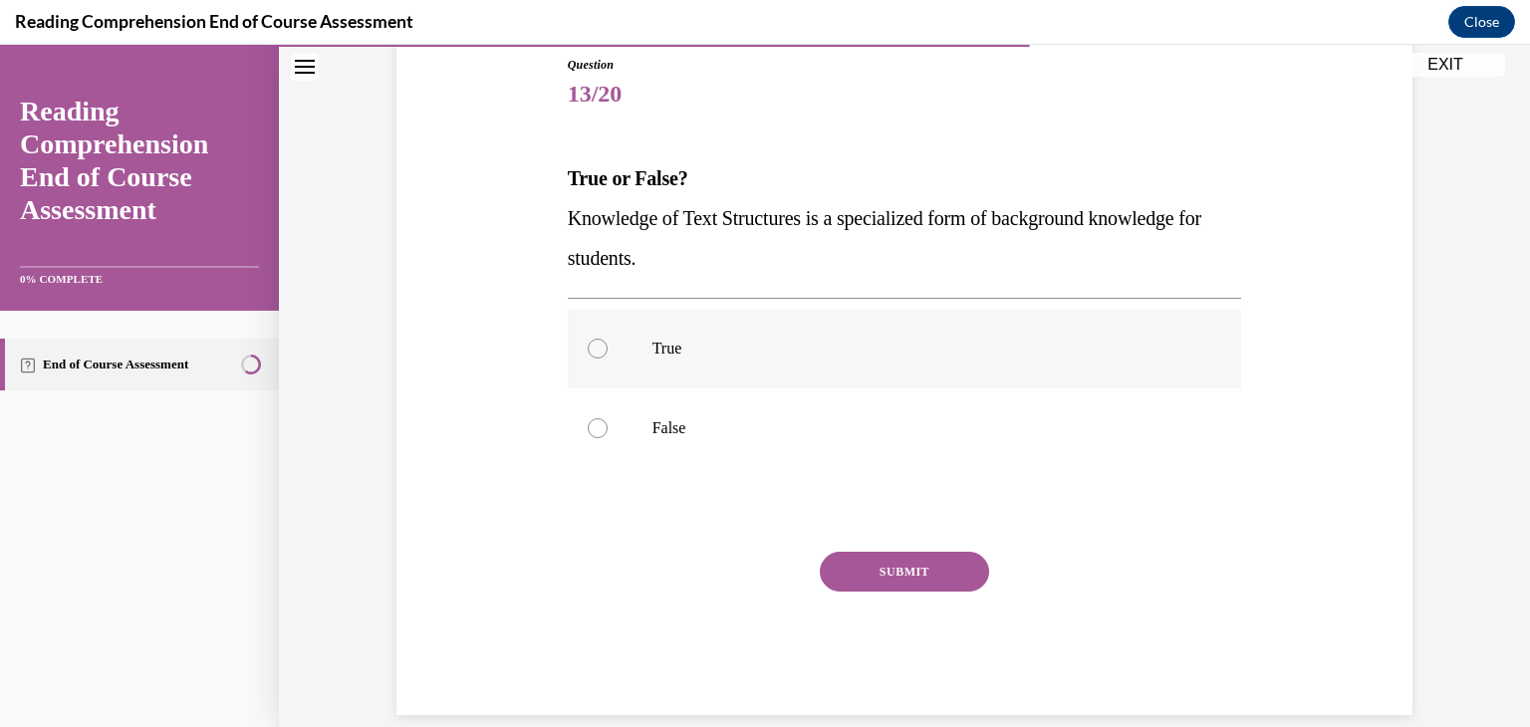
click at [724, 327] on label "True" at bounding box center [905, 349] width 675 height 80
click at [608, 339] on input "True" at bounding box center [598, 349] width 20 height 20
radio input "true"
click at [847, 562] on button "SUBMIT" at bounding box center [904, 572] width 169 height 40
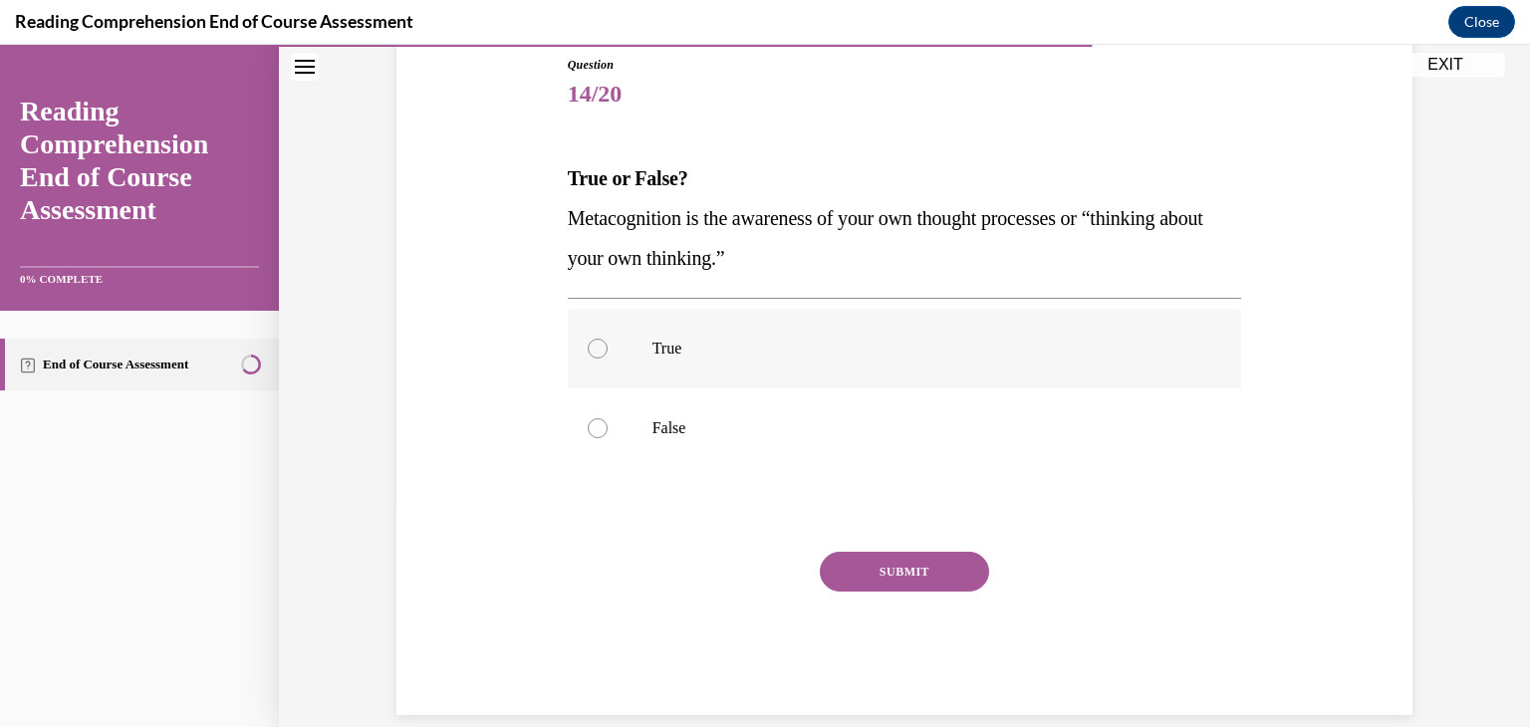
click at [772, 345] on p "True" at bounding box center [923, 349] width 540 height 20
click at [608, 345] on input "True" at bounding box center [598, 349] width 20 height 20
radio input "true"
click at [859, 553] on button "SUBMIT" at bounding box center [904, 572] width 169 height 40
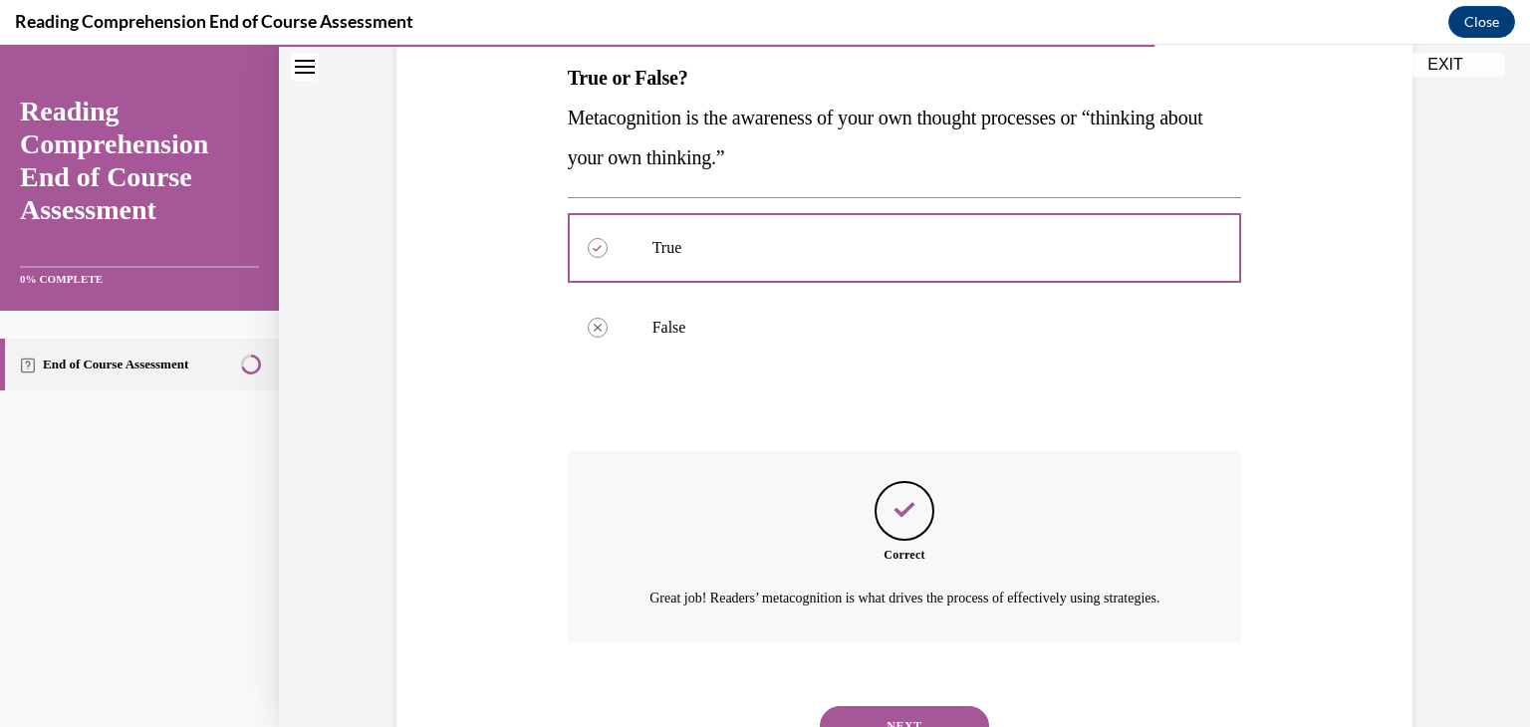
click at [926, 706] on button "NEXT" at bounding box center [904, 726] width 169 height 40
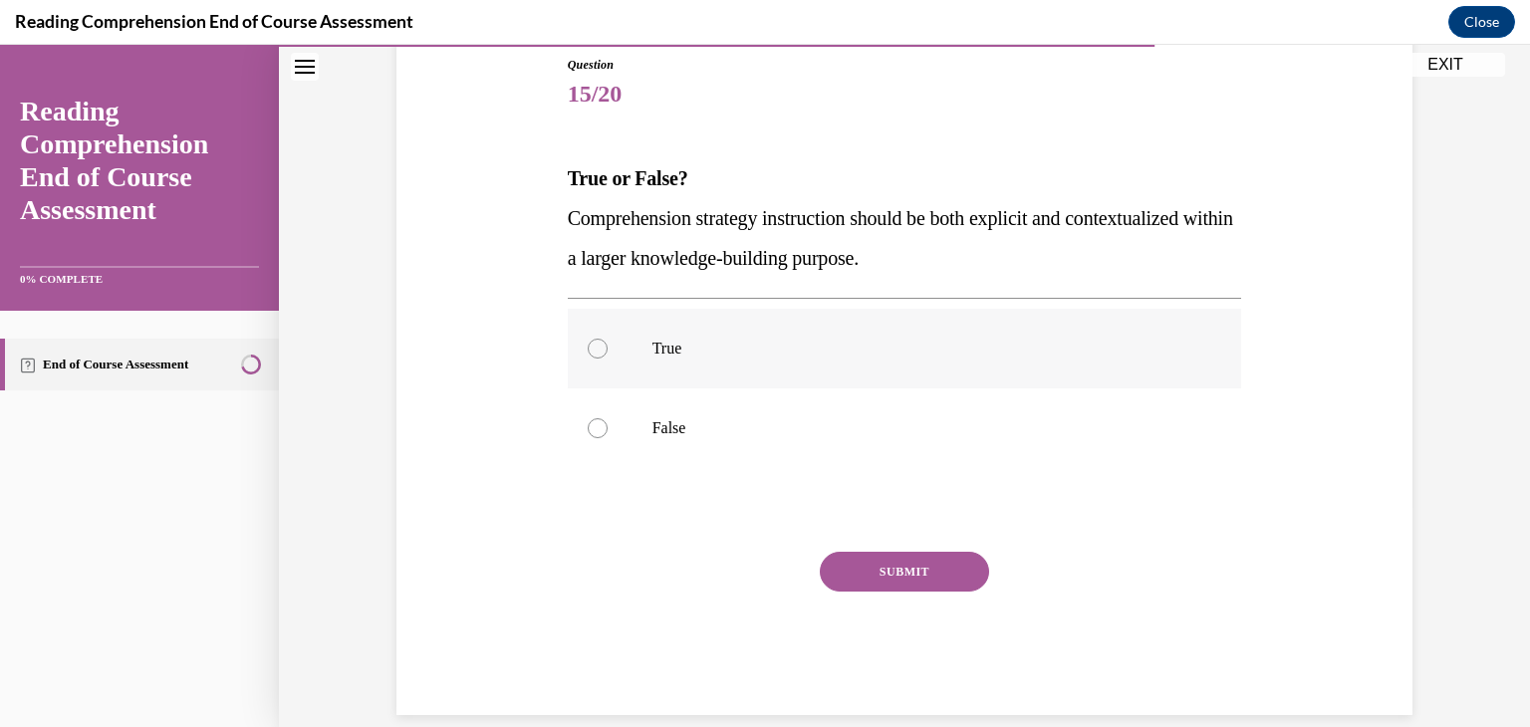
click at [691, 357] on p "True" at bounding box center [923, 349] width 540 height 20
click at [608, 357] on input "True" at bounding box center [598, 349] width 20 height 20
radio input "true"
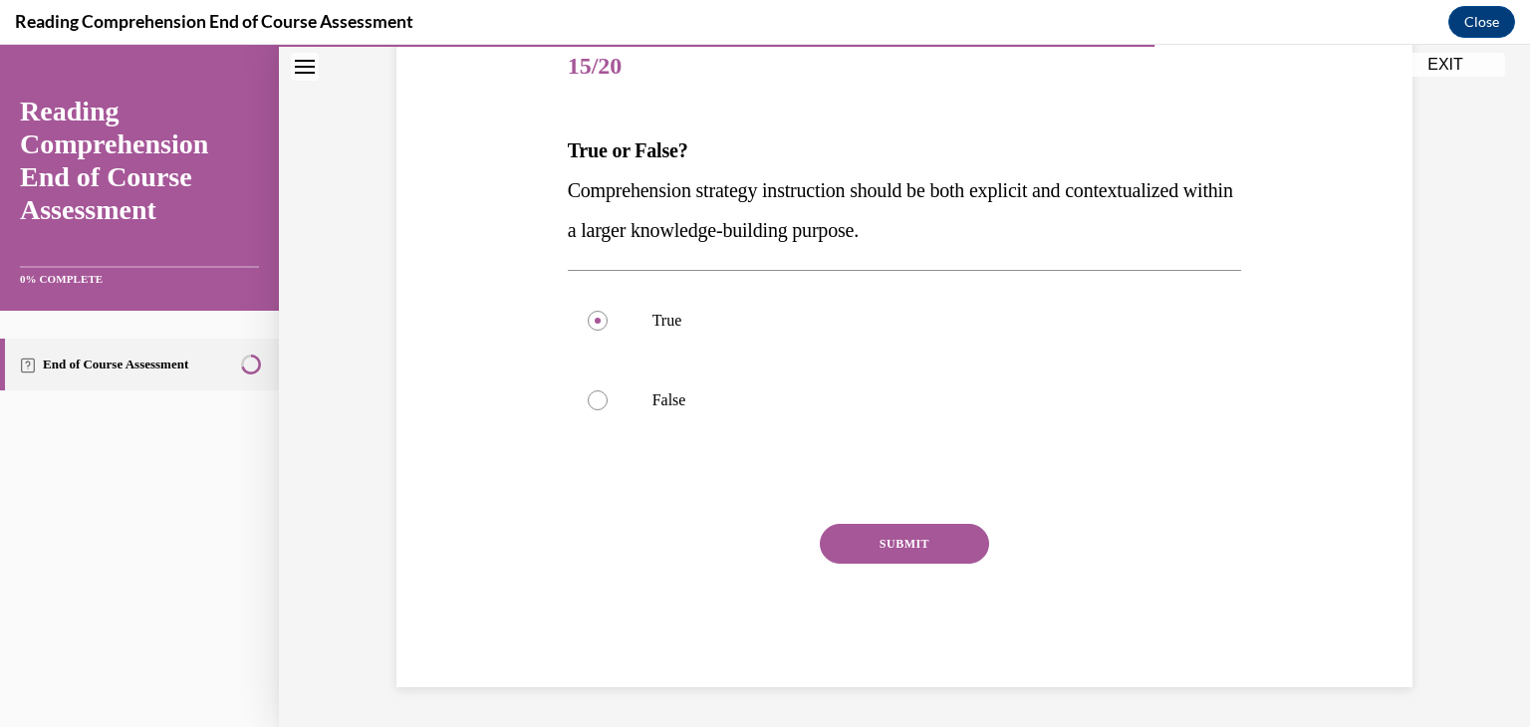
click at [955, 556] on button "SUBMIT" at bounding box center [904, 544] width 169 height 40
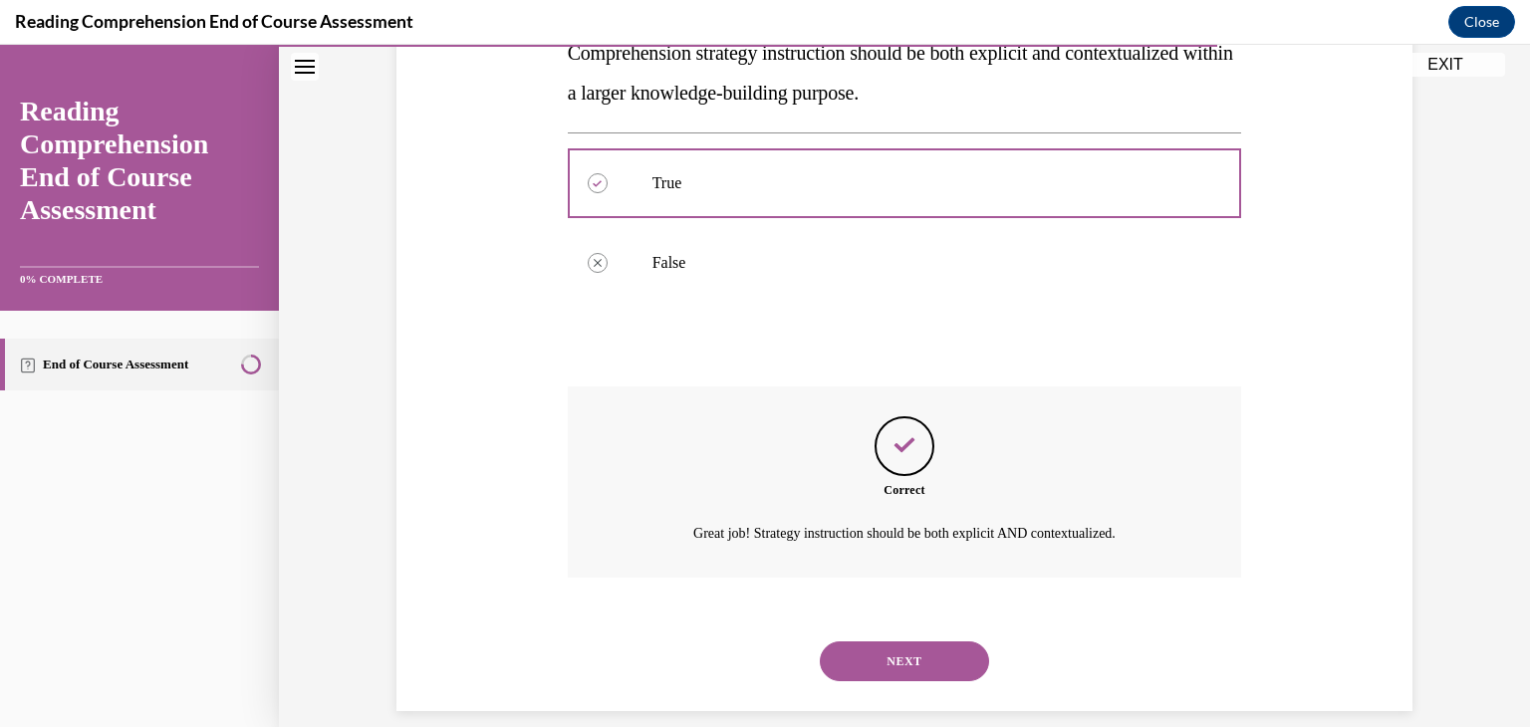
scroll to position [410, 0]
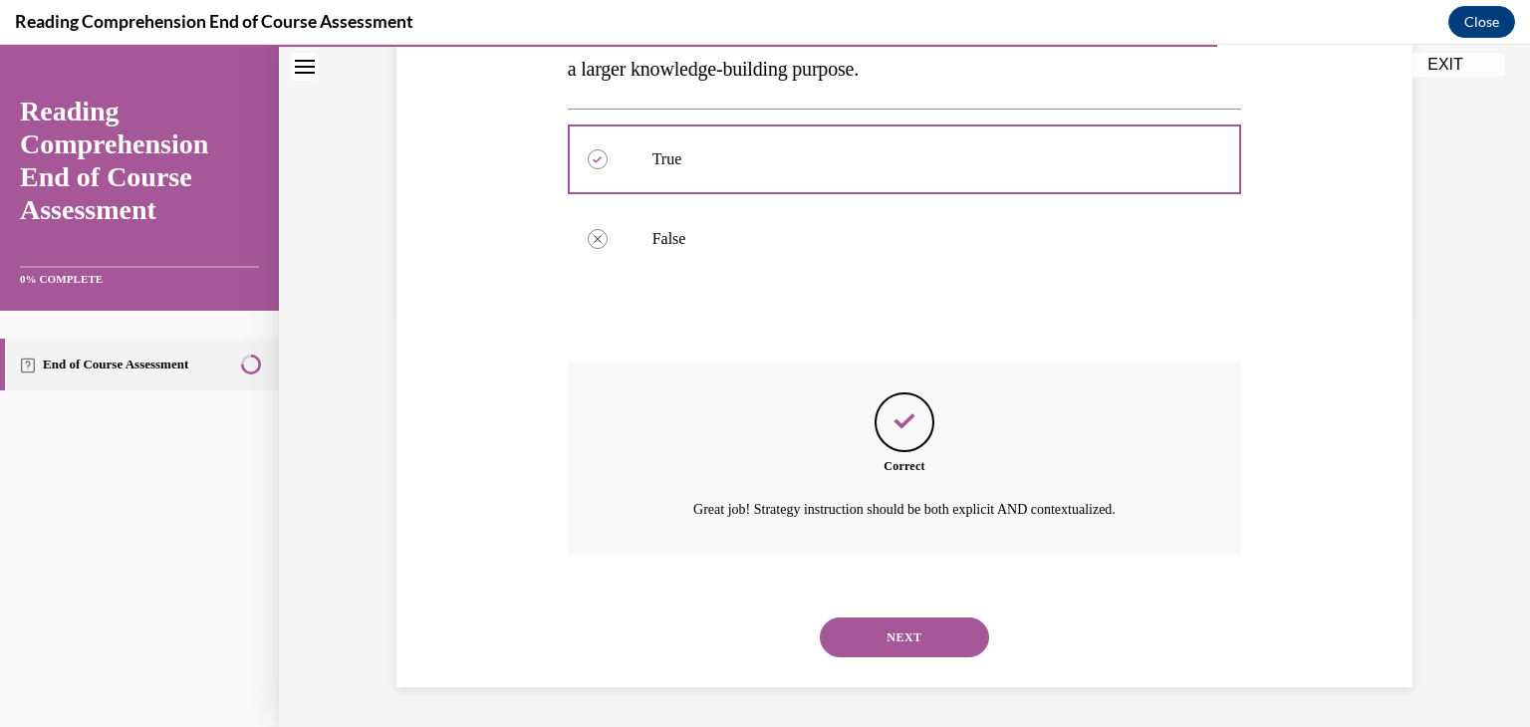
click at [930, 638] on button "NEXT" at bounding box center [904, 638] width 169 height 40
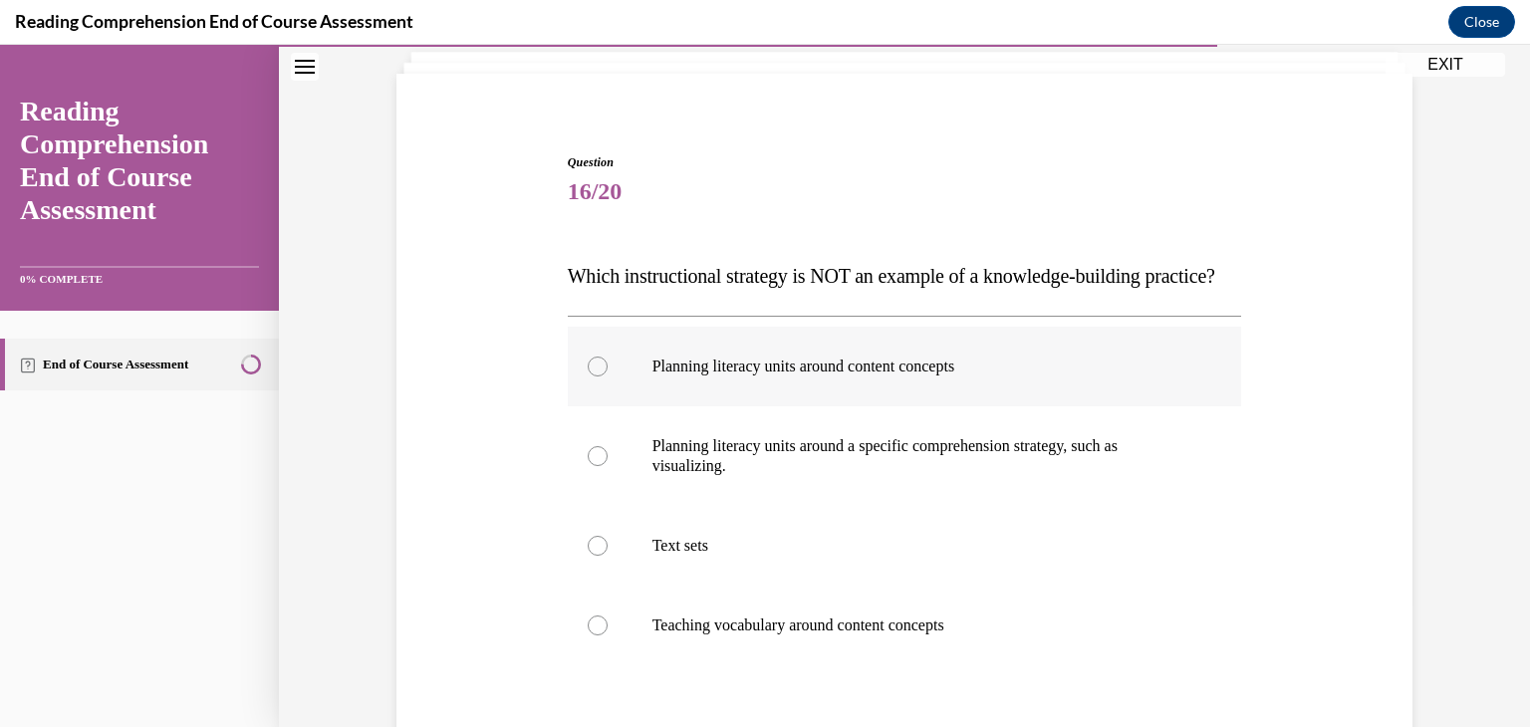
scroll to position [127, 0]
click at [837, 404] on label "Planning literacy units around content concepts" at bounding box center [905, 364] width 675 height 80
click at [608, 374] on input "Planning literacy units around content concepts" at bounding box center [598, 364] width 20 height 20
radio input "true"
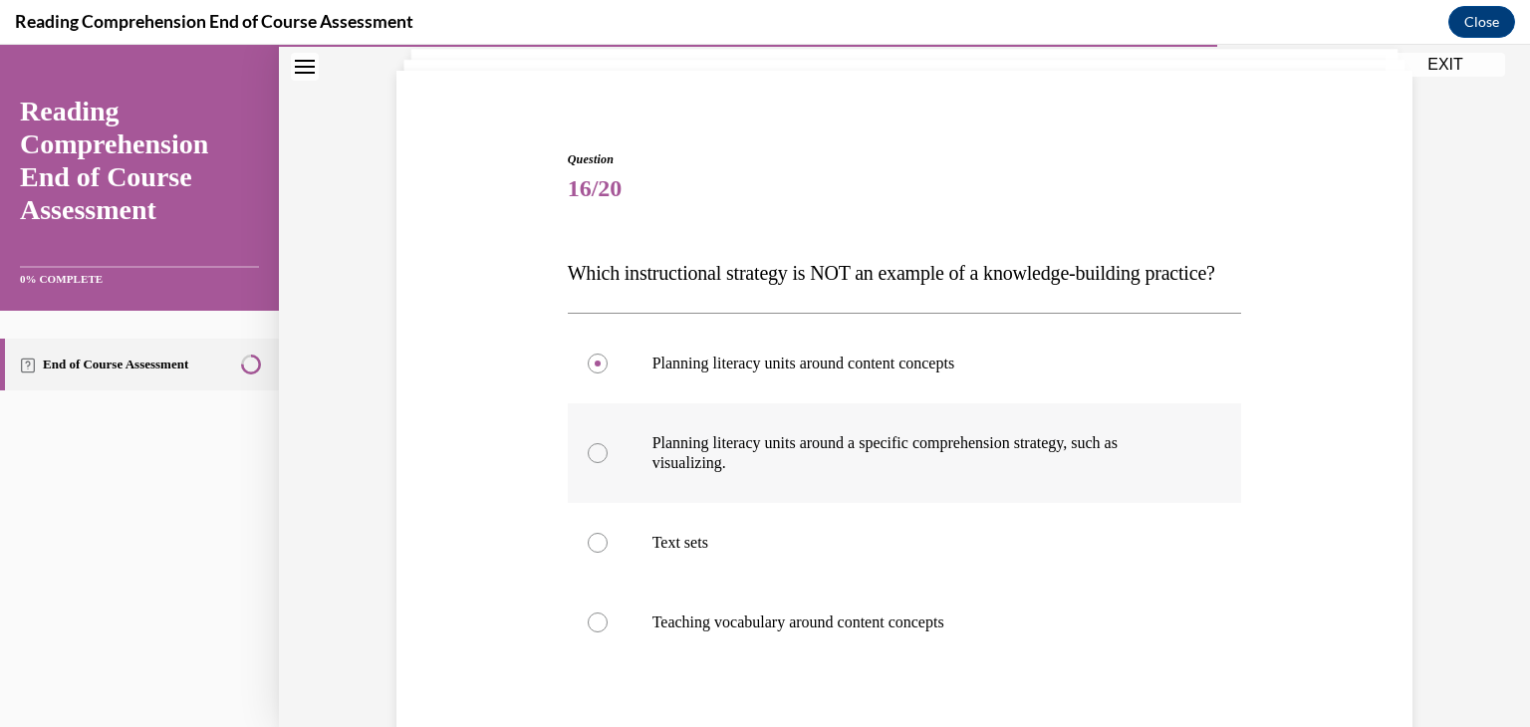
click at [894, 471] on label "Planning literacy units around a specific comprehension strategy, such as visua…" at bounding box center [905, 454] width 675 height 100
click at [608, 463] on input "Planning literacy units around a specific comprehension strategy, such as visua…" at bounding box center [598, 453] width 20 height 20
radio input "true"
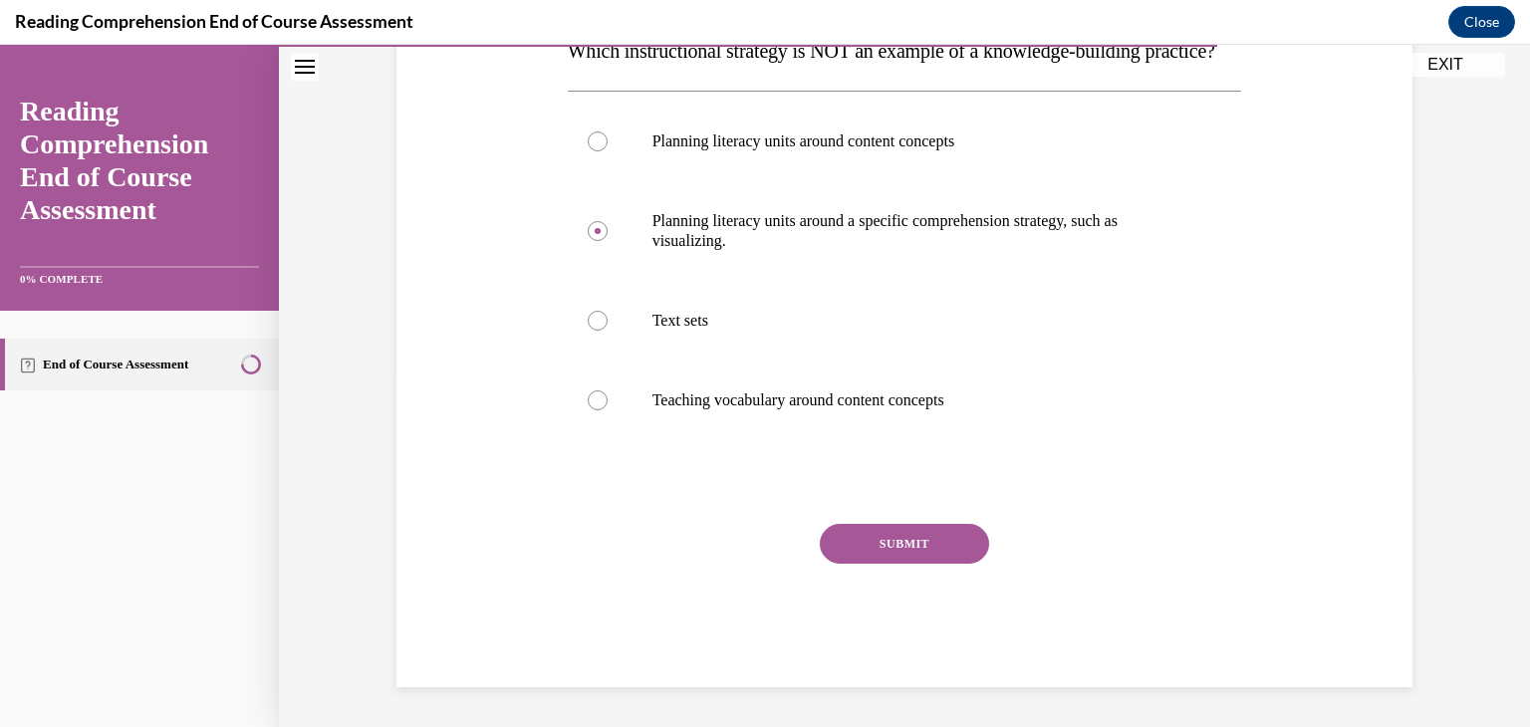
click at [906, 556] on button "SUBMIT" at bounding box center [904, 544] width 169 height 40
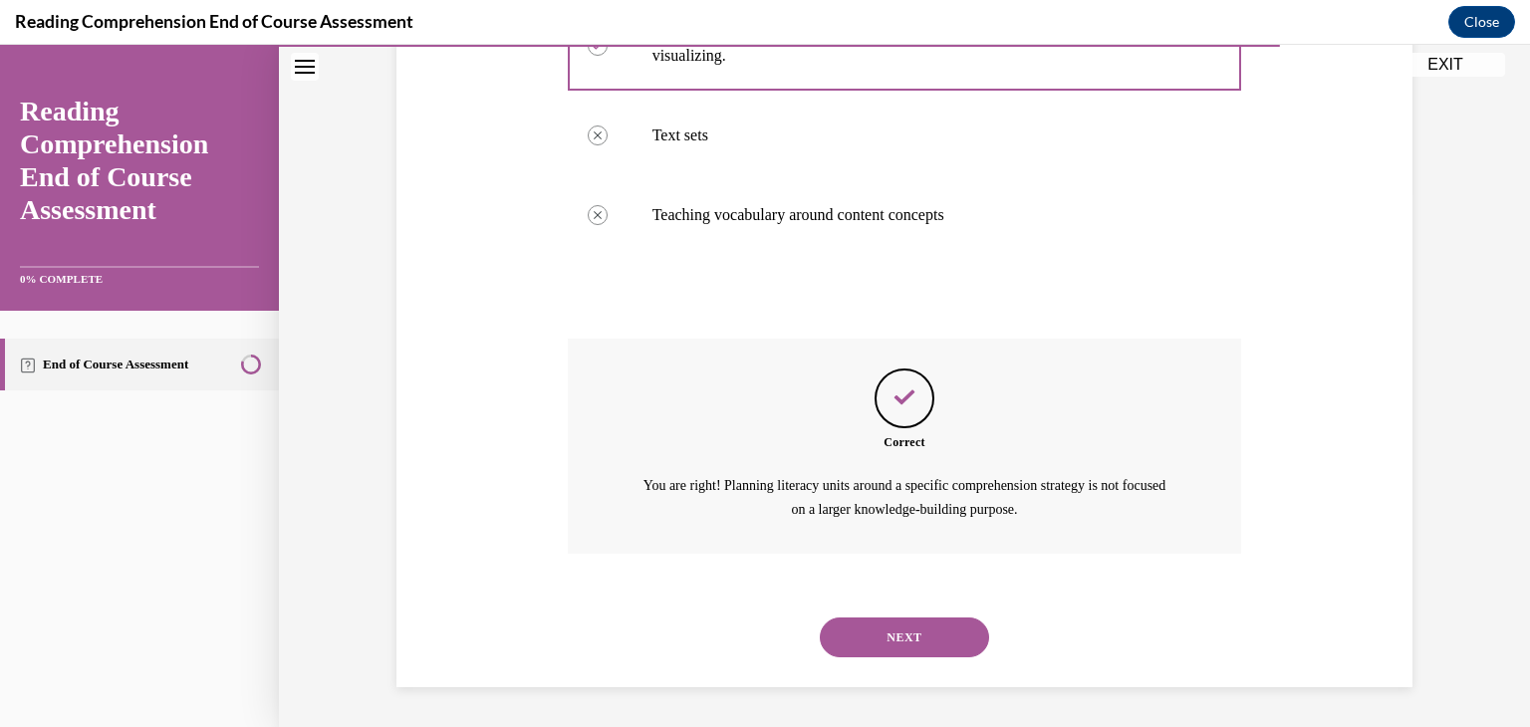
scroll to position [574, 0]
click at [895, 646] on button "NEXT" at bounding box center [904, 638] width 169 height 40
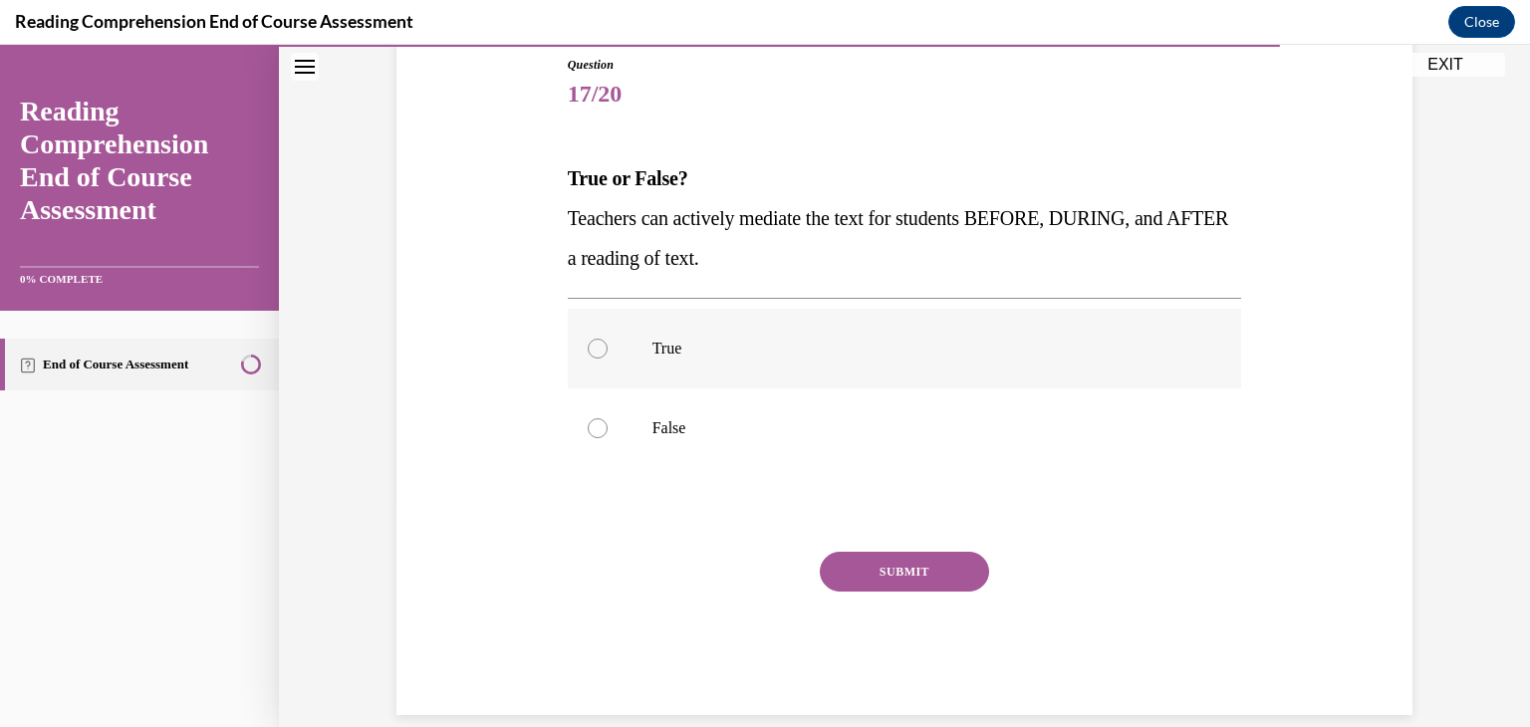
click at [870, 346] on p "True" at bounding box center [923, 349] width 540 height 20
click at [608, 346] on input "True" at bounding box center [598, 349] width 20 height 20
radio input "true"
click at [908, 573] on button "SUBMIT" at bounding box center [904, 572] width 169 height 40
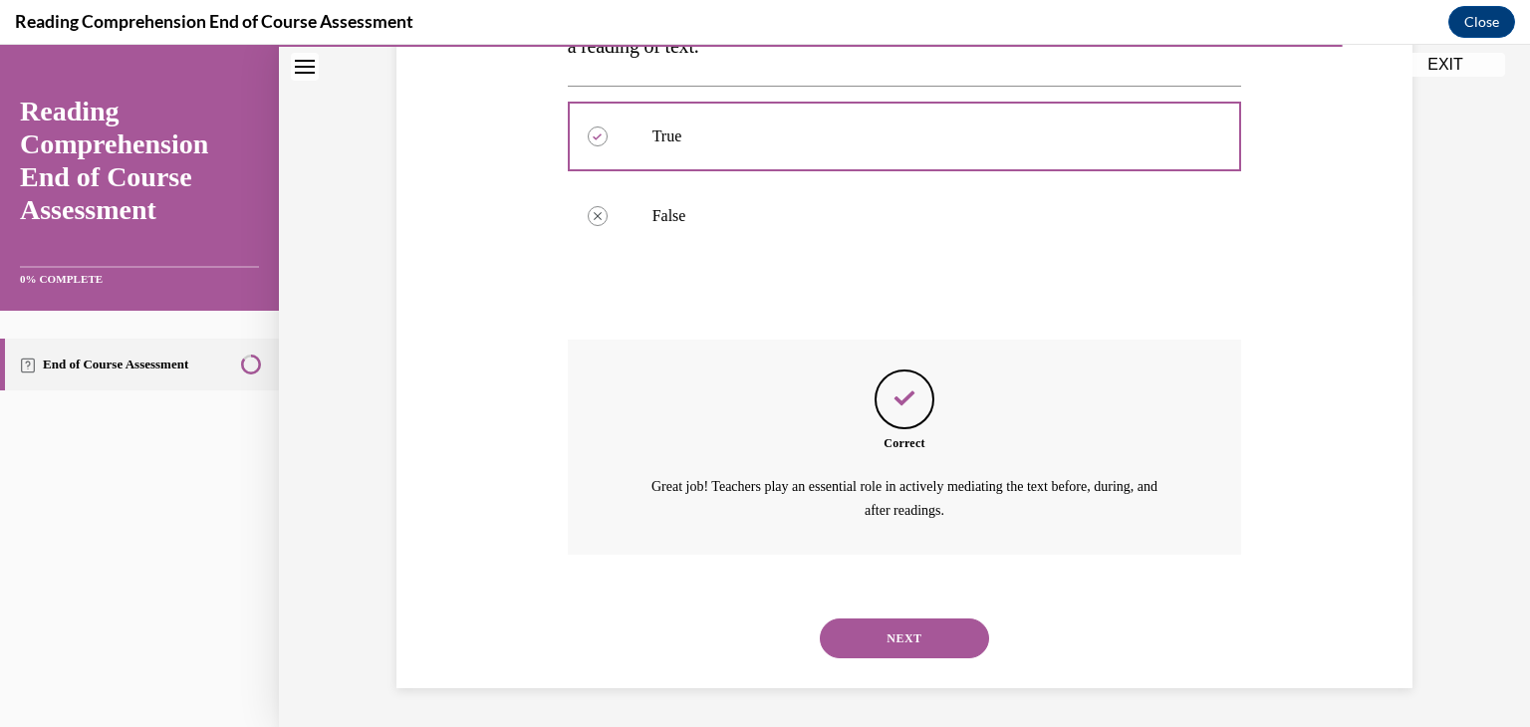
scroll to position [434, 0]
click at [902, 628] on button "NEXT" at bounding box center [904, 638] width 169 height 40
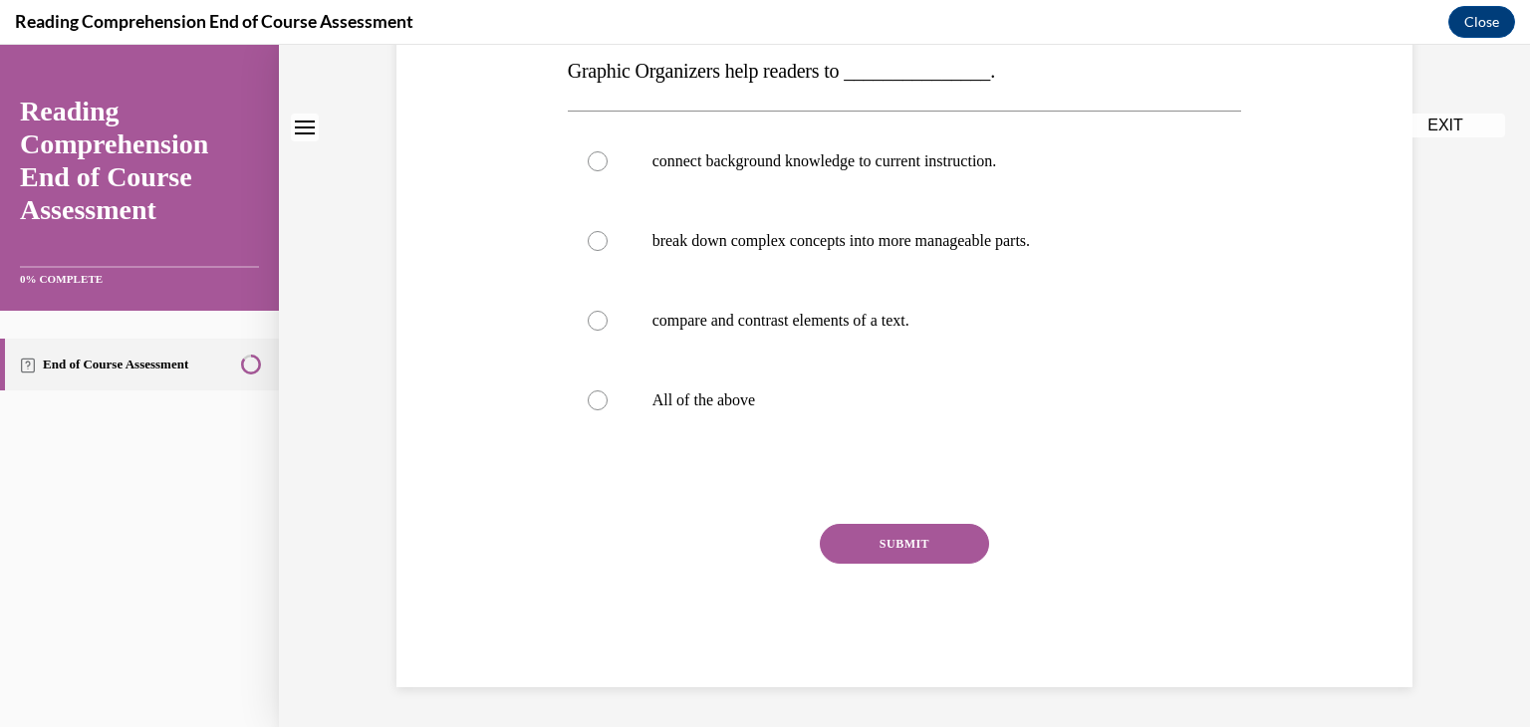
scroll to position [0, 0]
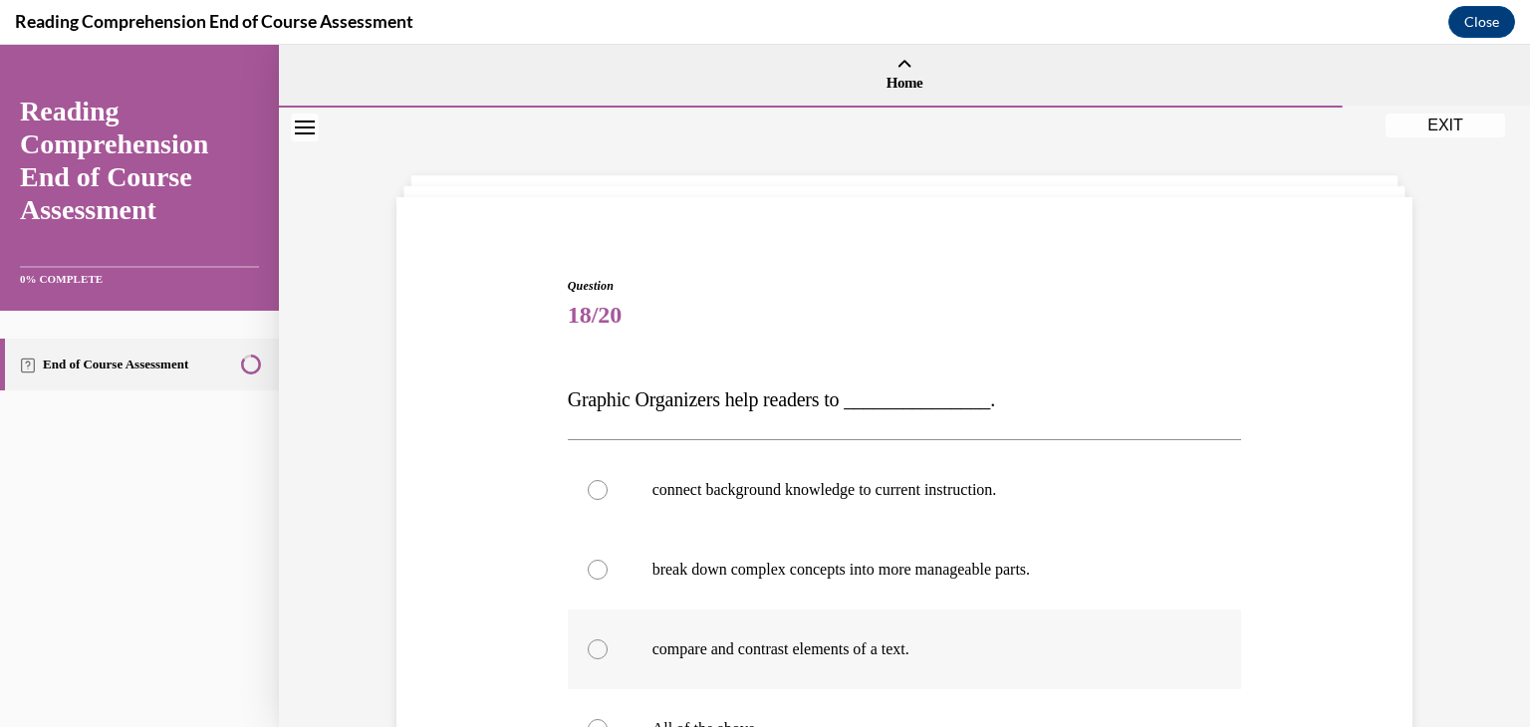
click at [889, 687] on label "compare and contrast elements of a text." at bounding box center [905, 650] width 675 height 80
click at [608, 660] on input "compare and contrast elements of a text." at bounding box center [598, 650] width 20 height 20
radio input "true"
click at [886, 692] on label "All of the above" at bounding box center [905, 729] width 675 height 80
click at [608, 719] on input "All of the above" at bounding box center [598, 729] width 20 height 20
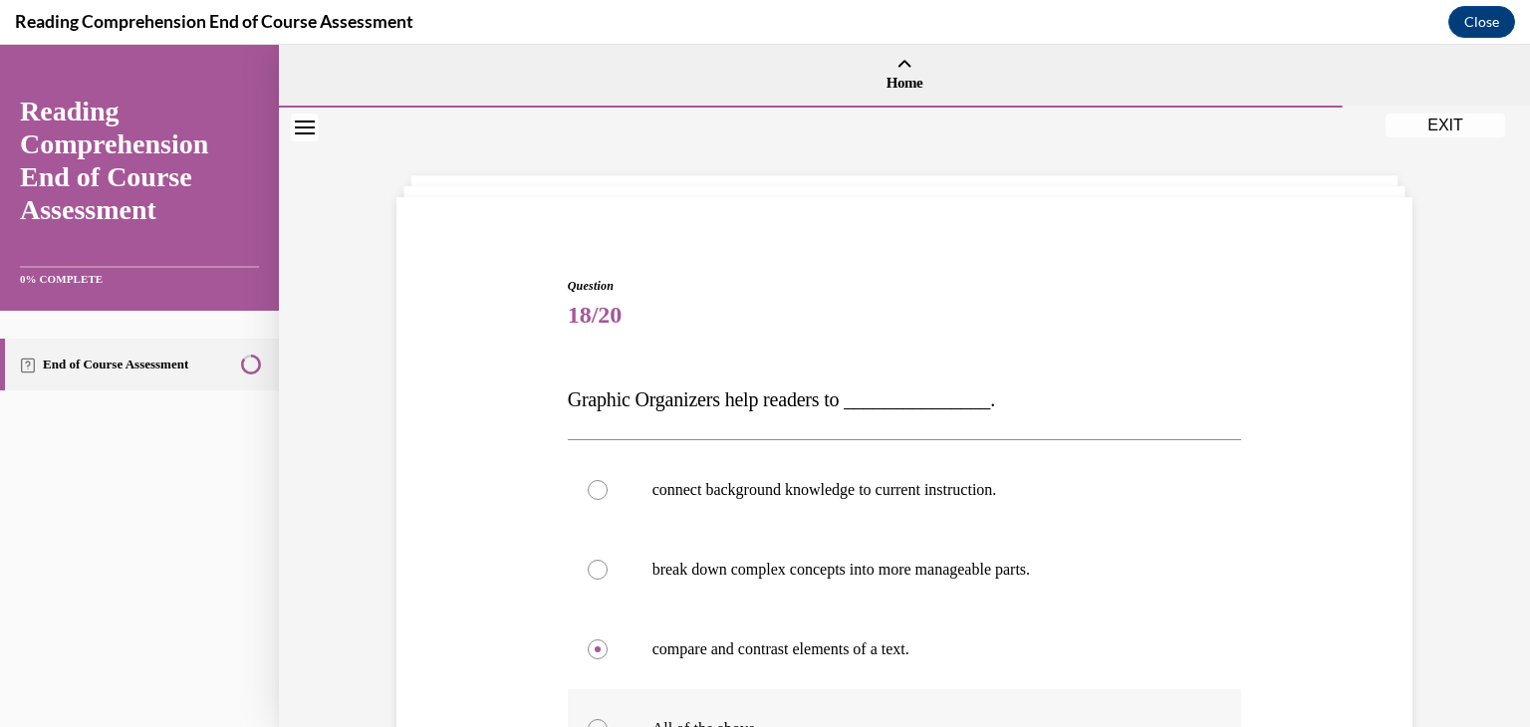
radio input "true"
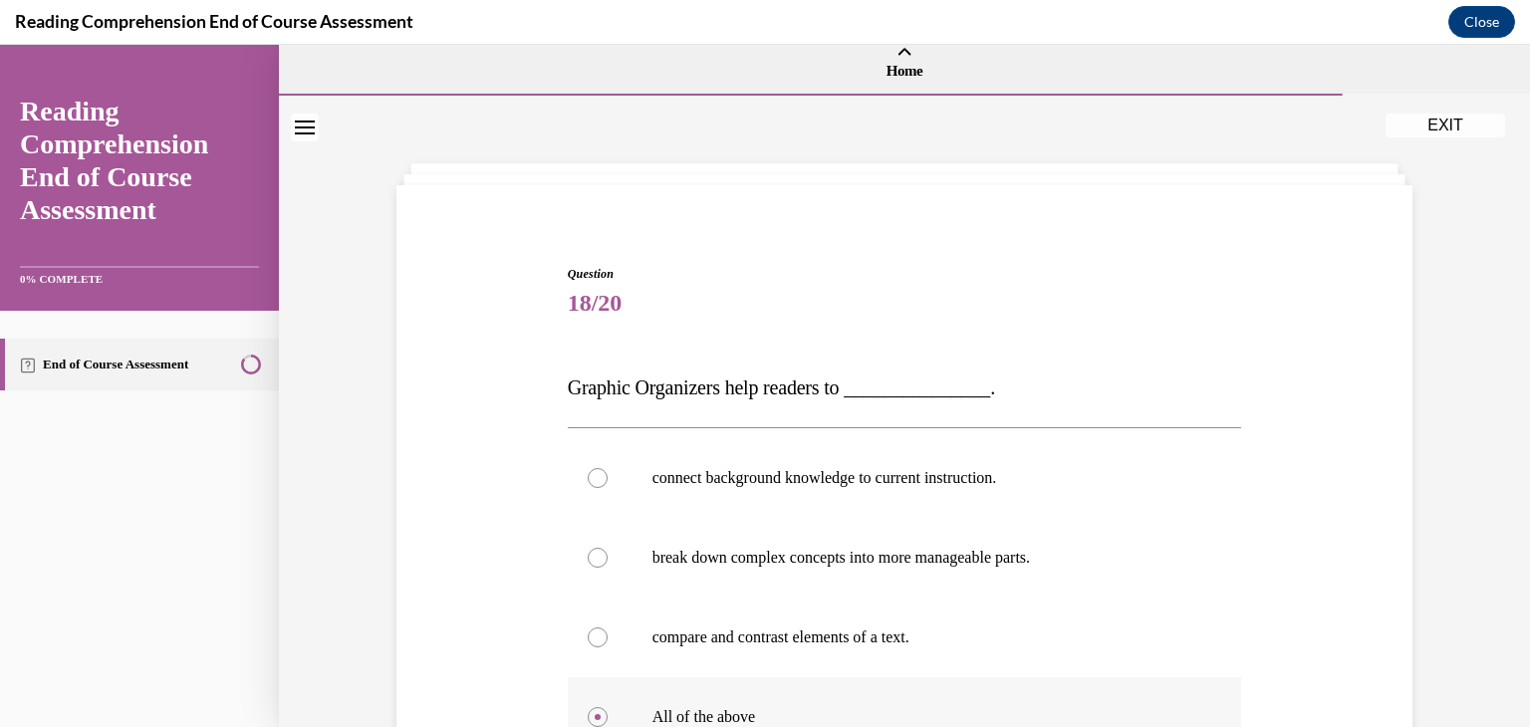
scroll to position [329, 0]
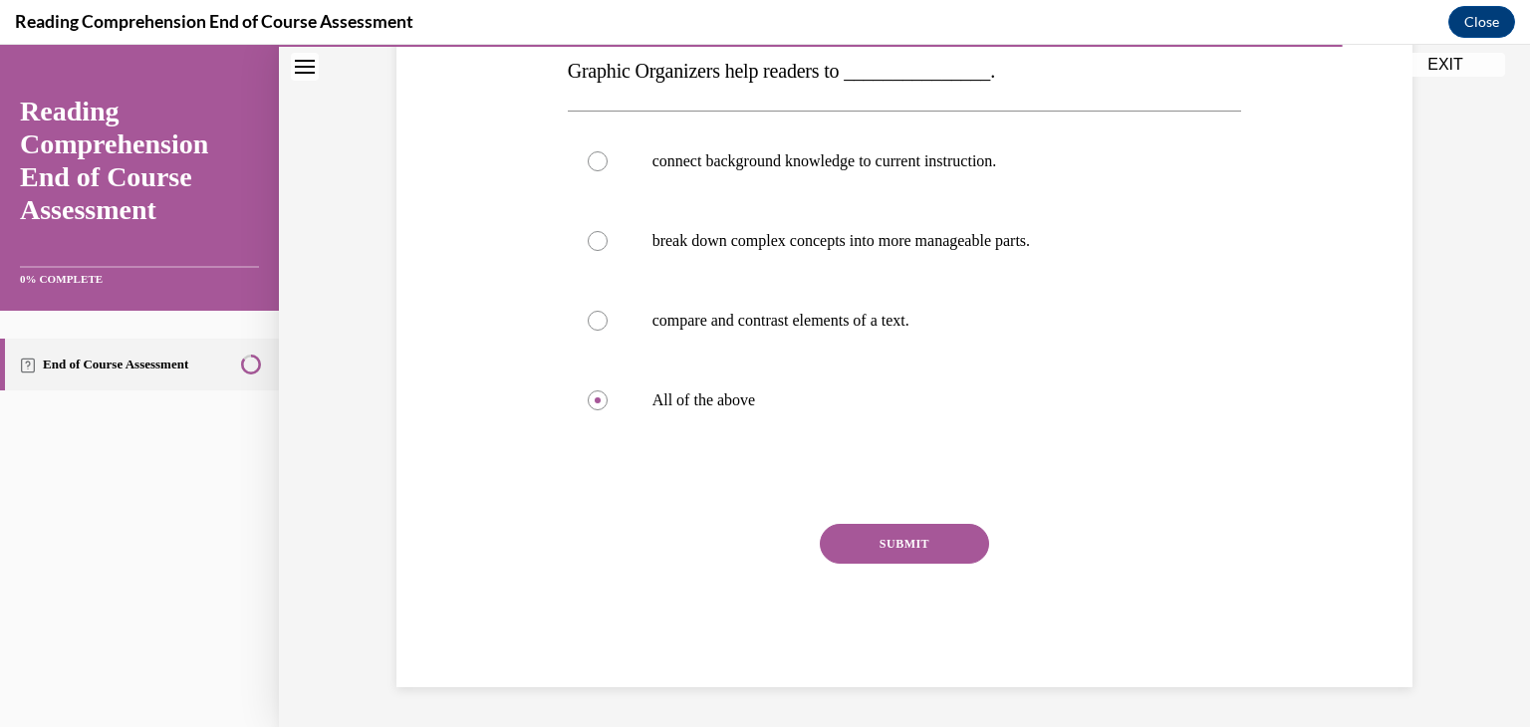
click at [923, 556] on button "SUBMIT" at bounding box center [904, 544] width 169 height 40
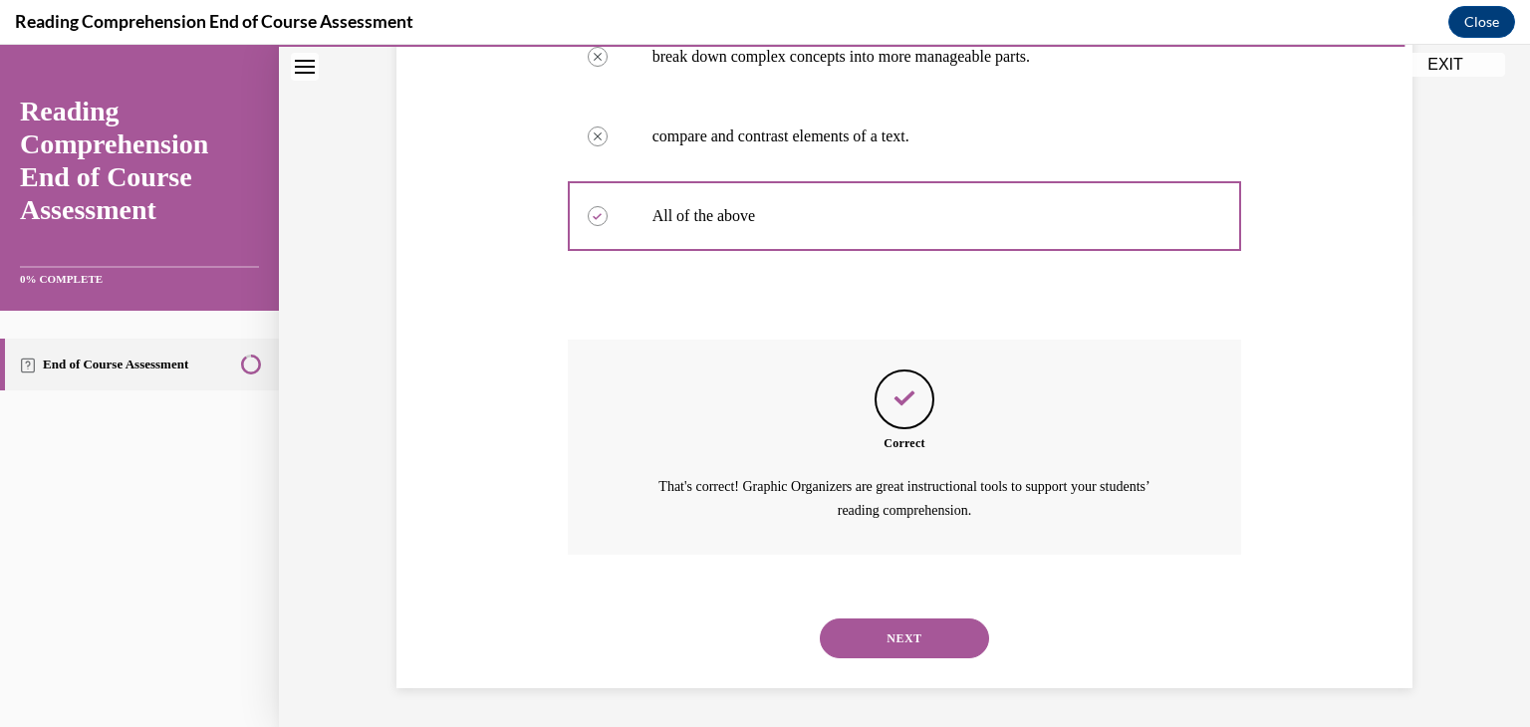
scroll to position [514, 0]
click at [912, 629] on button "NEXT" at bounding box center [904, 638] width 169 height 40
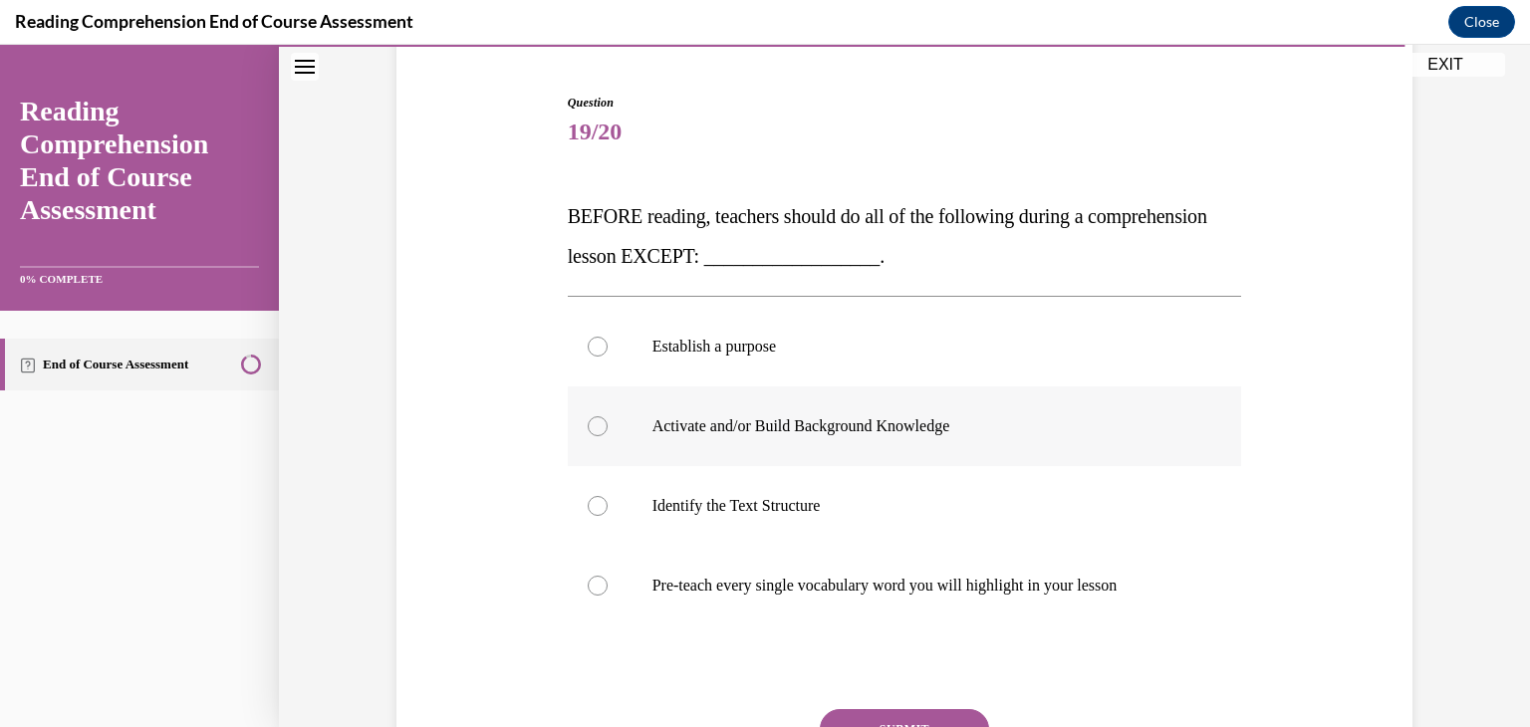
scroll to position [186, 0]
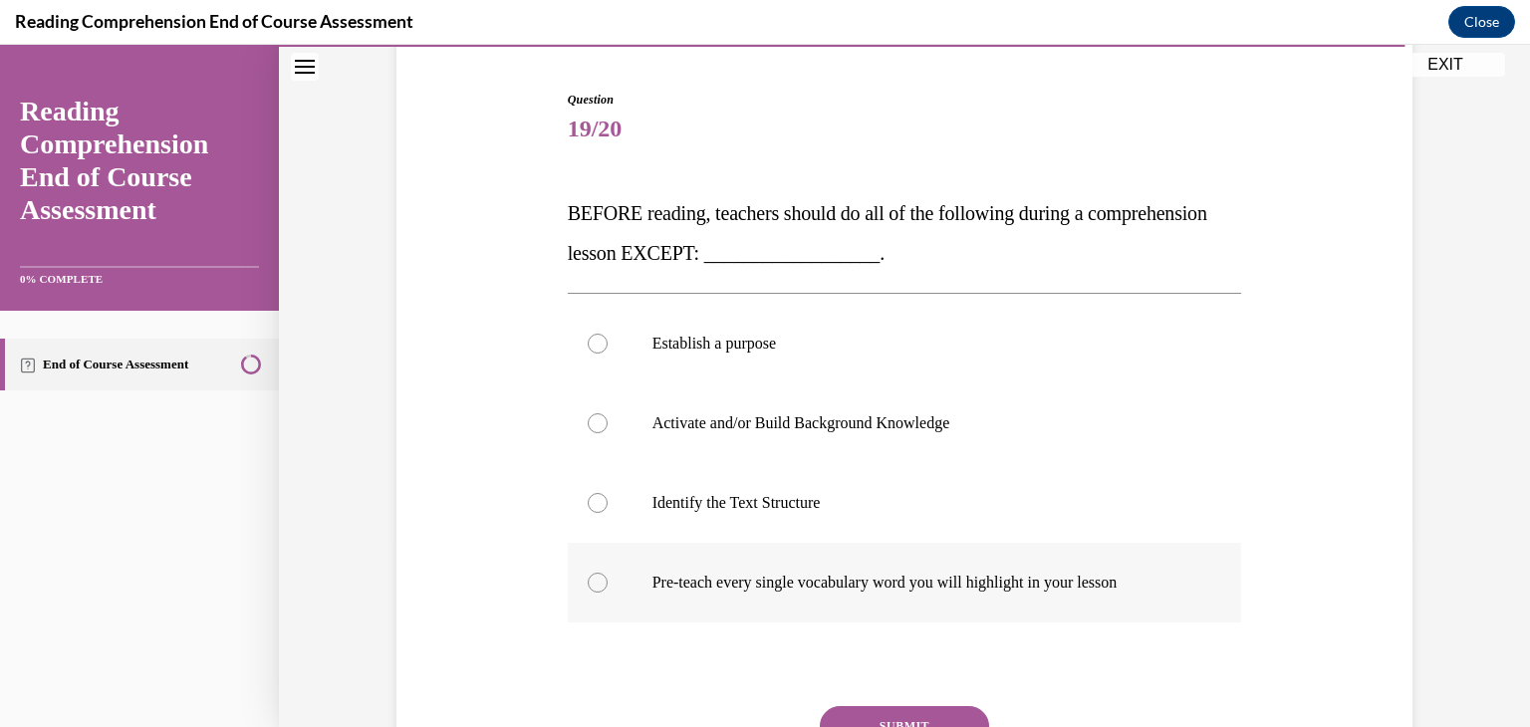
click at [916, 574] on p "Pre-teach every single vocabulary word you will highlight in your lesson" at bounding box center [923, 583] width 540 height 20
click at [608, 574] on input "Pre-teach every single vocabulary word you will highlight in your lesson" at bounding box center [598, 583] width 20 height 20
radio input "true"
click at [908, 706] on button "SUBMIT" at bounding box center [904, 726] width 169 height 40
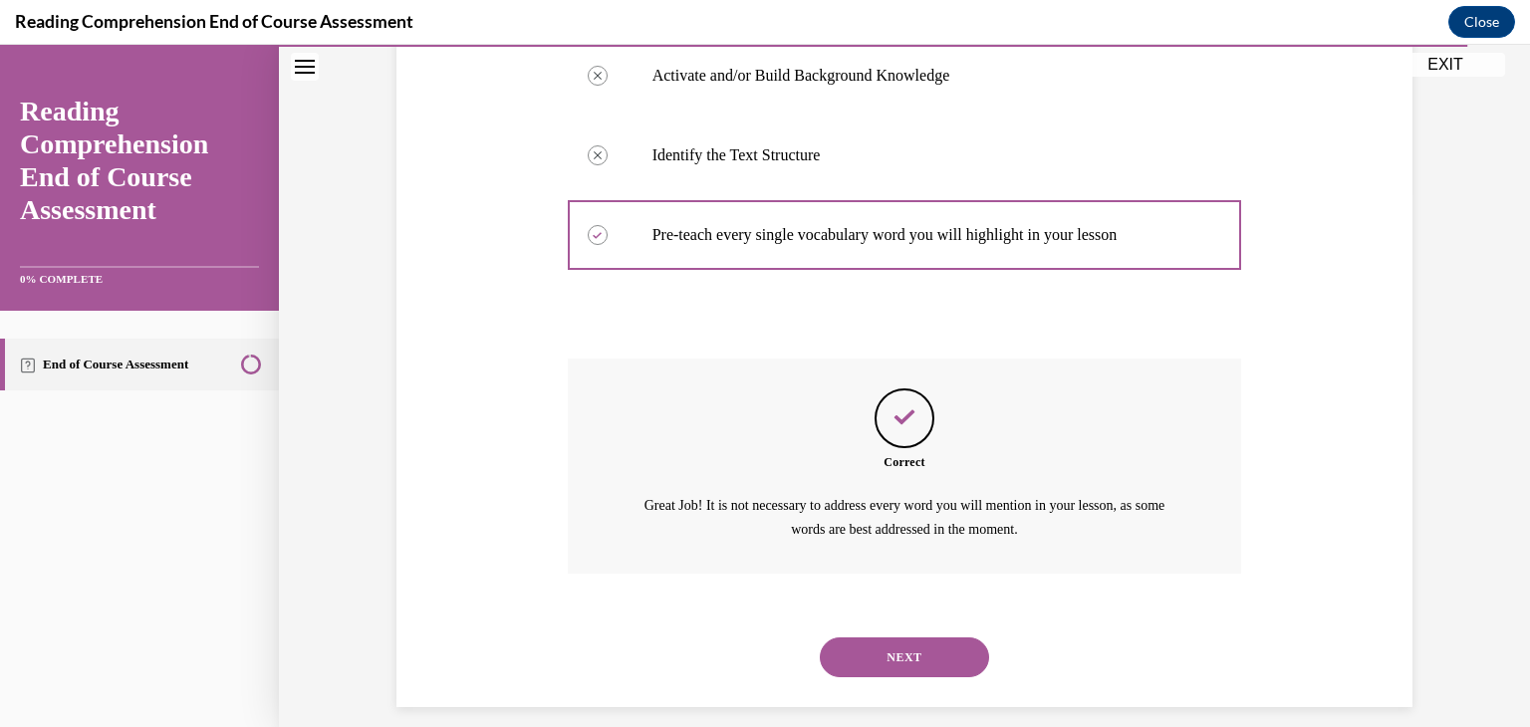
scroll to position [554, 0]
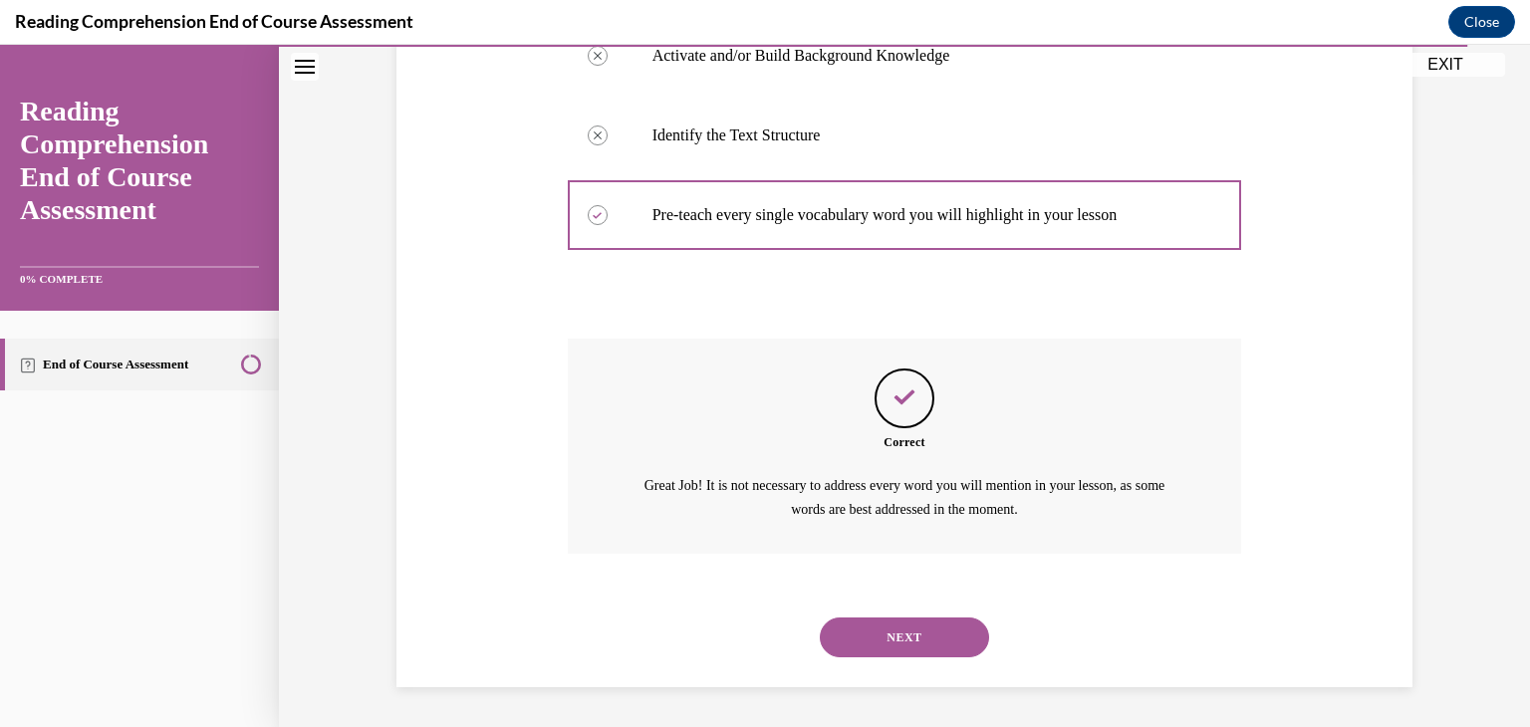
click at [909, 644] on button "NEXT" at bounding box center [904, 638] width 169 height 40
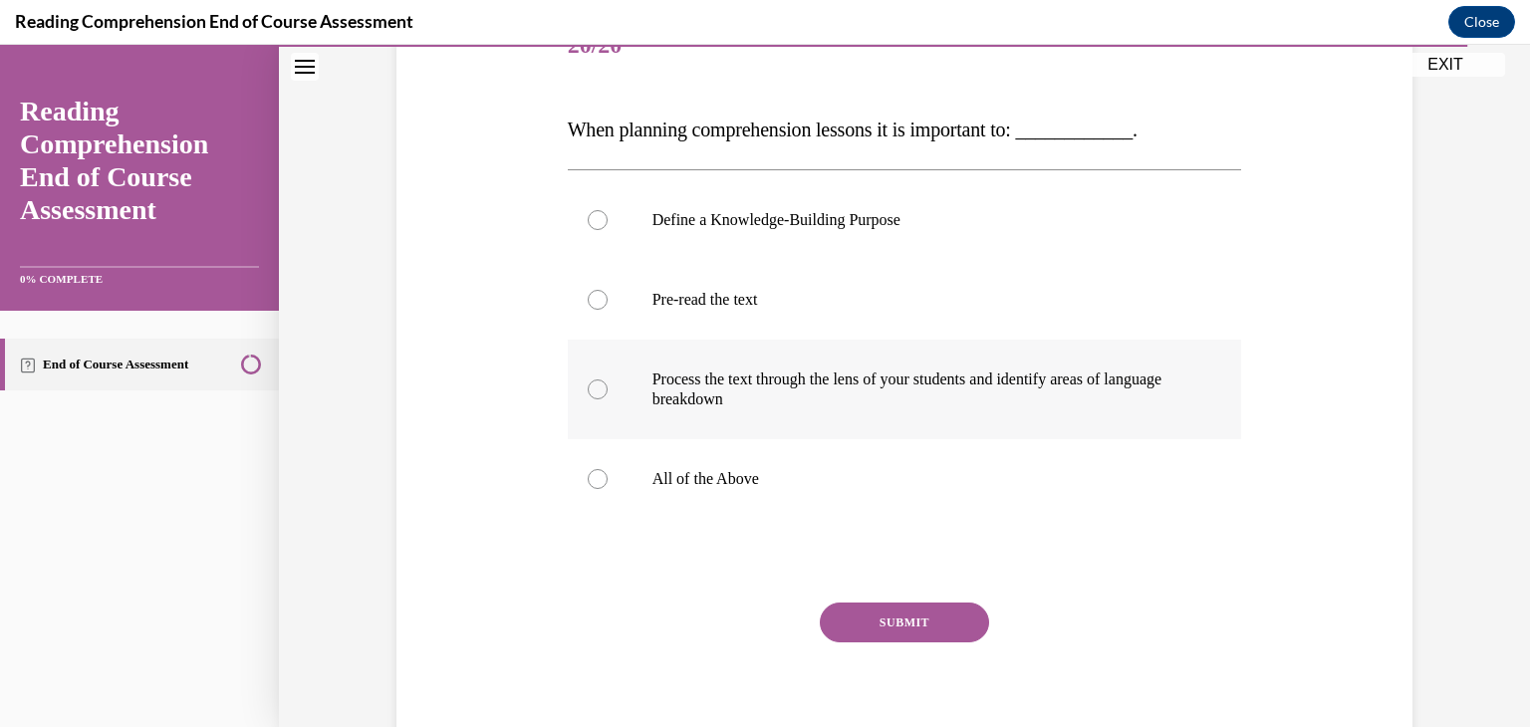
scroll to position [271, 0]
click at [932, 498] on label "All of the Above" at bounding box center [905, 478] width 675 height 80
click at [608, 488] on input "All of the Above" at bounding box center [598, 478] width 20 height 20
radio input "true"
click at [923, 614] on button "SUBMIT" at bounding box center [904, 622] width 169 height 40
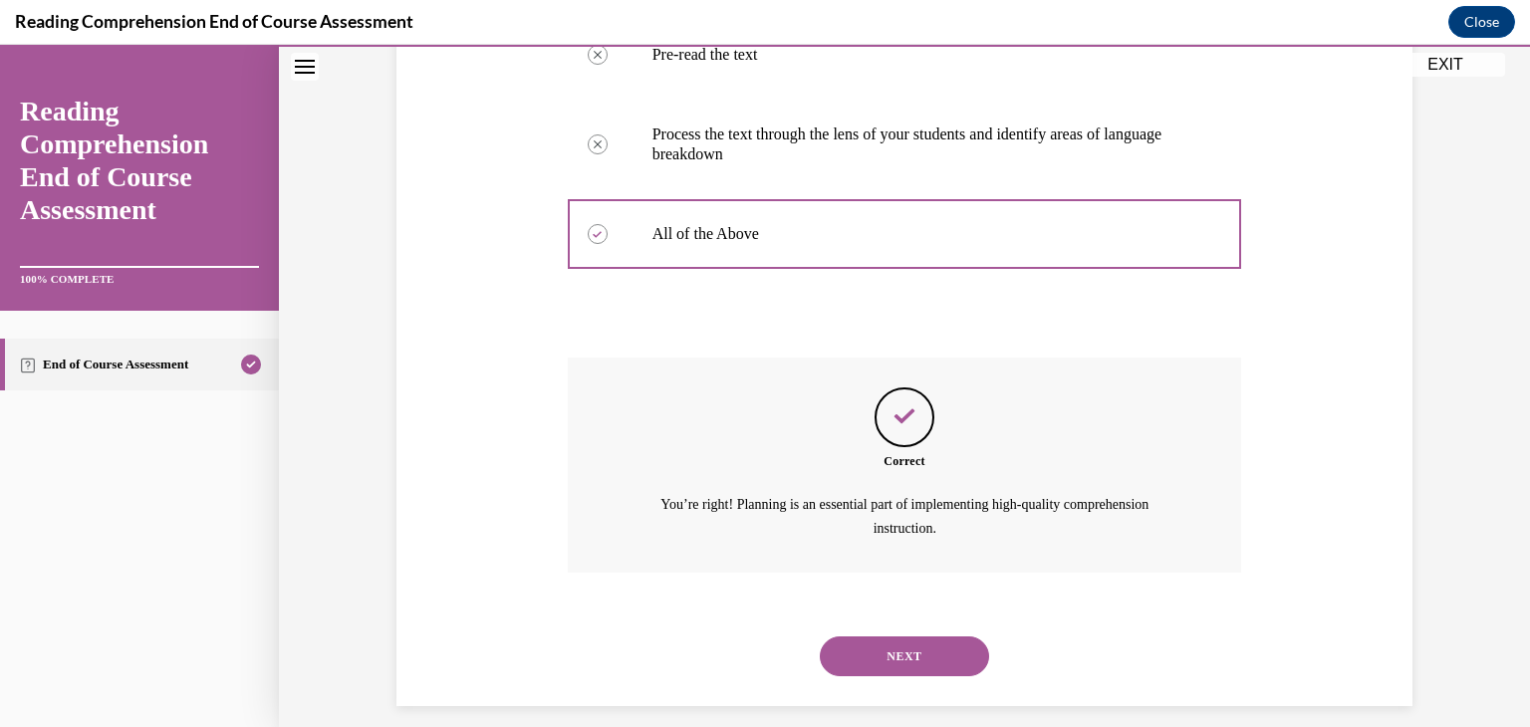
scroll to position [534, 0]
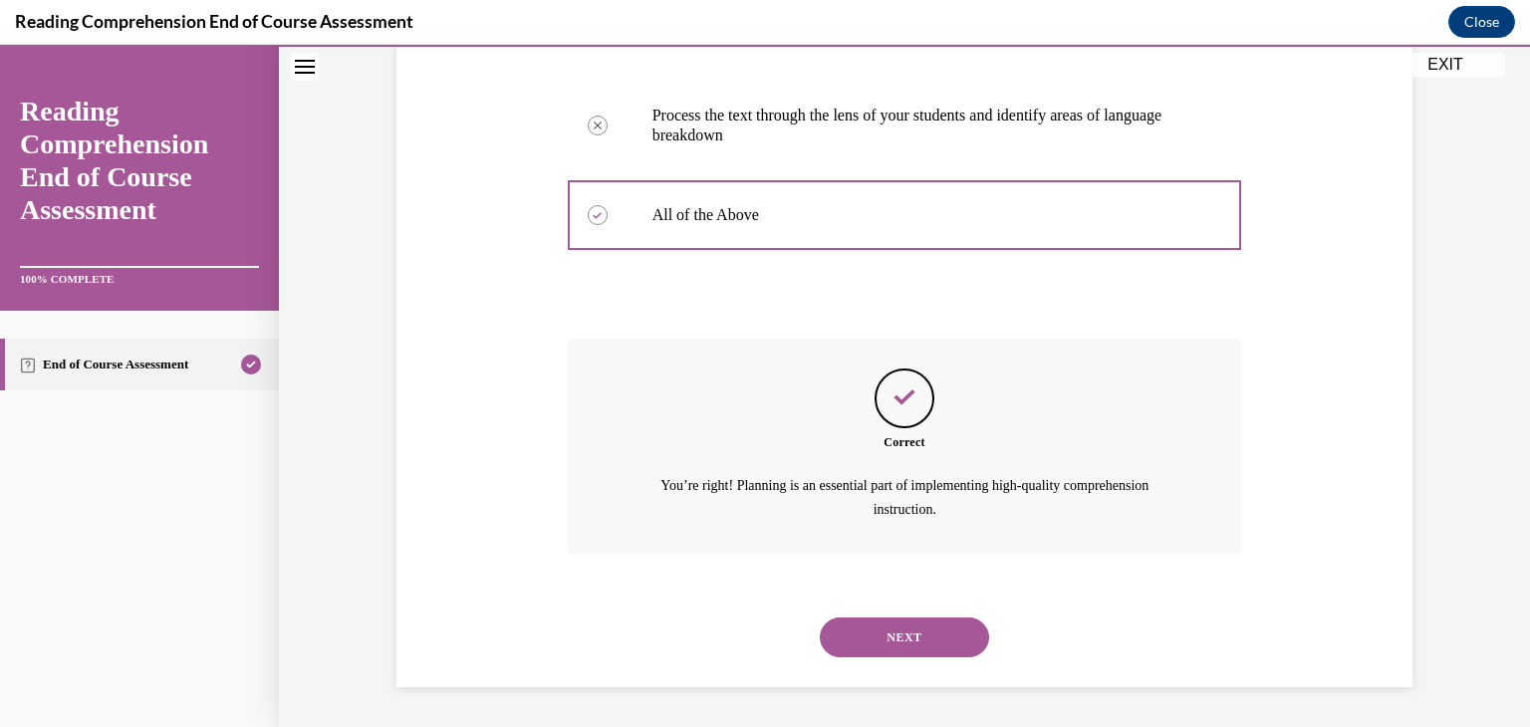
click at [923, 632] on button "NEXT" at bounding box center [904, 638] width 169 height 40
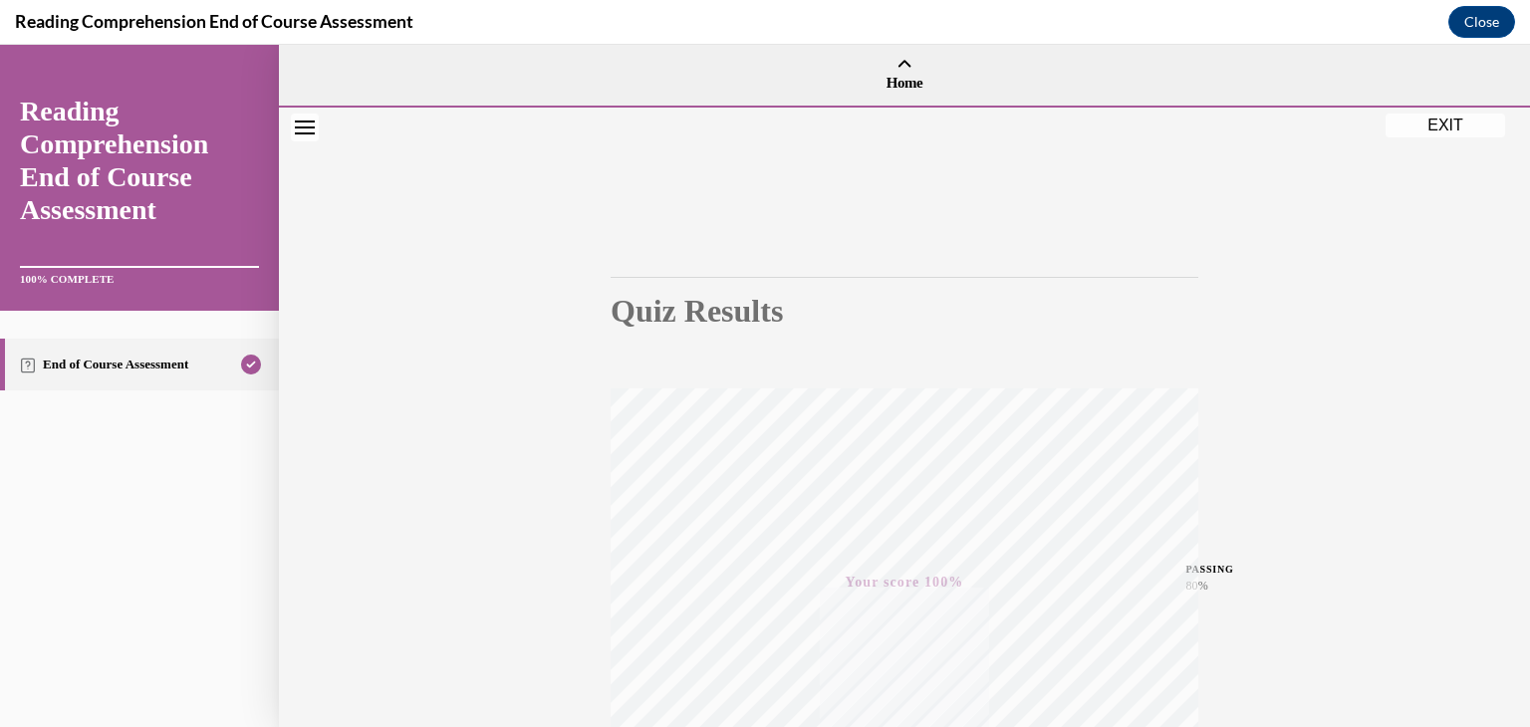
scroll to position [339, 0]
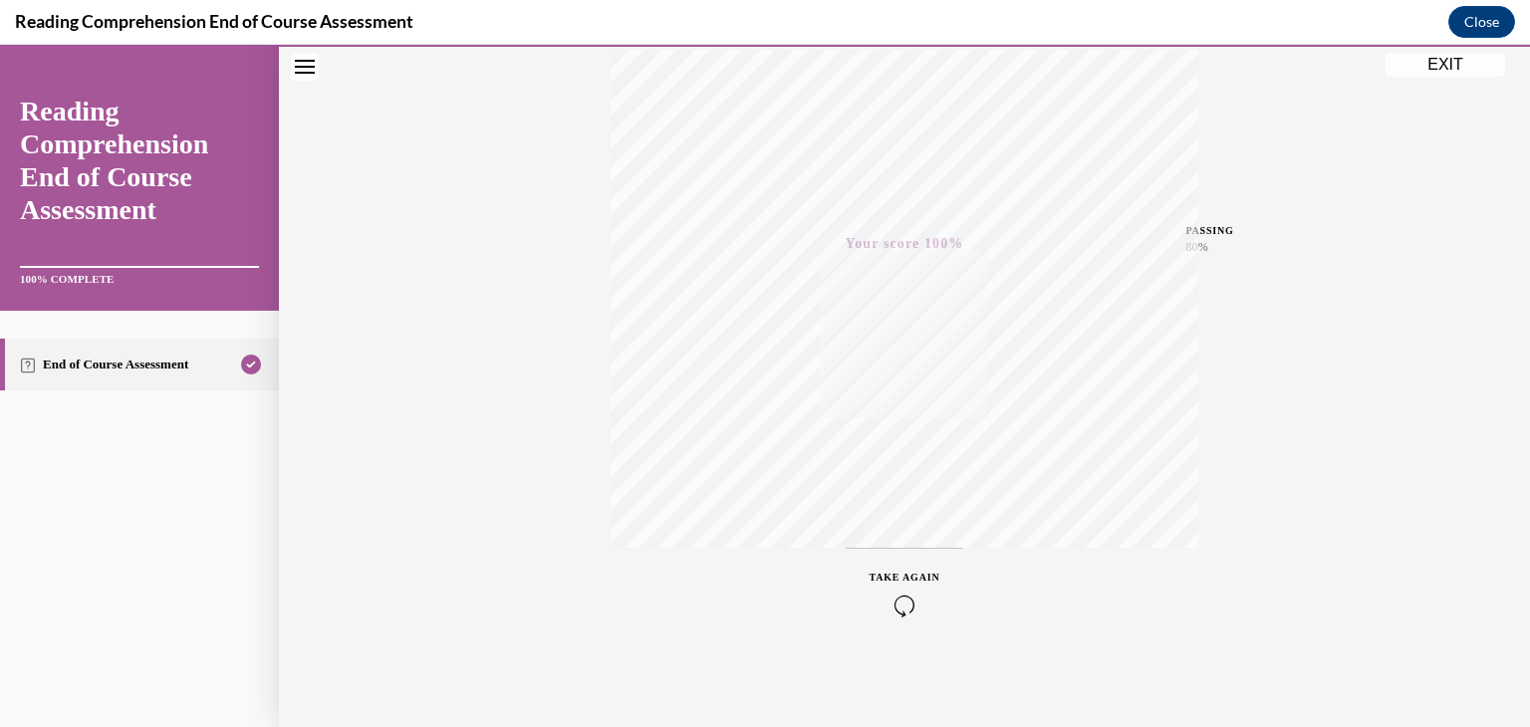
click at [1438, 71] on button "EXIT" at bounding box center [1446, 65] width 120 height 24
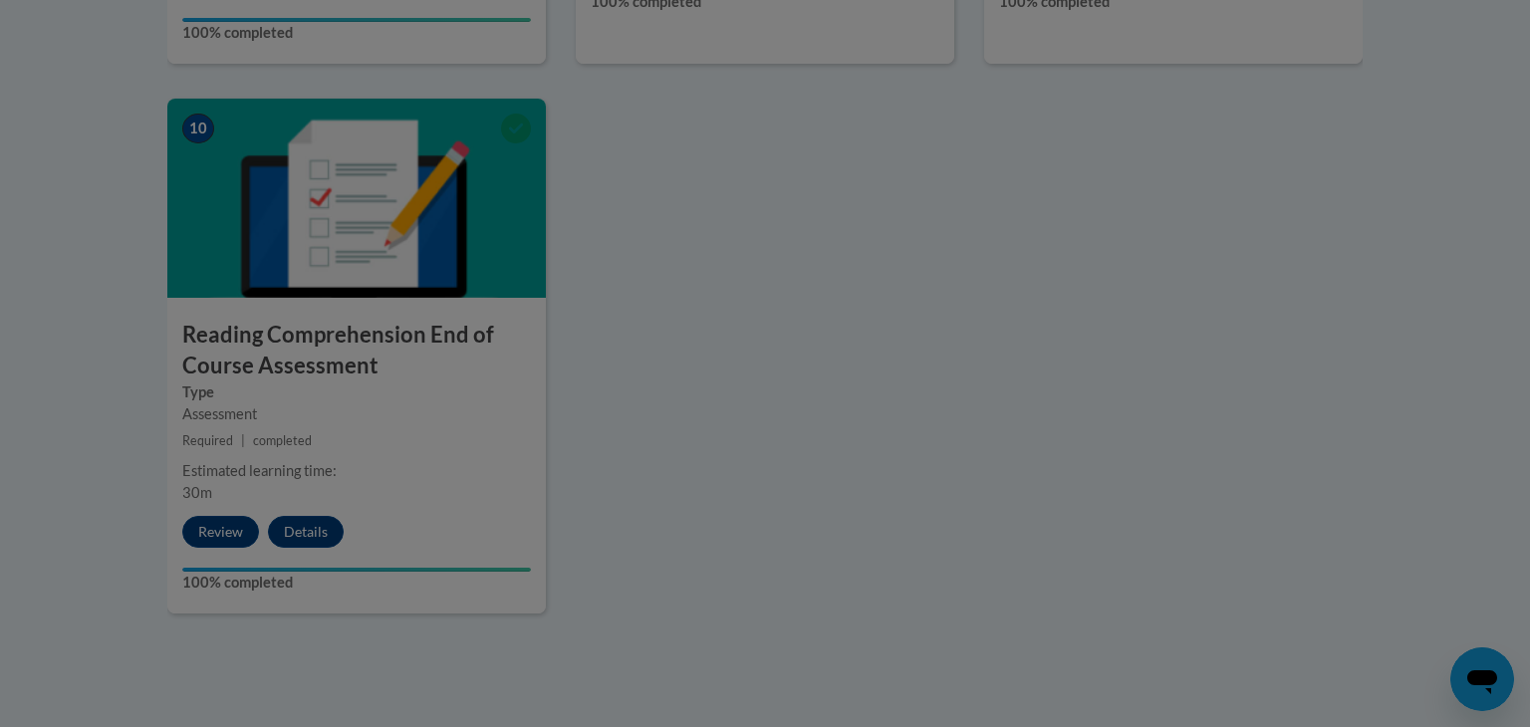
scroll to position [1986, 0]
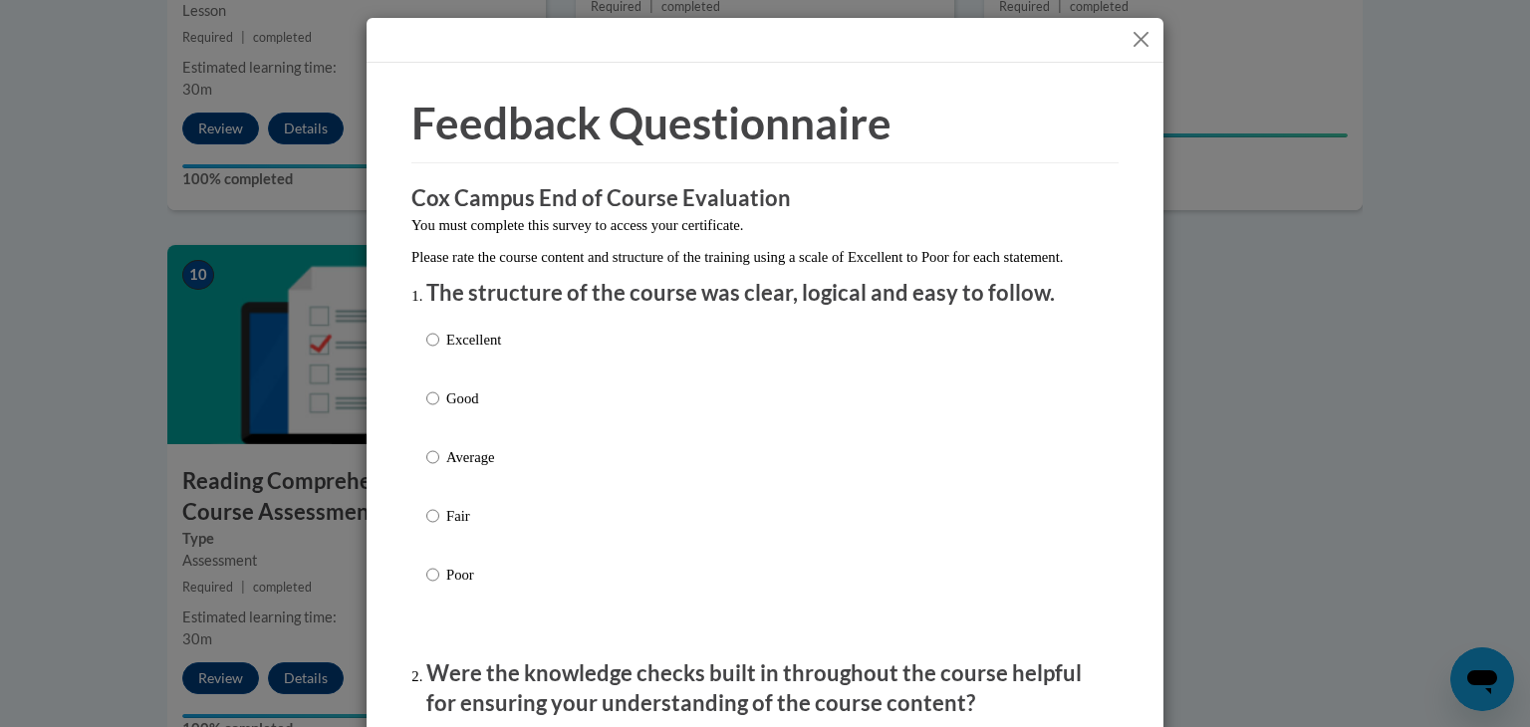
click at [484, 465] on div "Excellent Good Average Fair Poor" at bounding box center [463, 473] width 75 height 309
click at [485, 468] on p "Average" at bounding box center [473, 457] width 55 height 22
click at [439, 468] on input "Average" at bounding box center [432, 457] width 13 height 22
radio input "true"
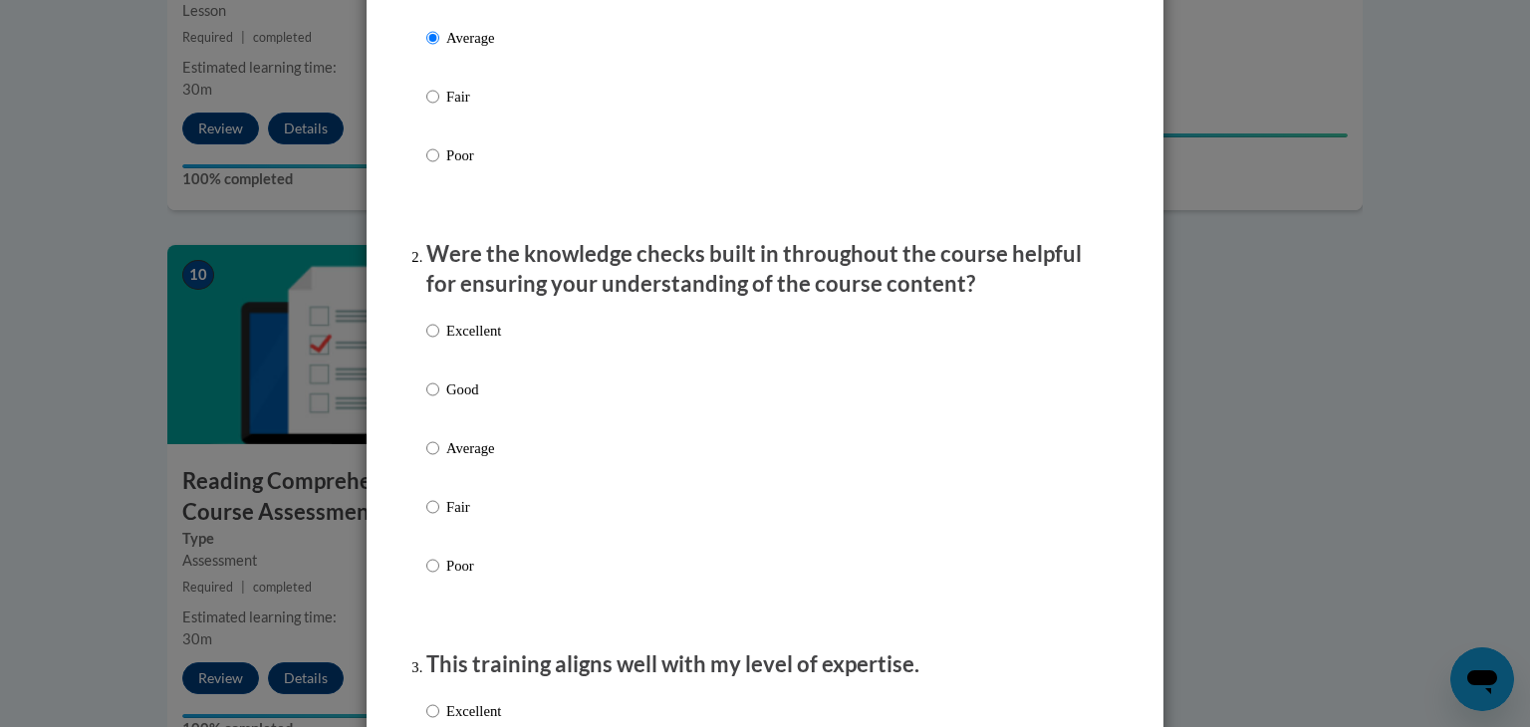
click at [485, 459] on p "Average" at bounding box center [473, 448] width 55 height 22
click at [439, 459] on input "Average" at bounding box center [432, 448] width 13 height 22
radio input "true"
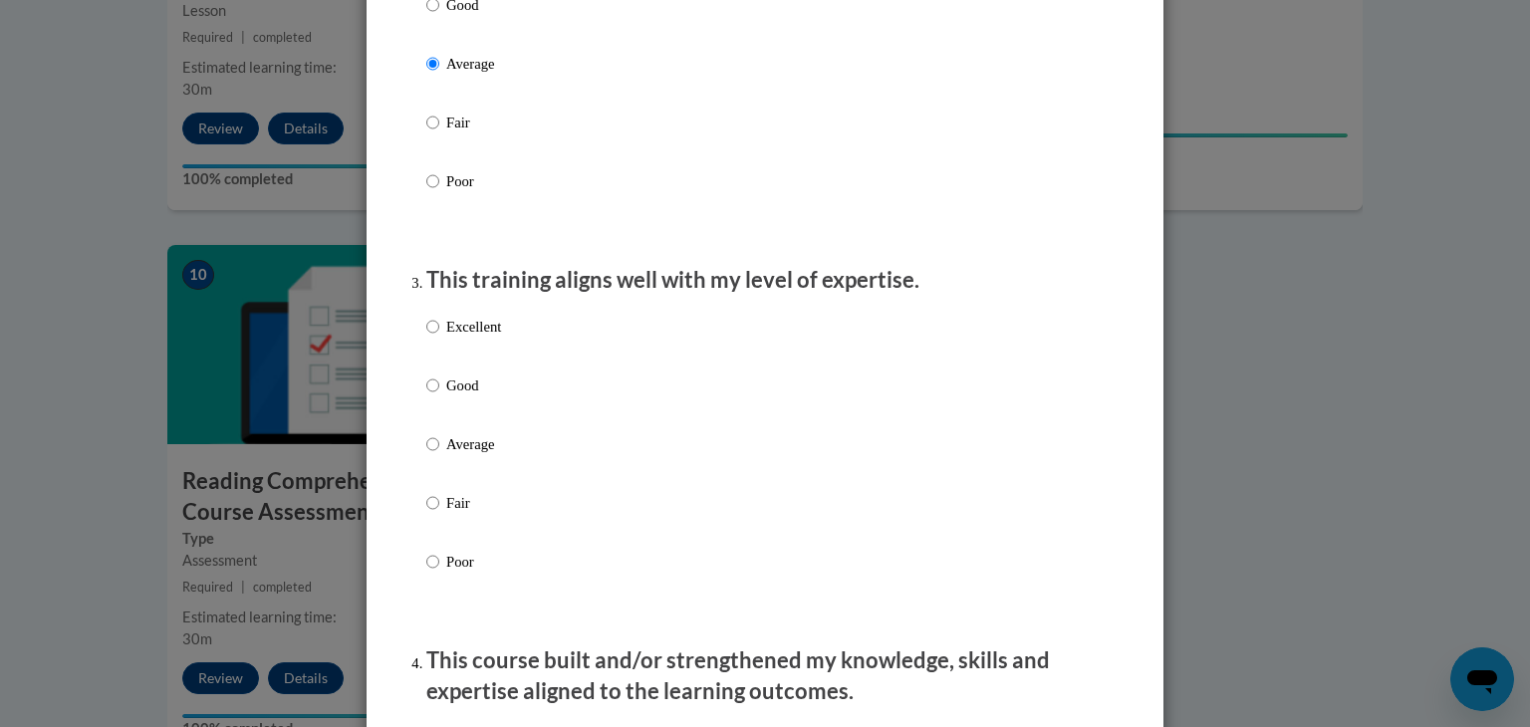
click at [485, 477] on label "Average" at bounding box center [463, 460] width 75 height 54
click at [439, 455] on input "Average" at bounding box center [432, 444] width 13 height 22
radio input "true"
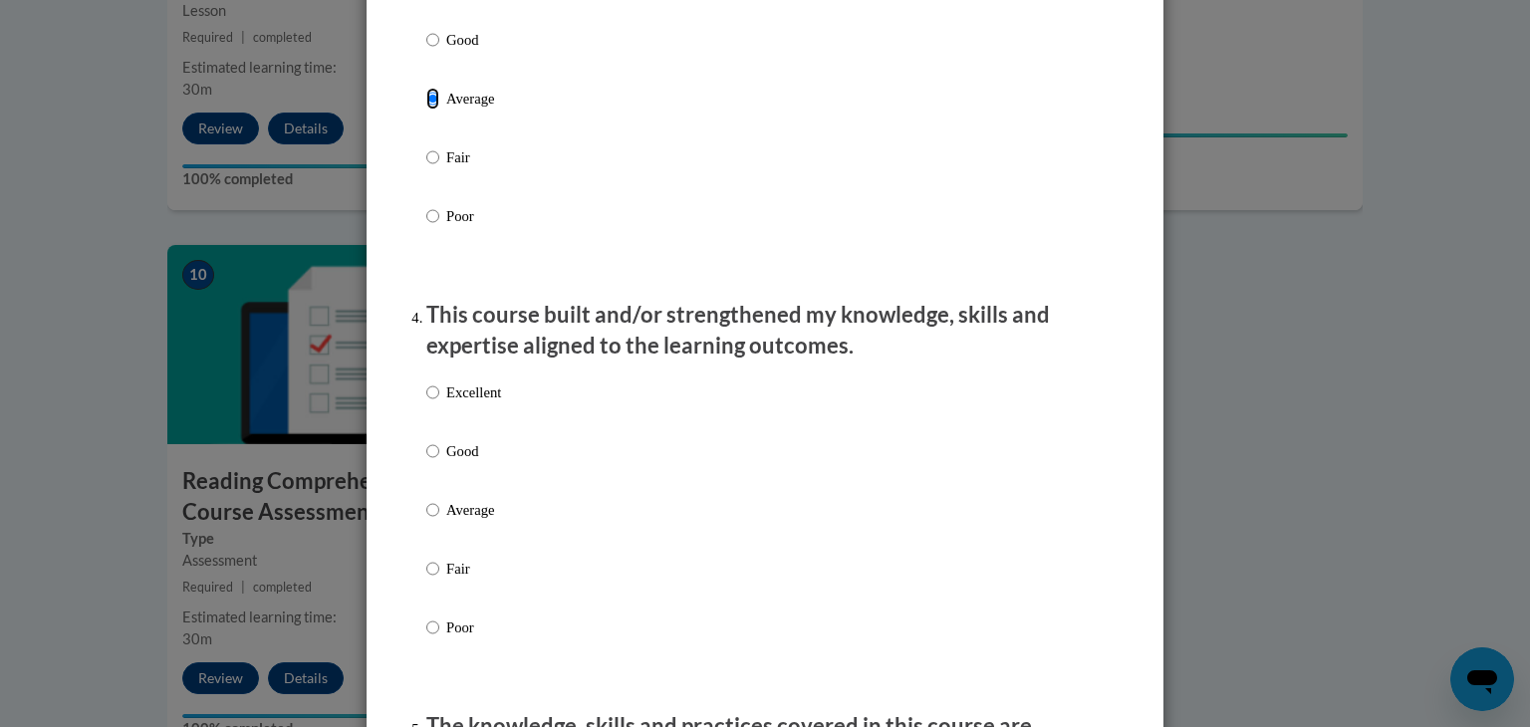
scroll to position [1146, 0]
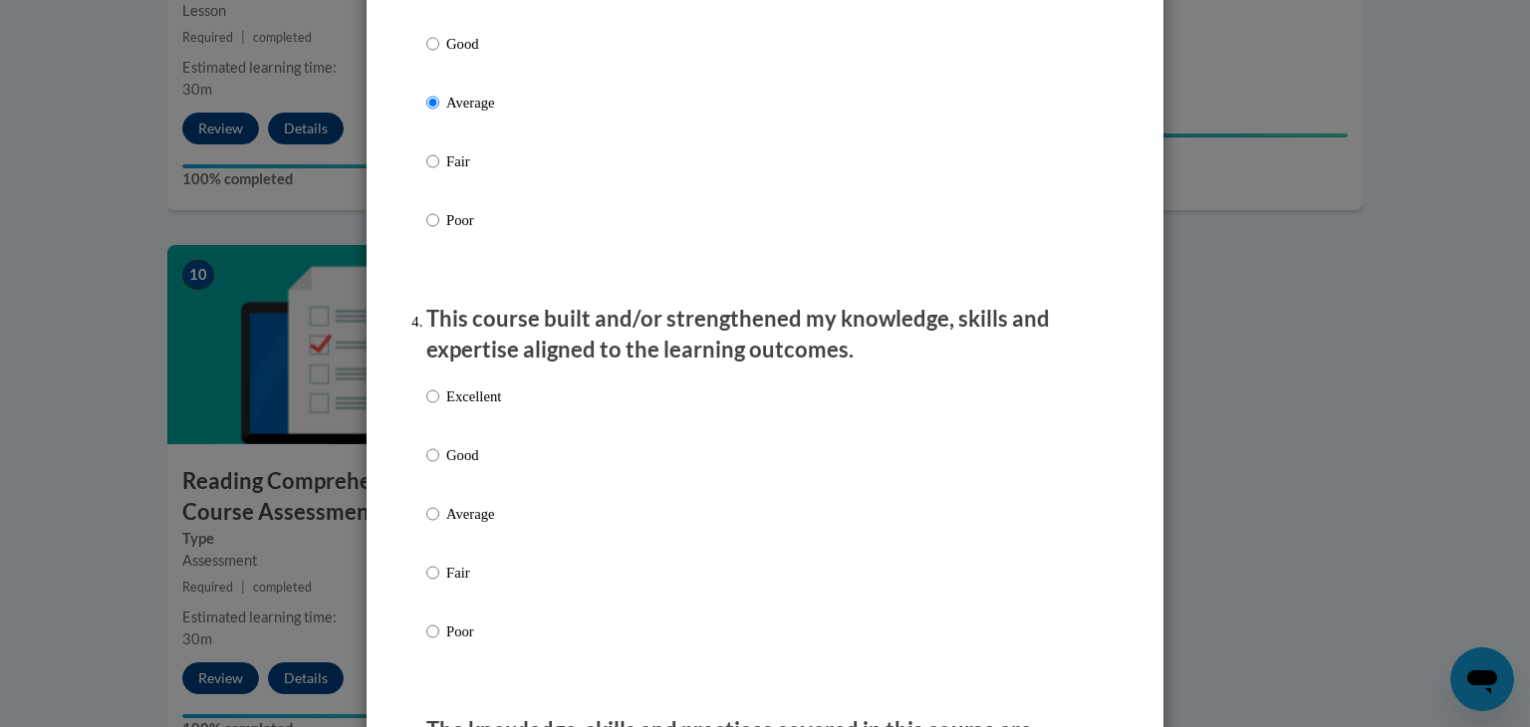
click at [475, 521] on div "Excellent Good Average Fair Poor" at bounding box center [463, 530] width 75 height 309
click at [475, 525] on p "Average" at bounding box center [473, 514] width 55 height 22
click at [439, 525] on input "Average" at bounding box center [432, 514] width 13 height 22
radio input "true"
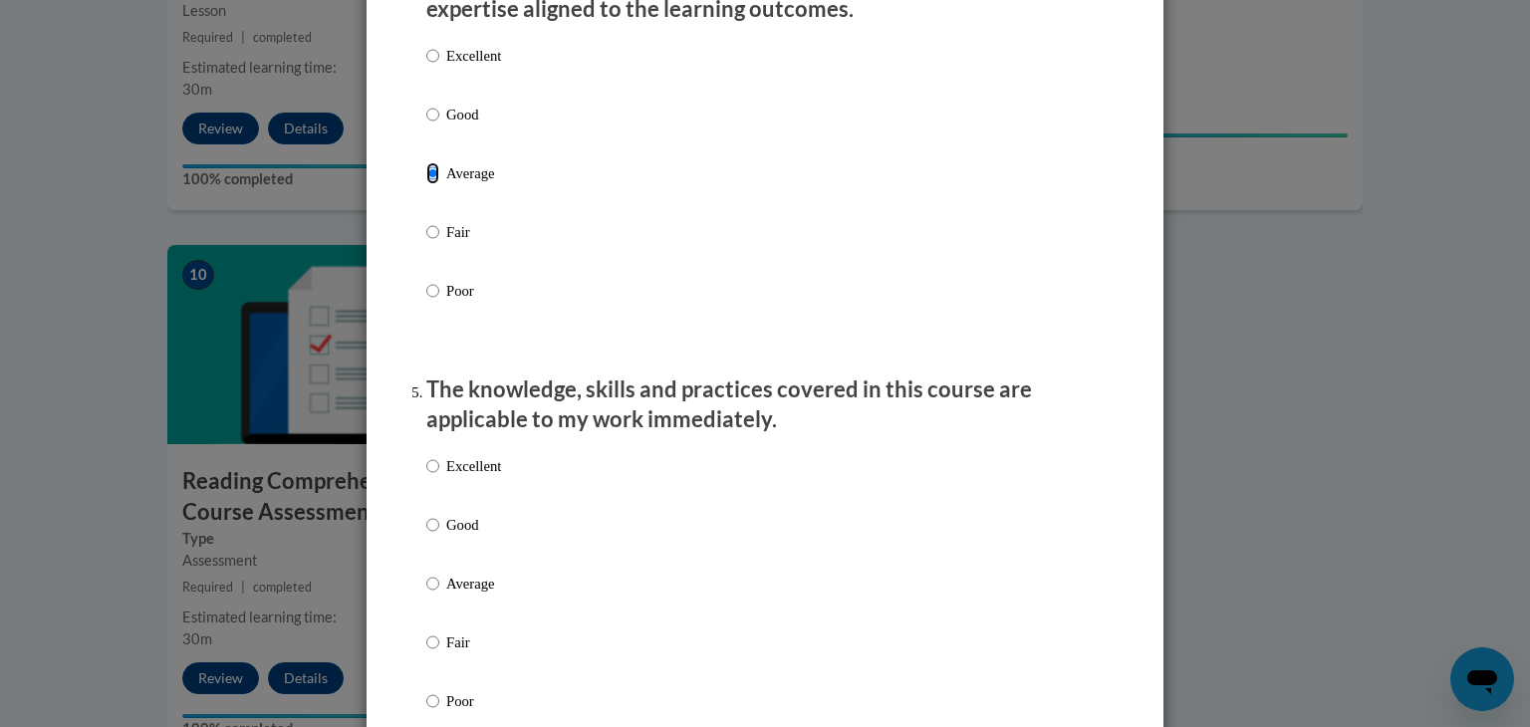
scroll to position [1488, 0]
click at [474, 594] on p "Average" at bounding box center [473, 583] width 55 height 22
click at [439, 594] on input "Average" at bounding box center [432, 583] width 13 height 22
radio input "true"
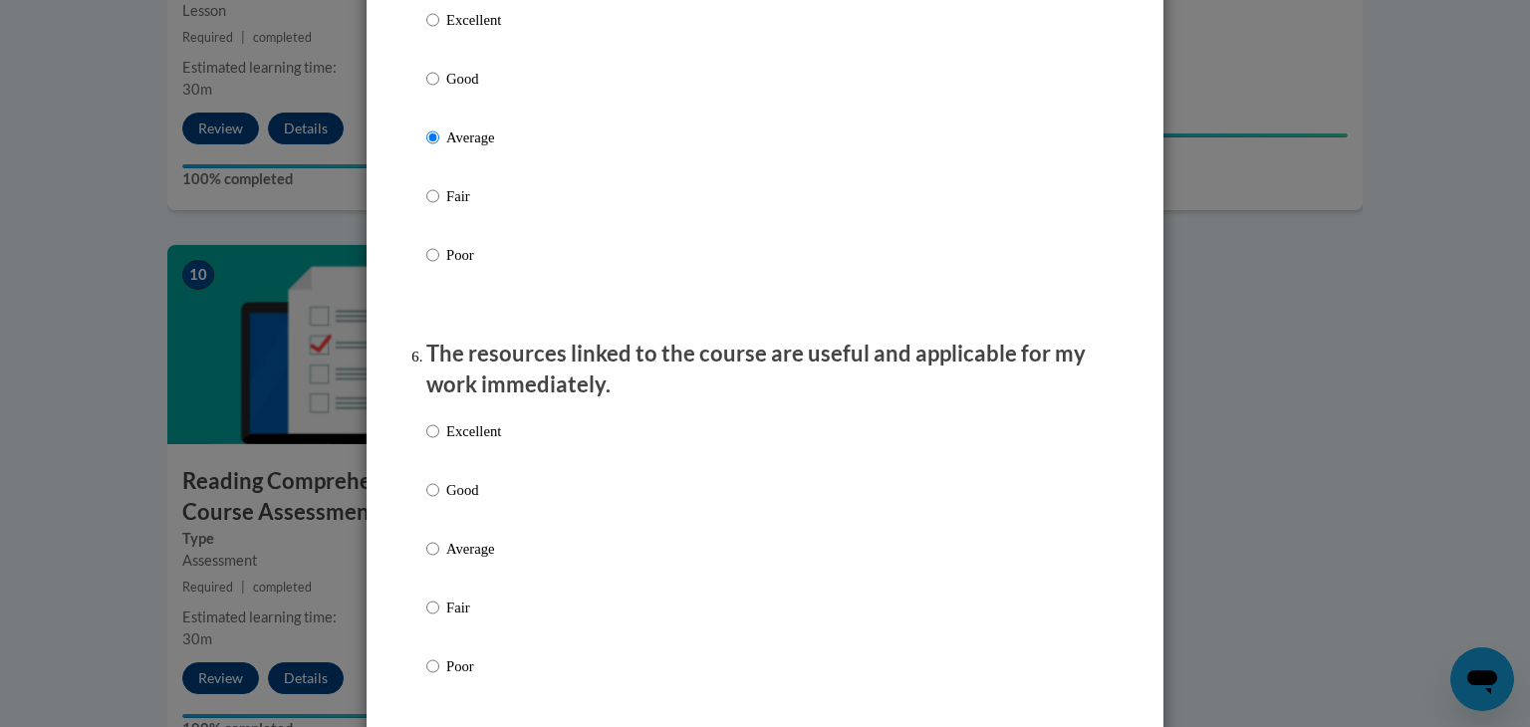
click at [474, 587] on label "Average" at bounding box center [463, 565] width 75 height 54
click at [439, 560] on input "Average" at bounding box center [432, 549] width 13 height 22
radio input "true"
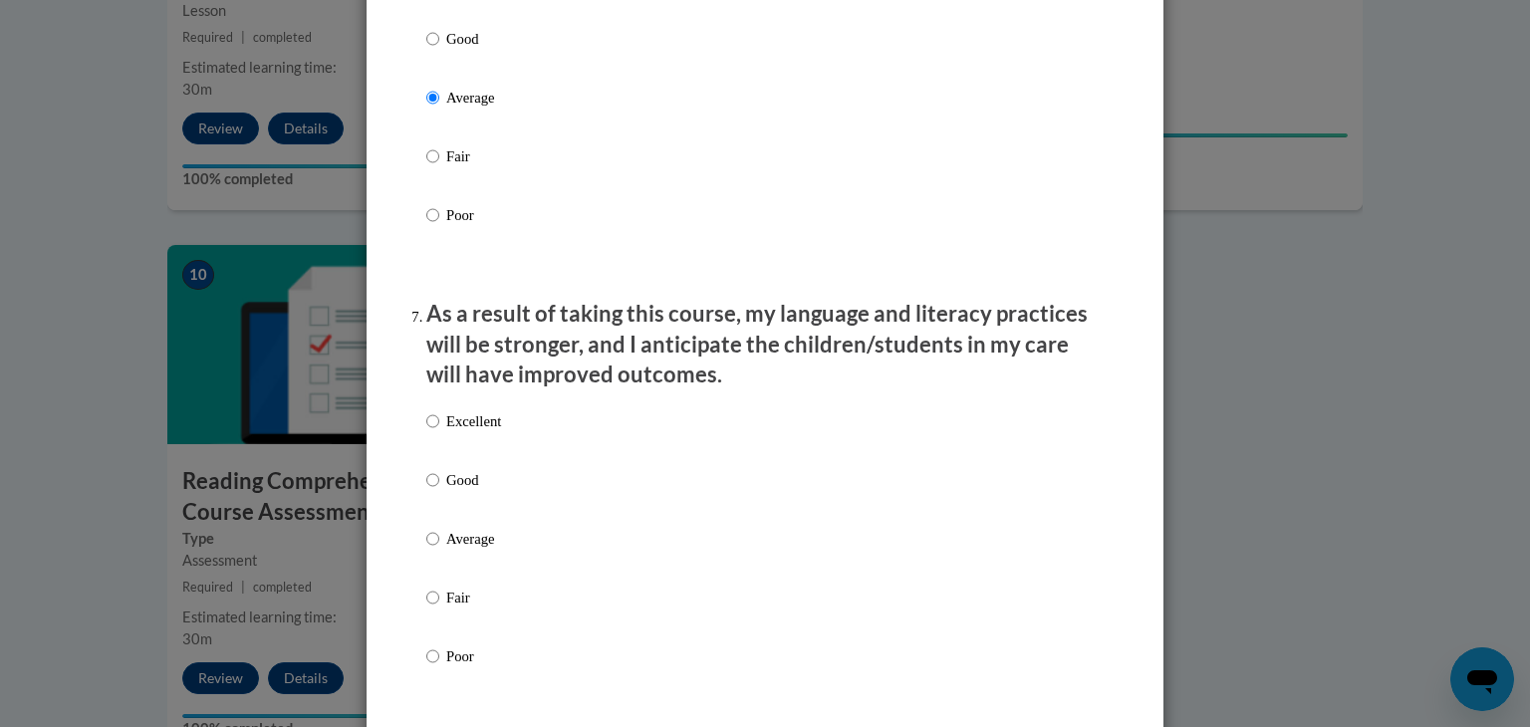
click at [474, 582] on label "Average" at bounding box center [463, 555] width 75 height 54
click at [439, 550] on input "Average" at bounding box center [432, 539] width 13 height 22
radio input "true"
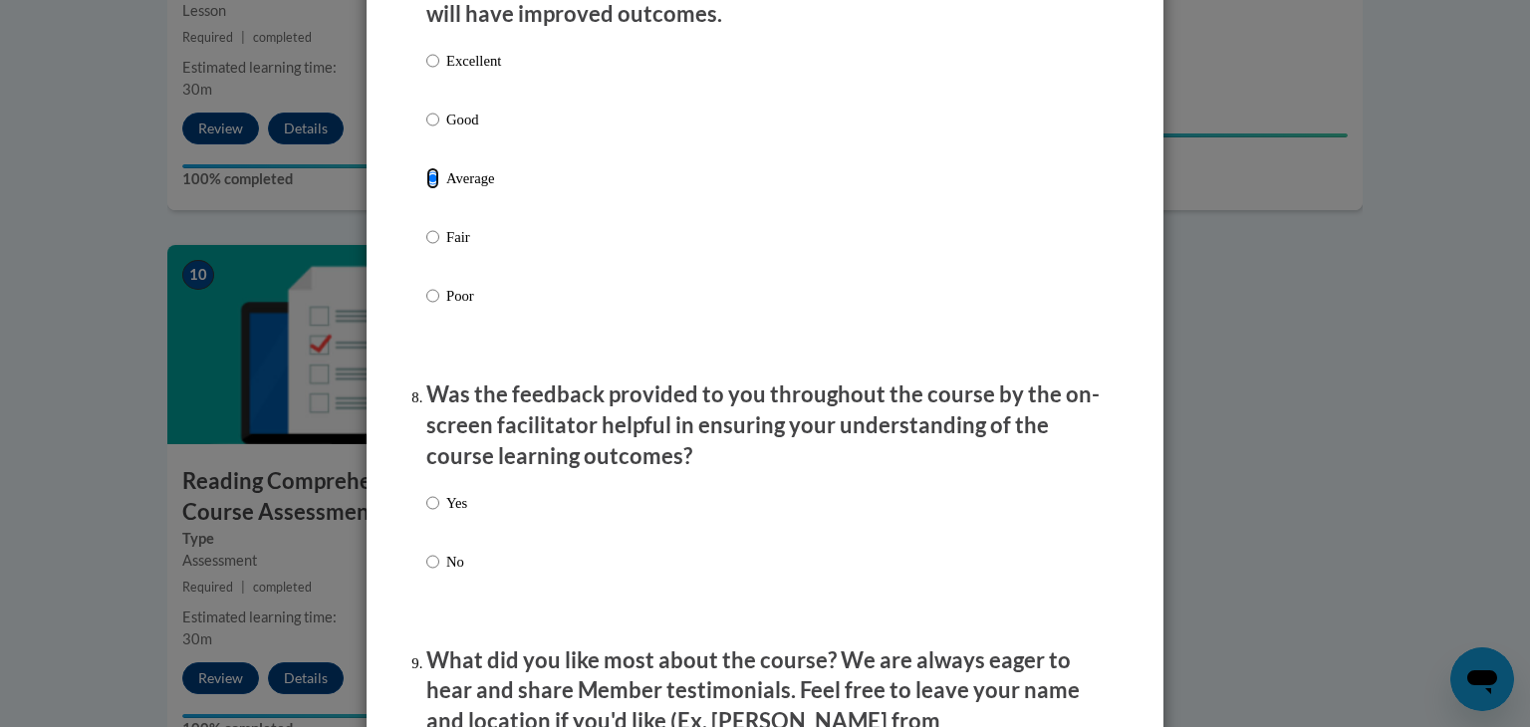
scroll to position [2749, 0]
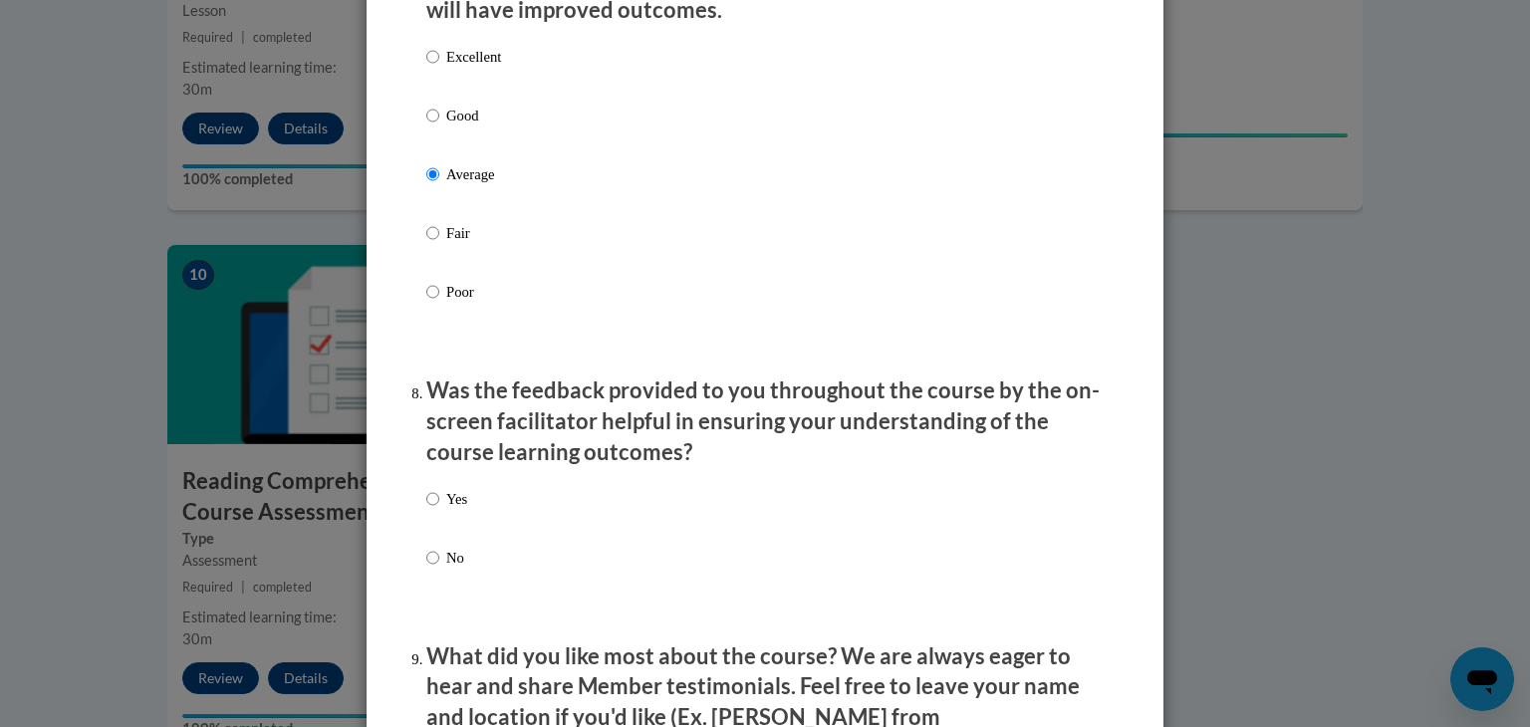
click at [453, 542] on label "Yes" at bounding box center [446, 515] width 41 height 54
click at [439, 510] on input "Yes" at bounding box center [432, 499] width 13 height 22
radio input "true"
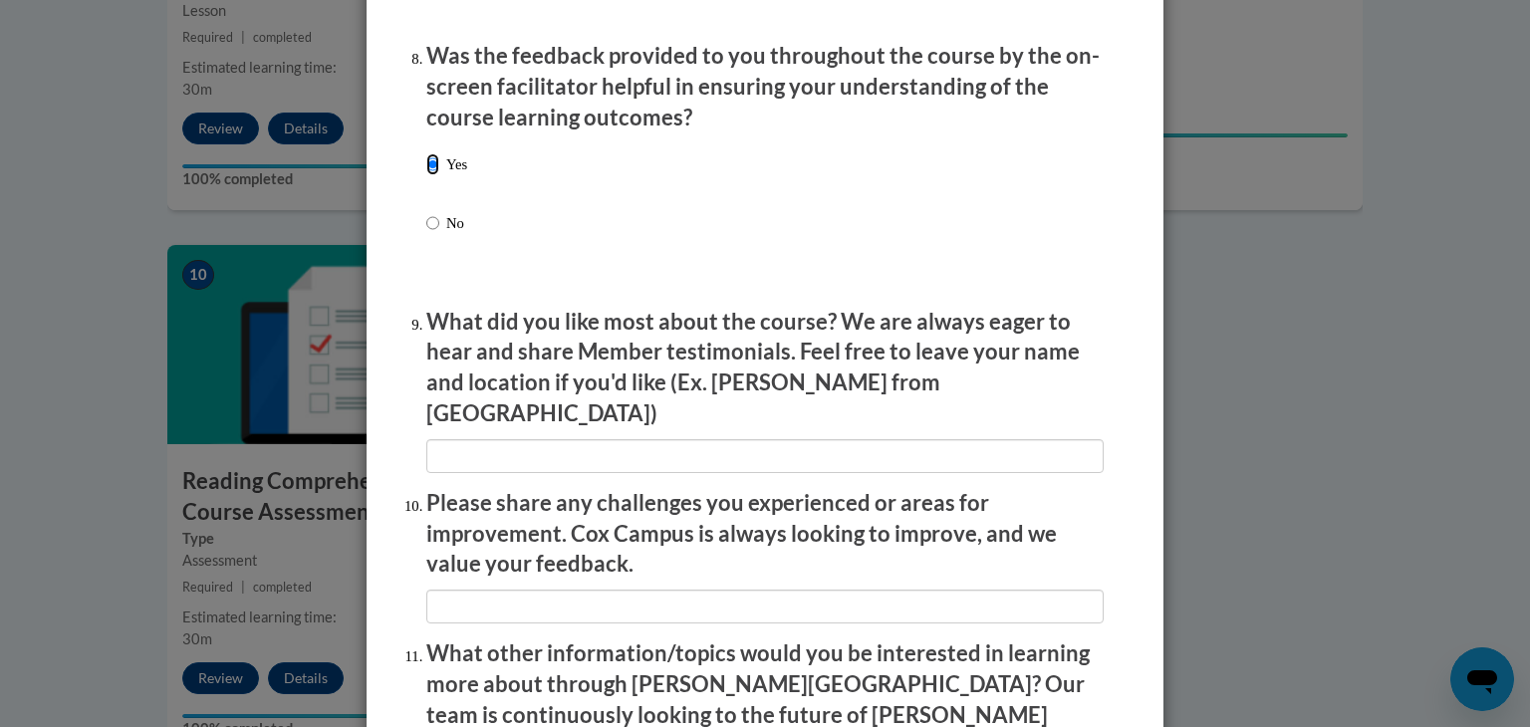
scroll to position [3422, 0]
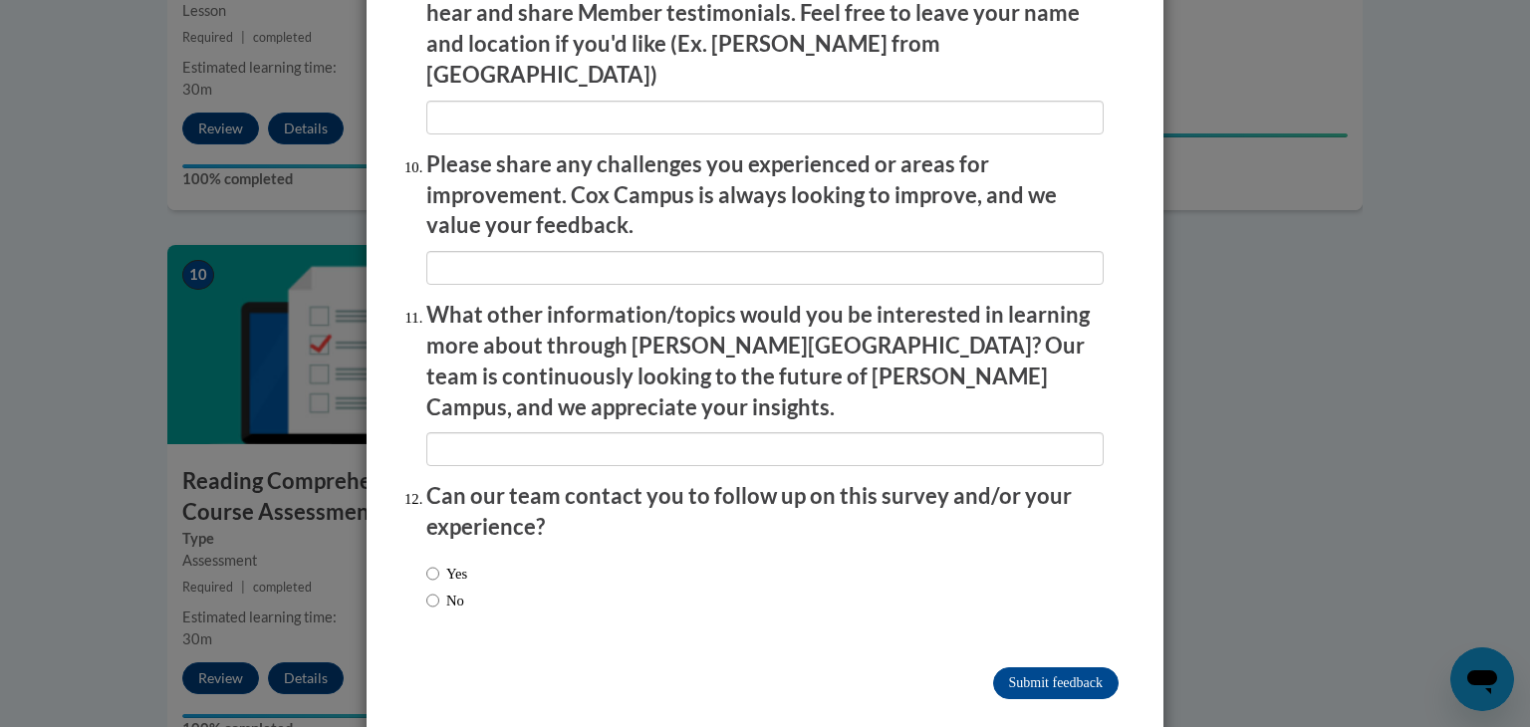
click at [444, 590] on label "No" at bounding box center [445, 601] width 38 height 22
click at [439, 590] on input "No" at bounding box center [432, 601] width 13 height 22
radio input "true"
click at [1083, 668] on input "Submit feedback" at bounding box center [1056, 684] width 126 height 32
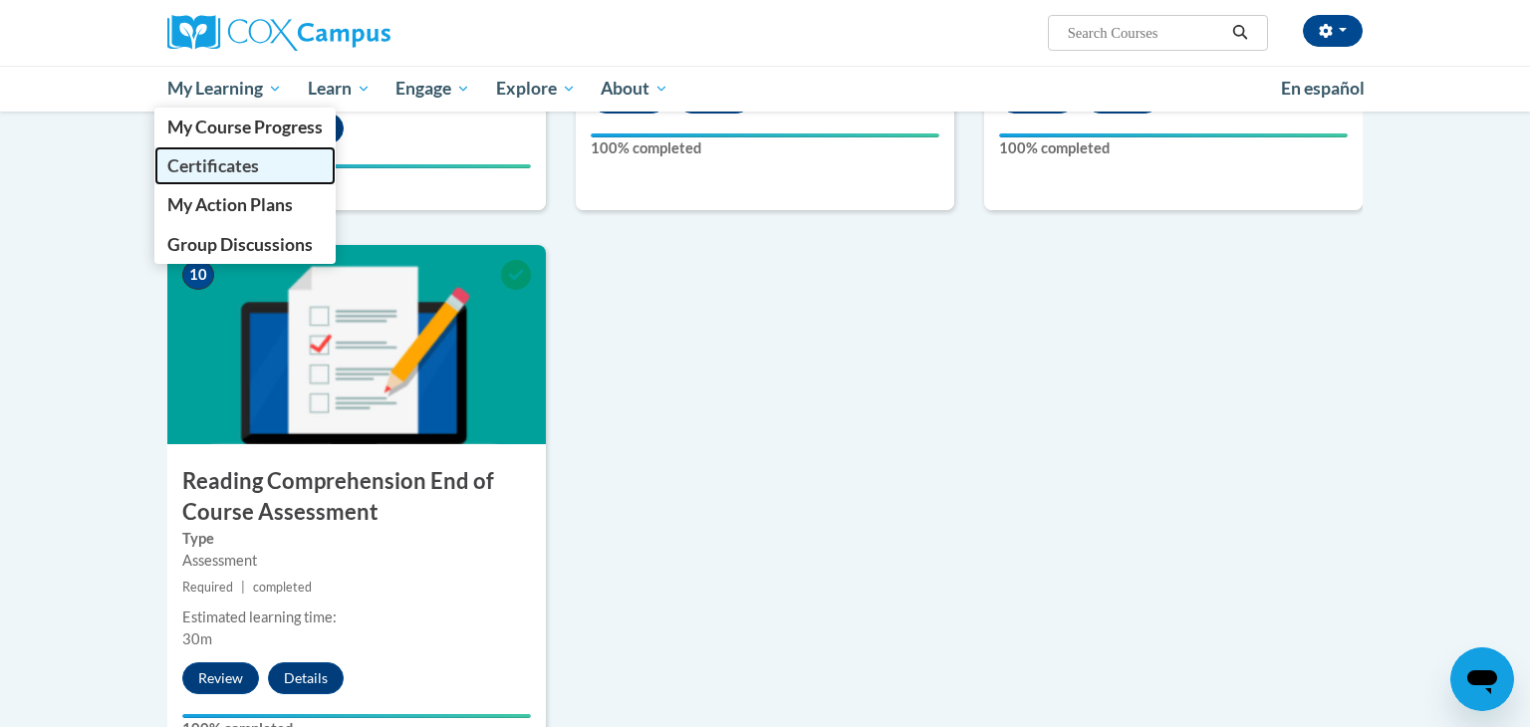
click at [255, 169] on span "Certificates" at bounding box center [213, 165] width 92 height 21
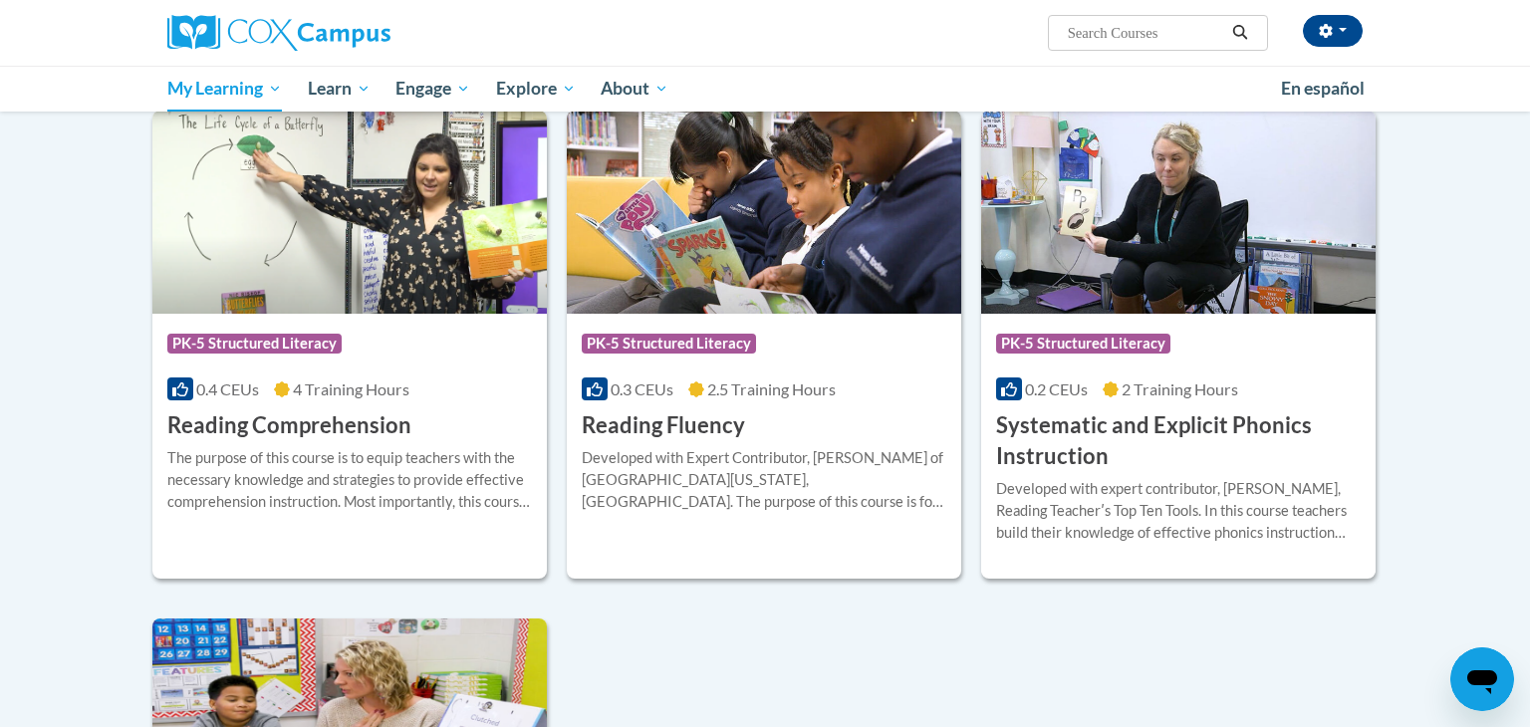
scroll to position [902, 0]
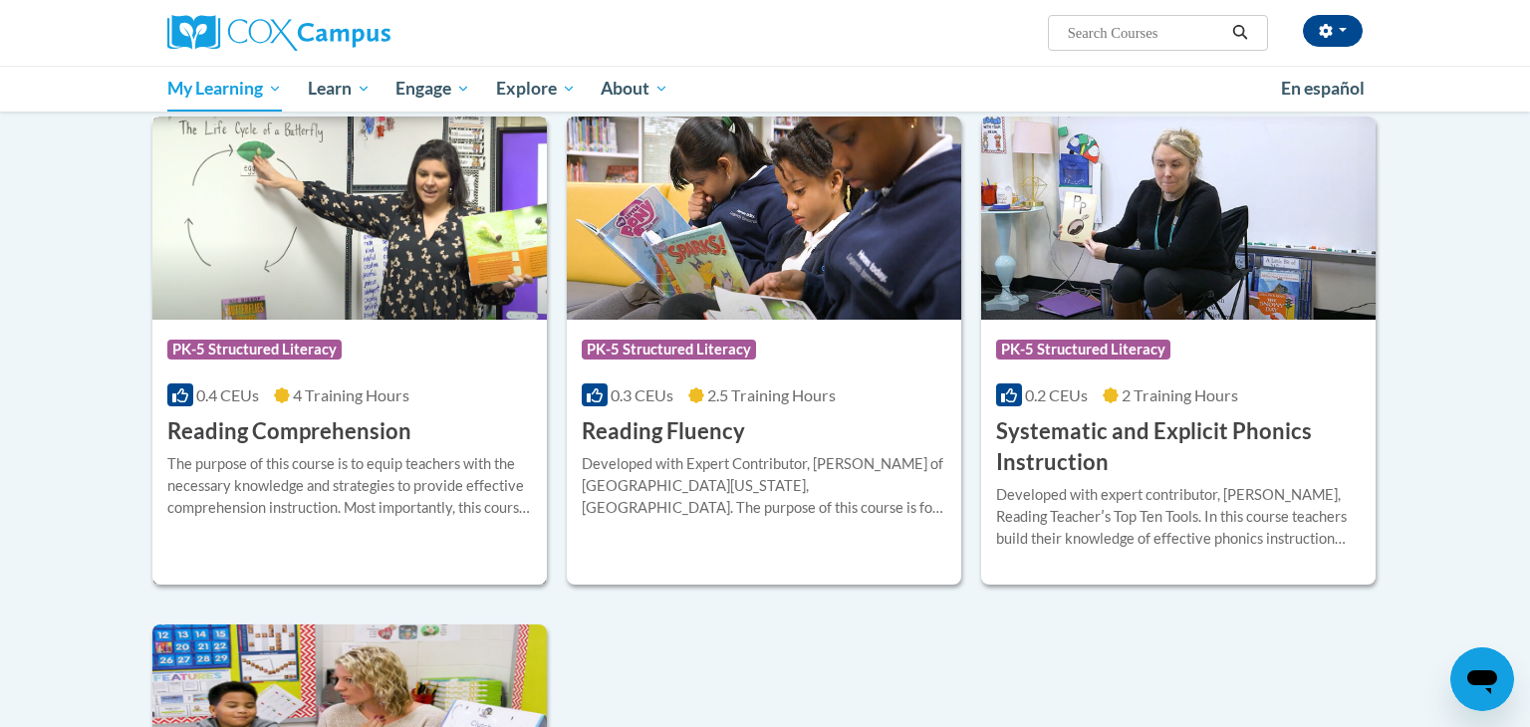
click at [418, 437] on div "Course Category: PK-5 Structured Literacy 0.4 CEUs 4 Training Hours COURSE Read…" at bounding box center [349, 384] width 395 height 128
